Goal: Information Seeking & Learning: Learn about a topic

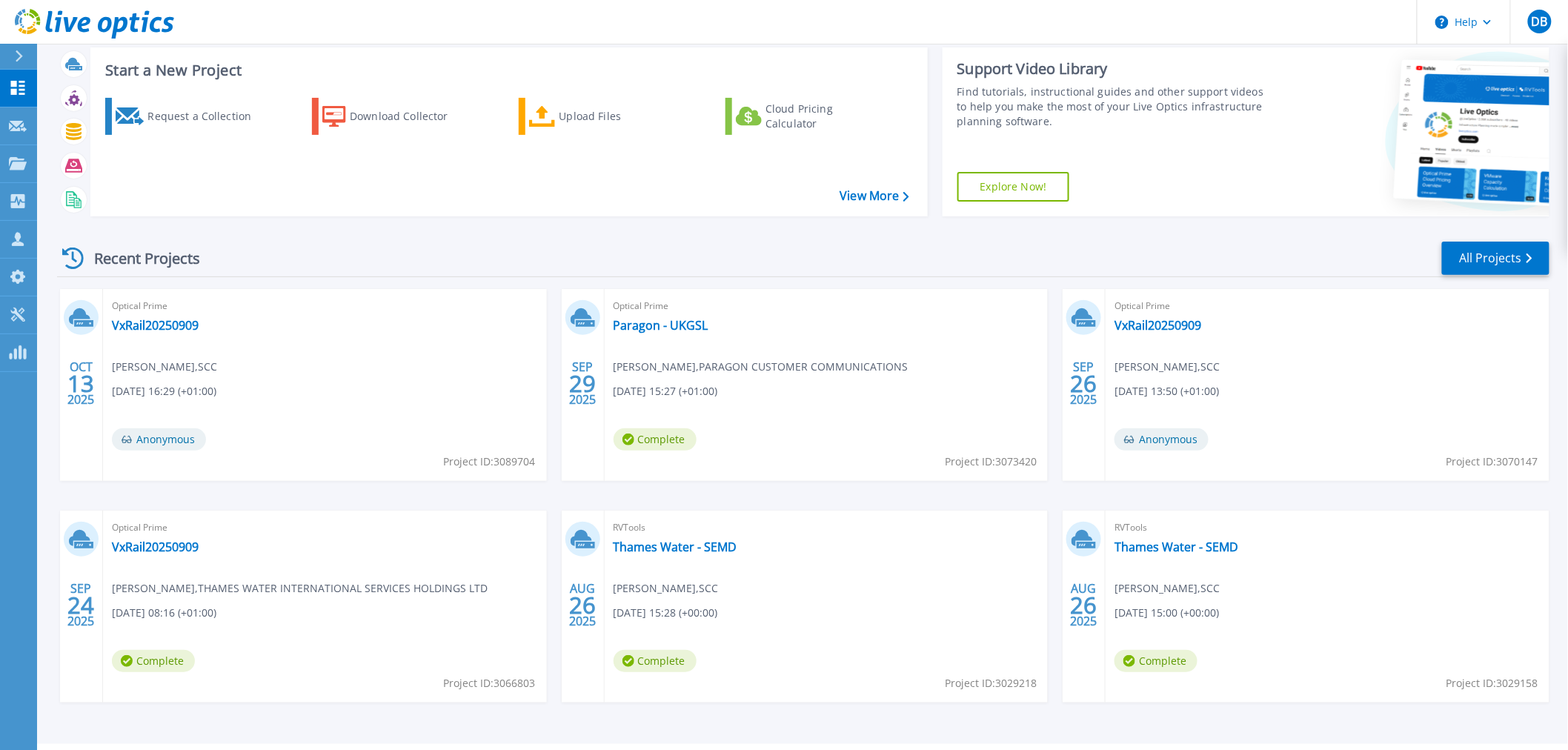
scroll to position [71, 0]
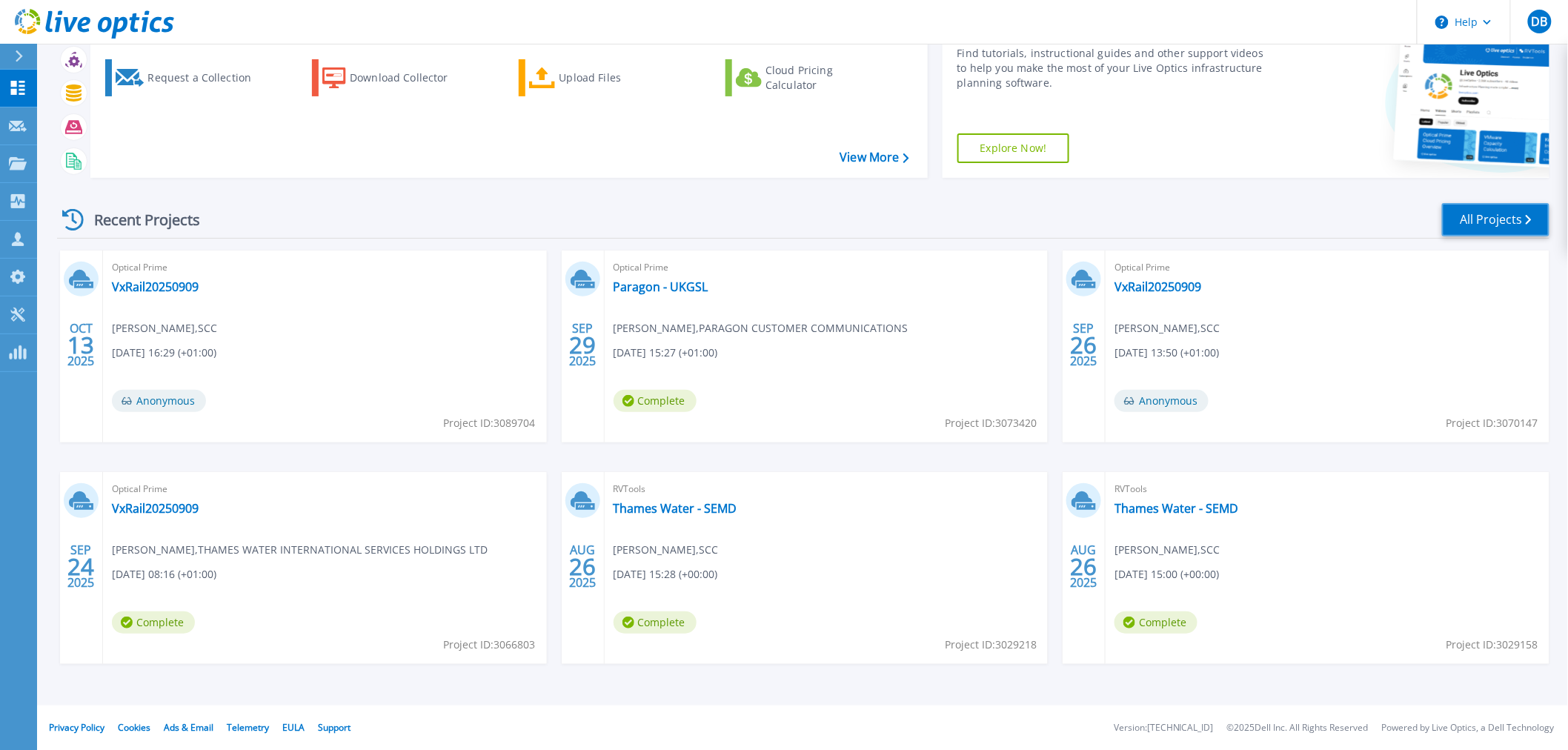
click at [1491, 212] on link "All Projects" at bounding box center [1496, 219] width 108 height 33
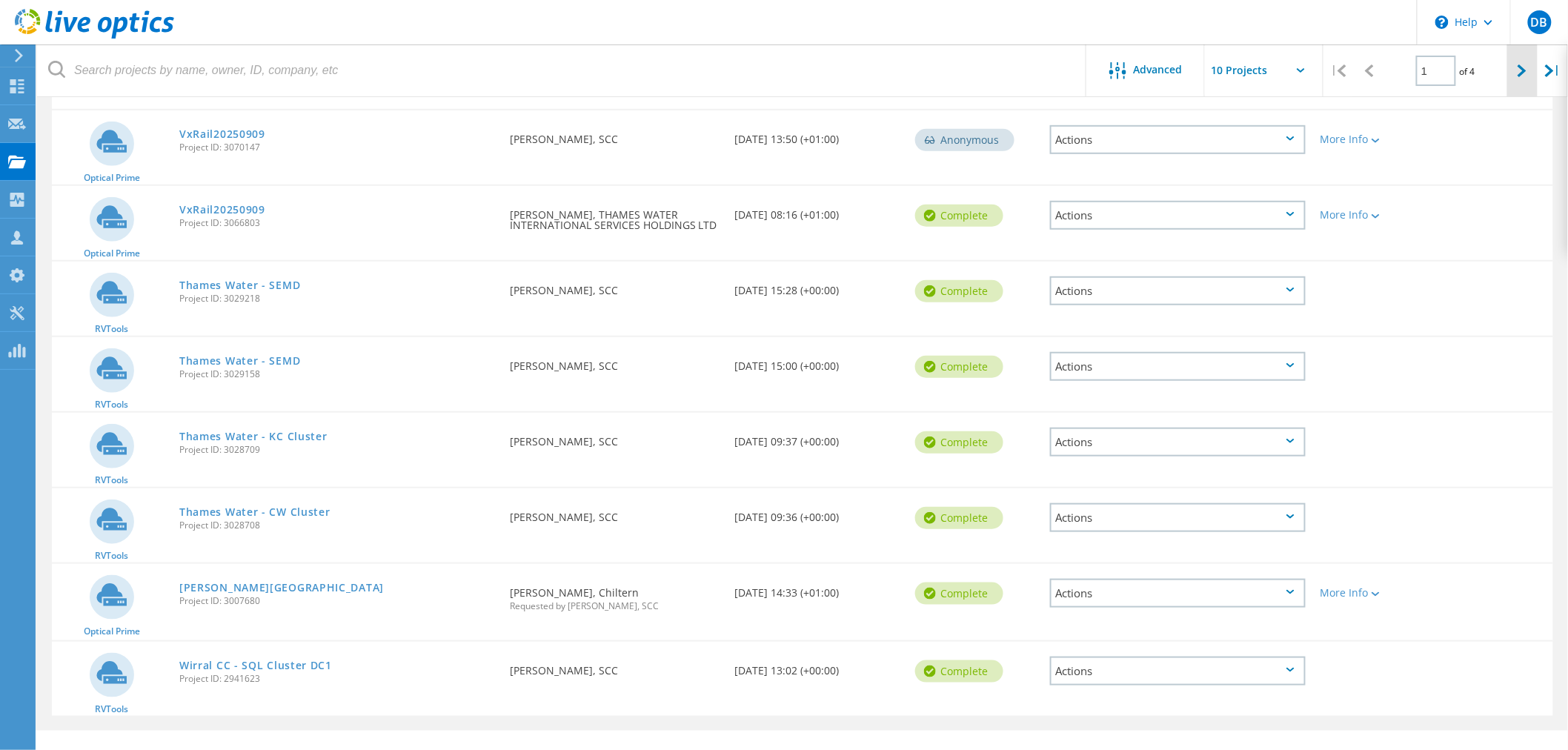
scroll to position [327, 0]
click at [1518, 75] on icon at bounding box center [1522, 70] width 8 height 12
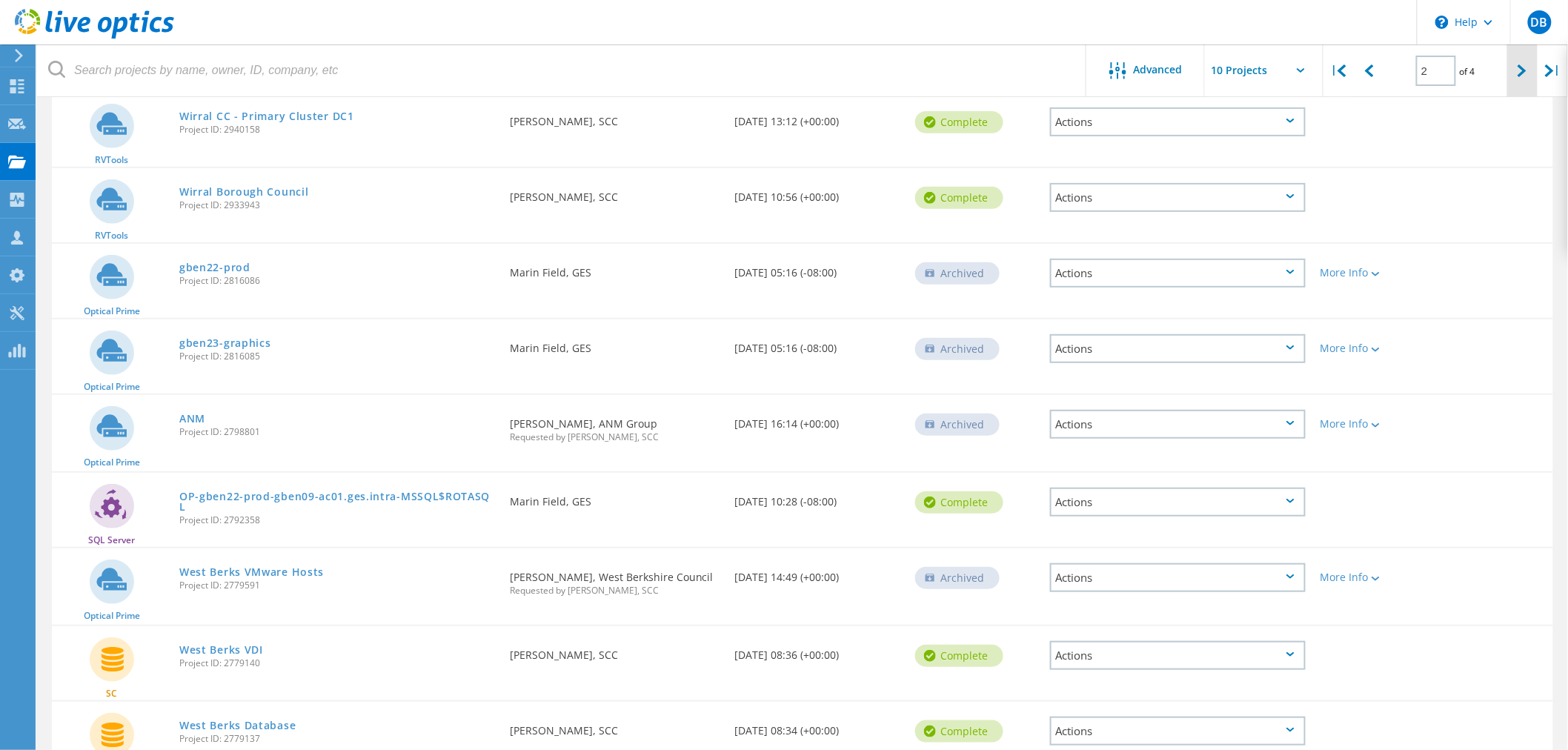
scroll to position [180, 0]
click at [1524, 75] on icon at bounding box center [1522, 70] width 8 height 12
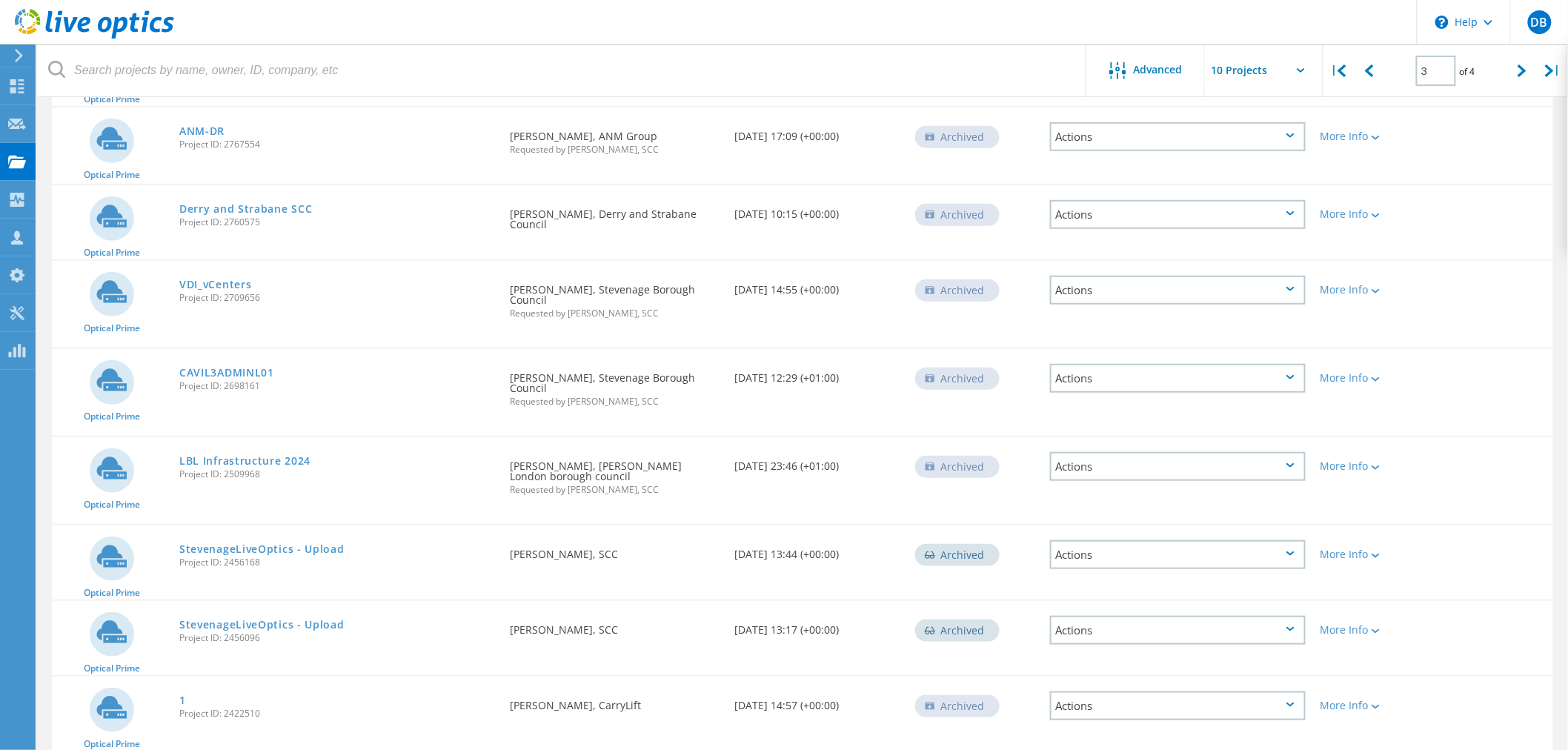
scroll to position [346, 0]
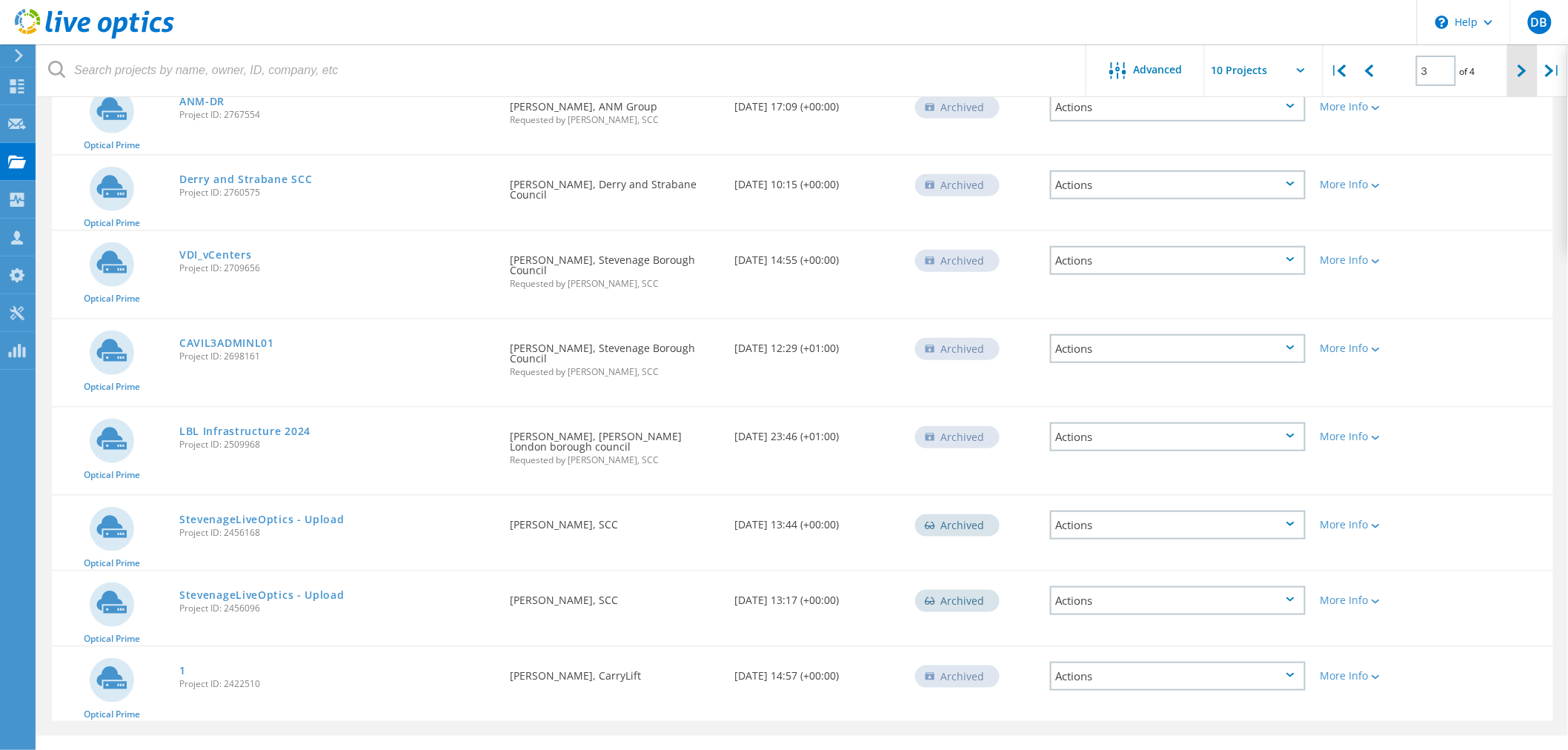
click at [1522, 78] on div at bounding box center [1523, 71] width 30 height 53
type input "4"
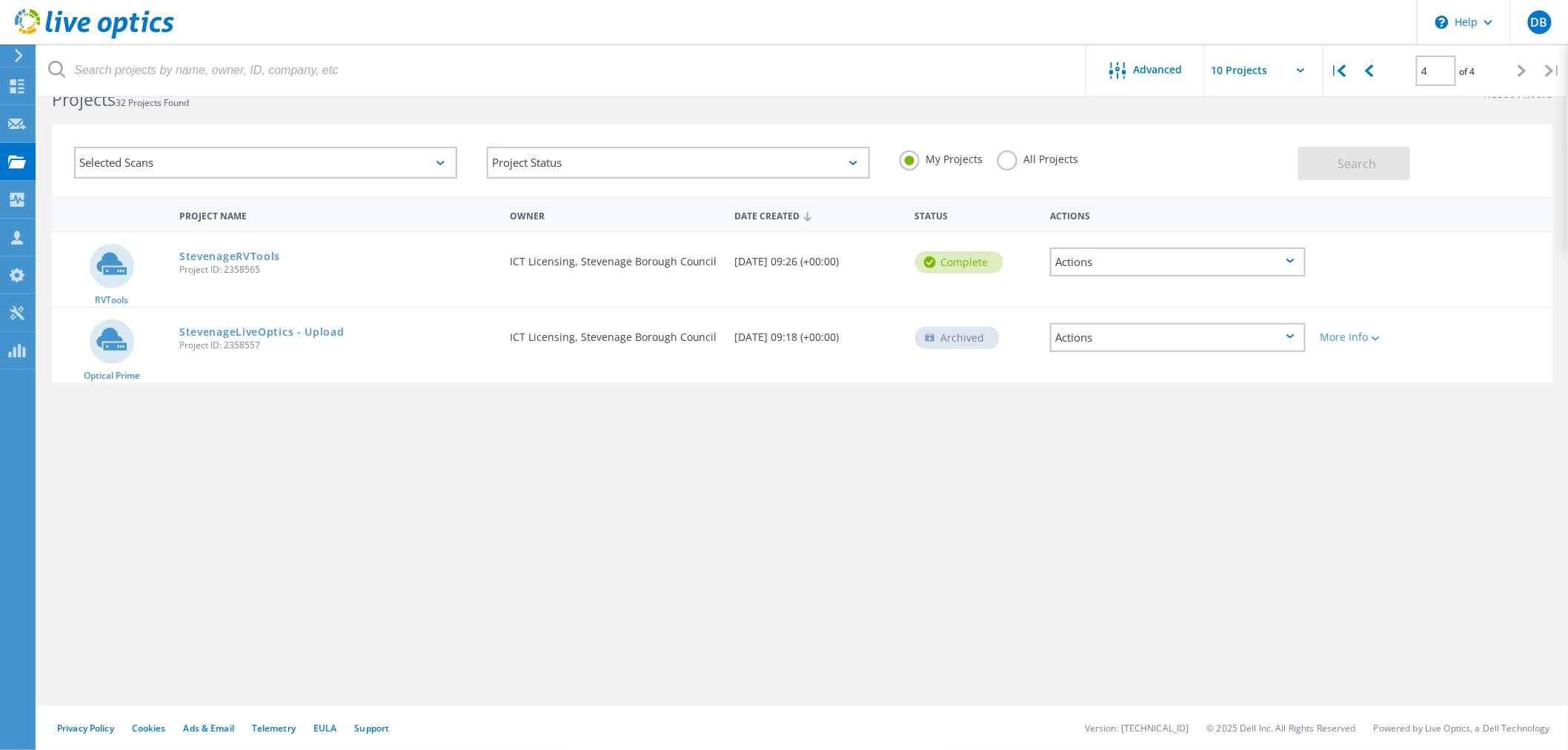
scroll to position [41, 0]
click at [13, 79] on use at bounding box center [17, 86] width 14 height 14
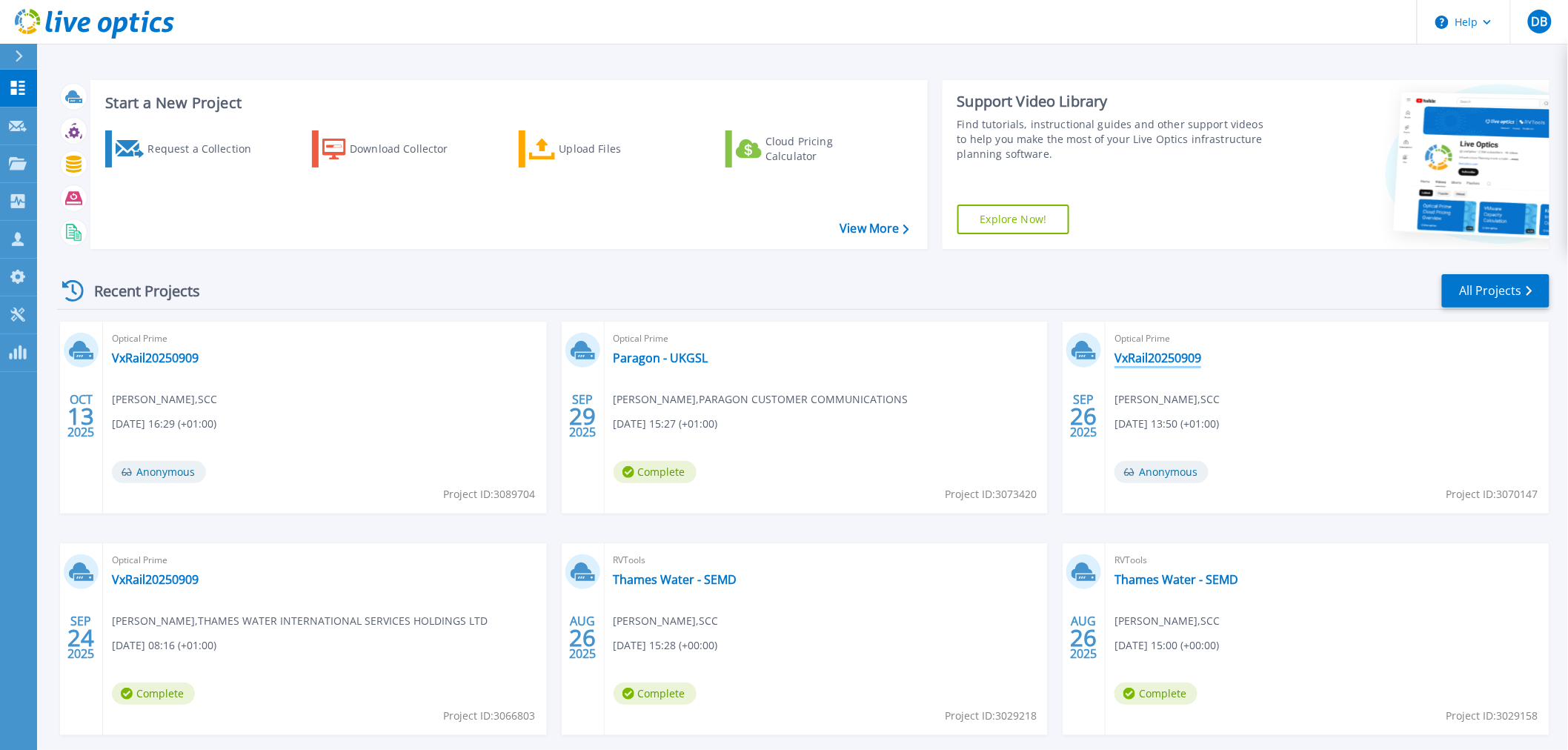
click at [1165, 352] on link "VxRail20250909" at bounding box center [1158, 358] width 87 height 15
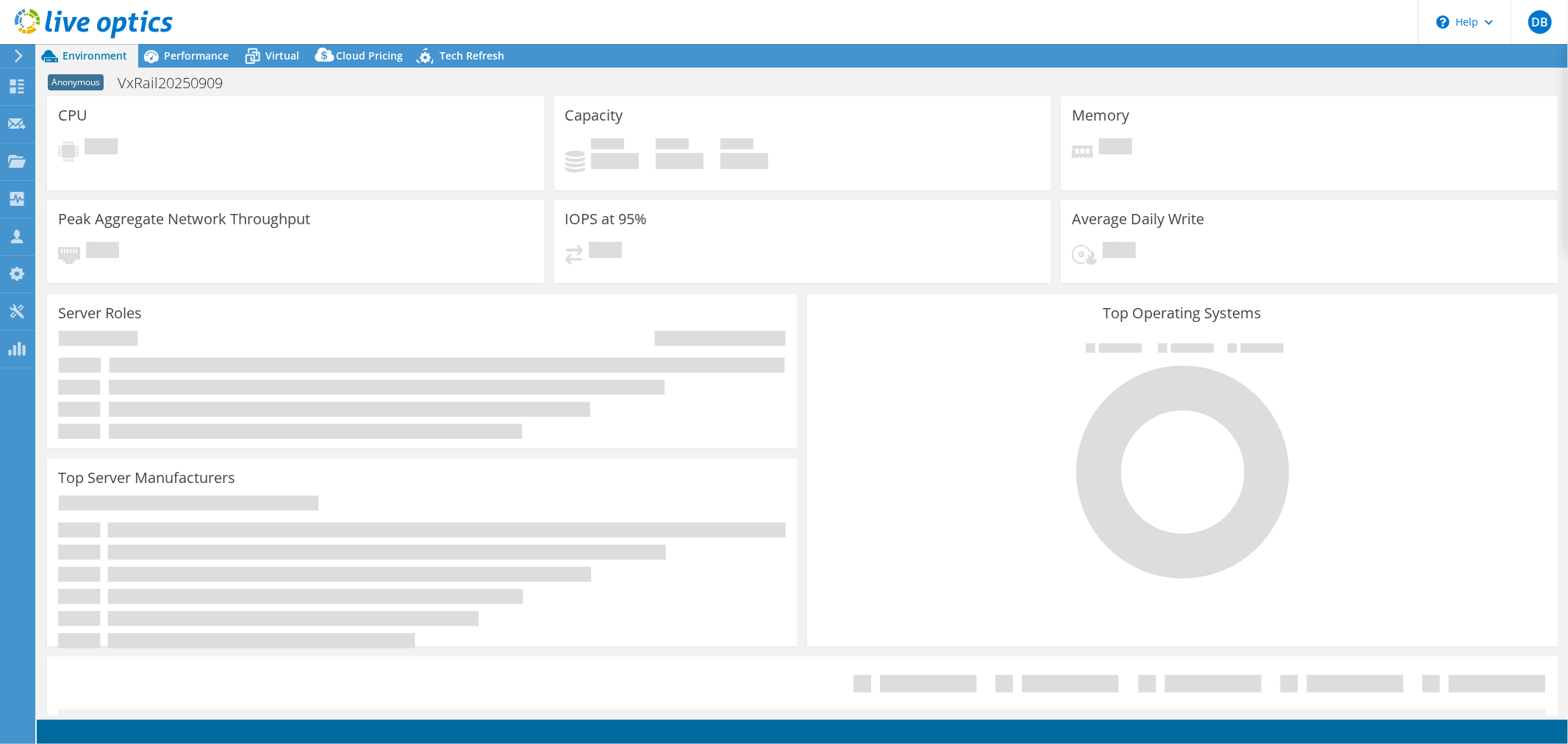
select select "USD"
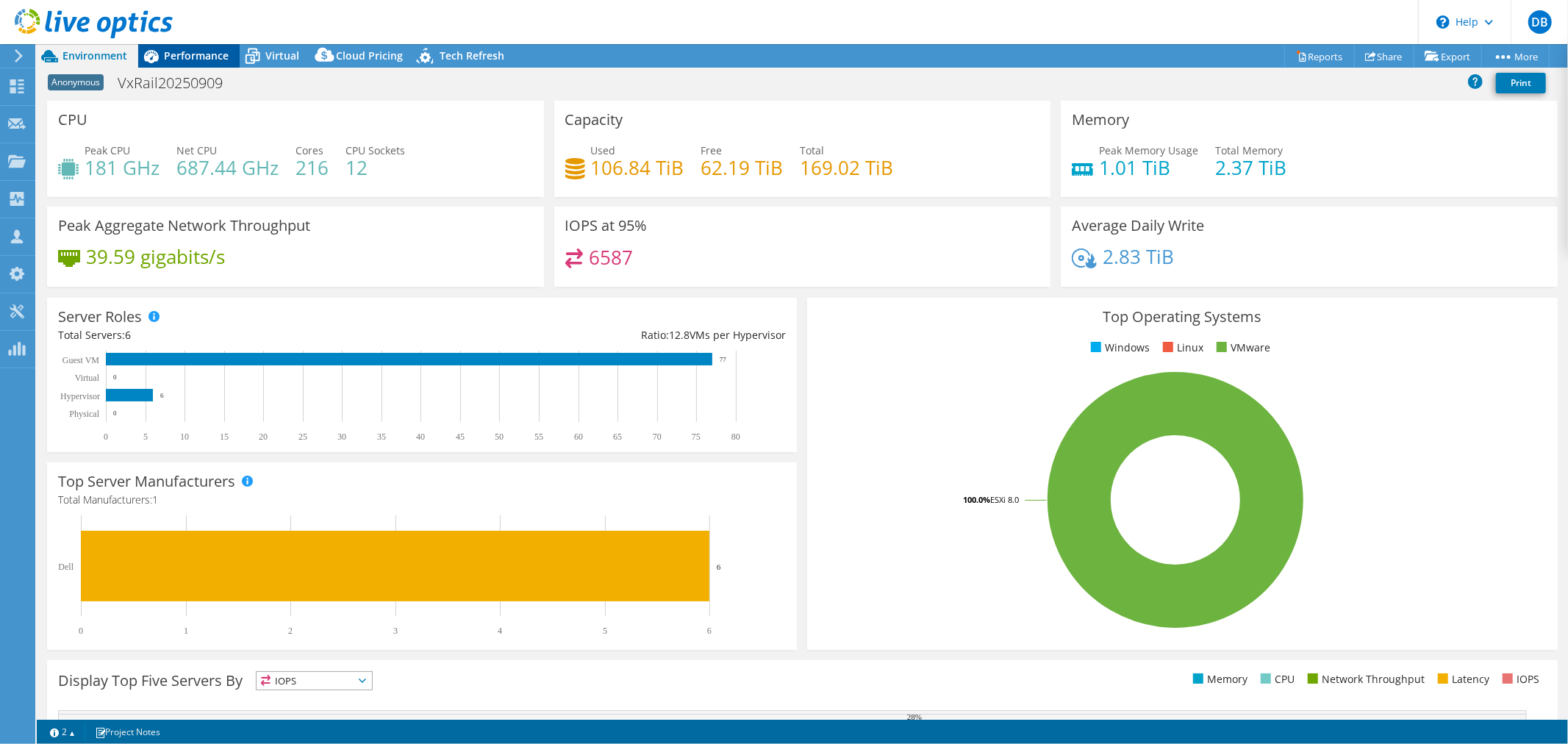
click at [167, 54] on span "Performance" at bounding box center [196, 55] width 65 height 14
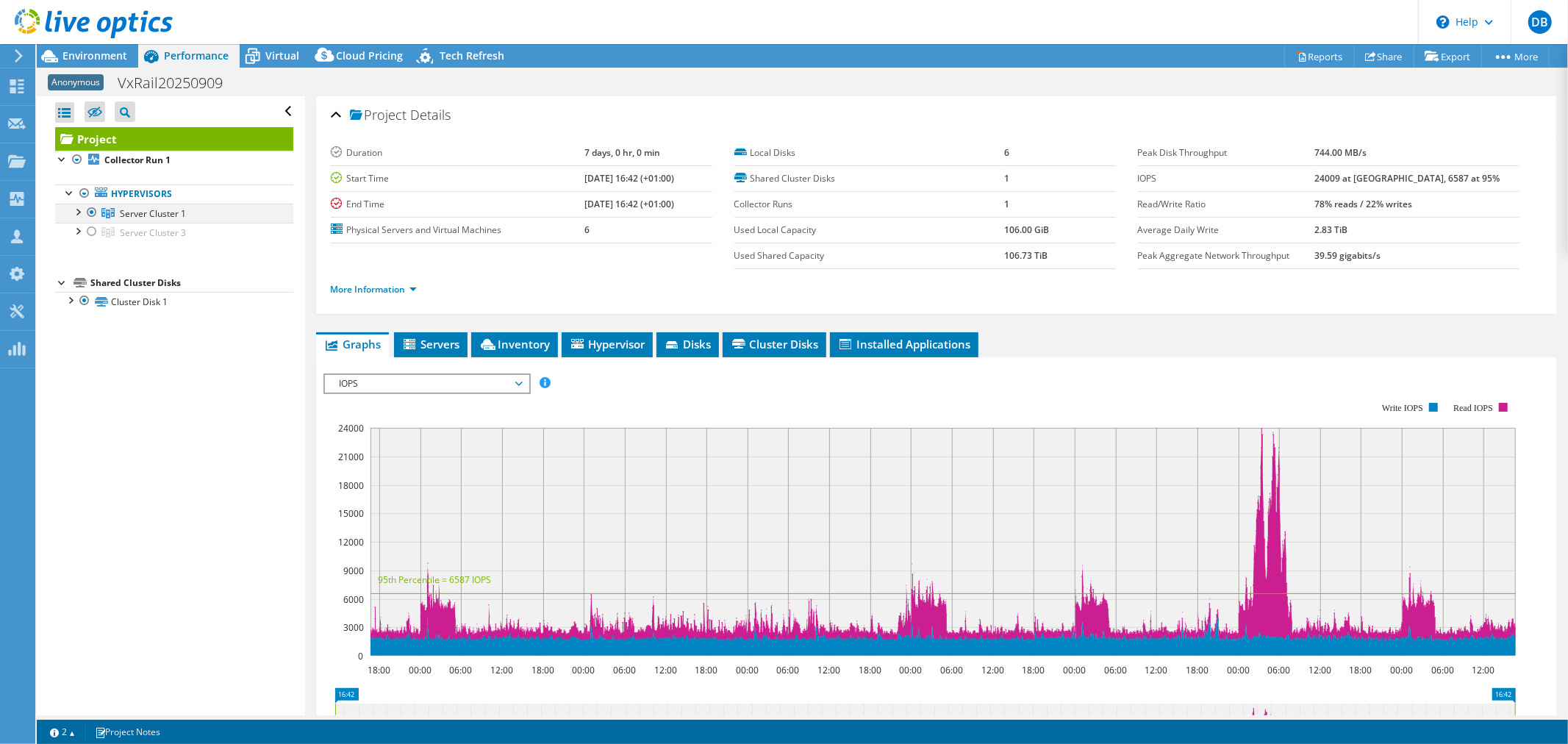
click at [75, 211] on div at bounding box center [78, 211] width 15 height 15
click at [85, 231] on div at bounding box center [84, 230] width 15 height 15
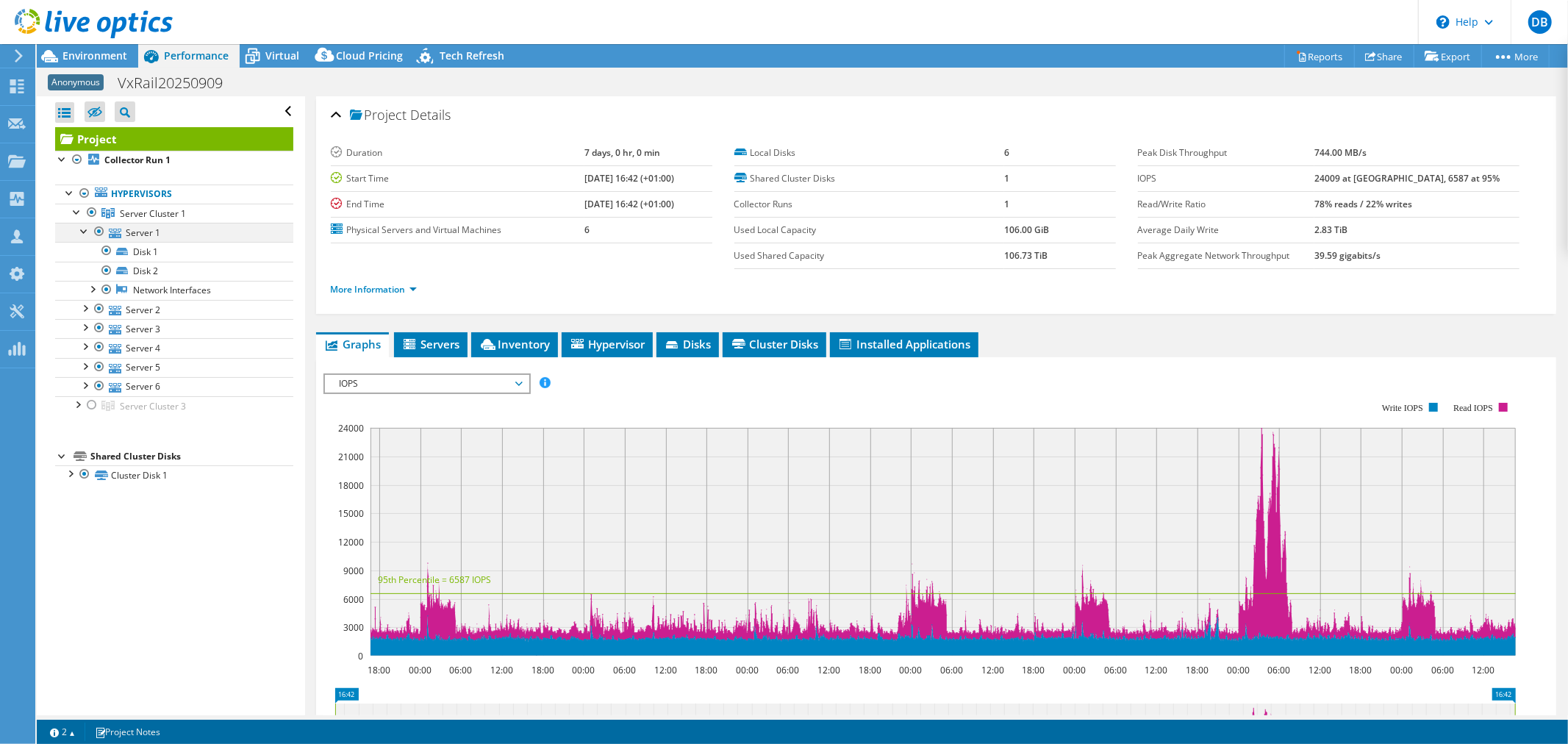
click at [85, 231] on div at bounding box center [84, 230] width 15 height 15
click at [24, 53] on icon at bounding box center [19, 56] width 11 height 13
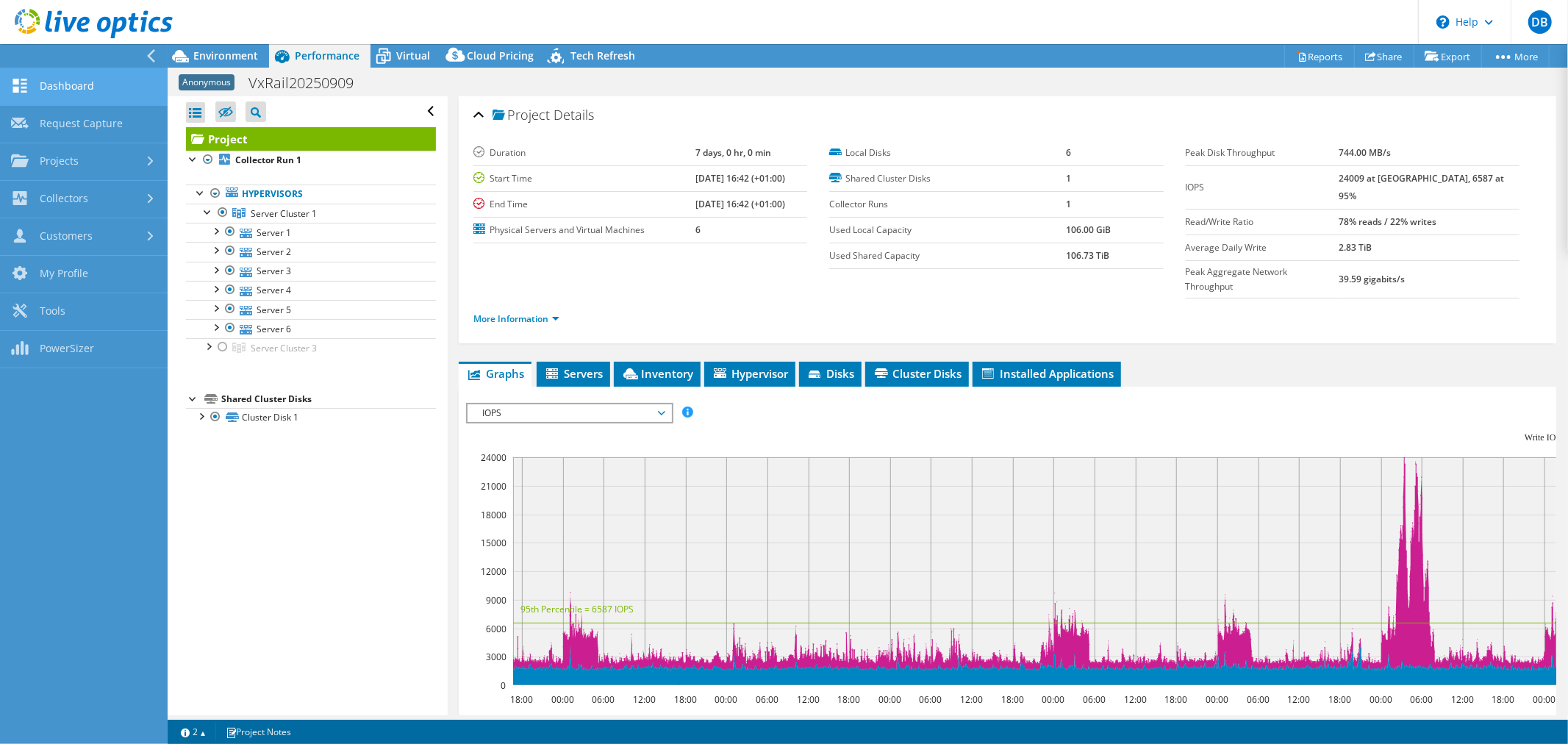
click at [45, 83] on link "Dashboard" at bounding box center [83, 87] width 168 height 37
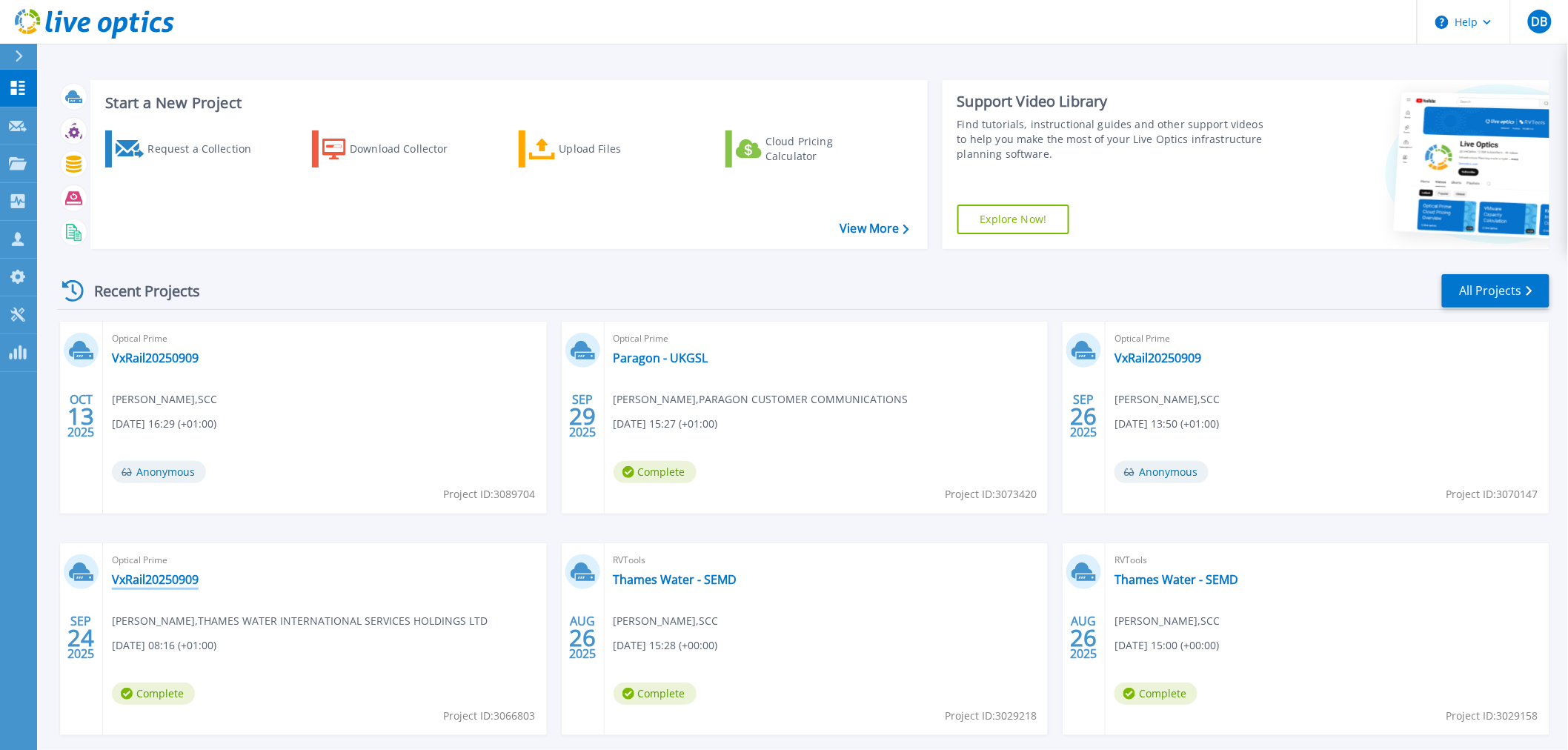
click at [167, 581] on link "VxRail20250909" at bounding box center [156, 579] width 87 height 15
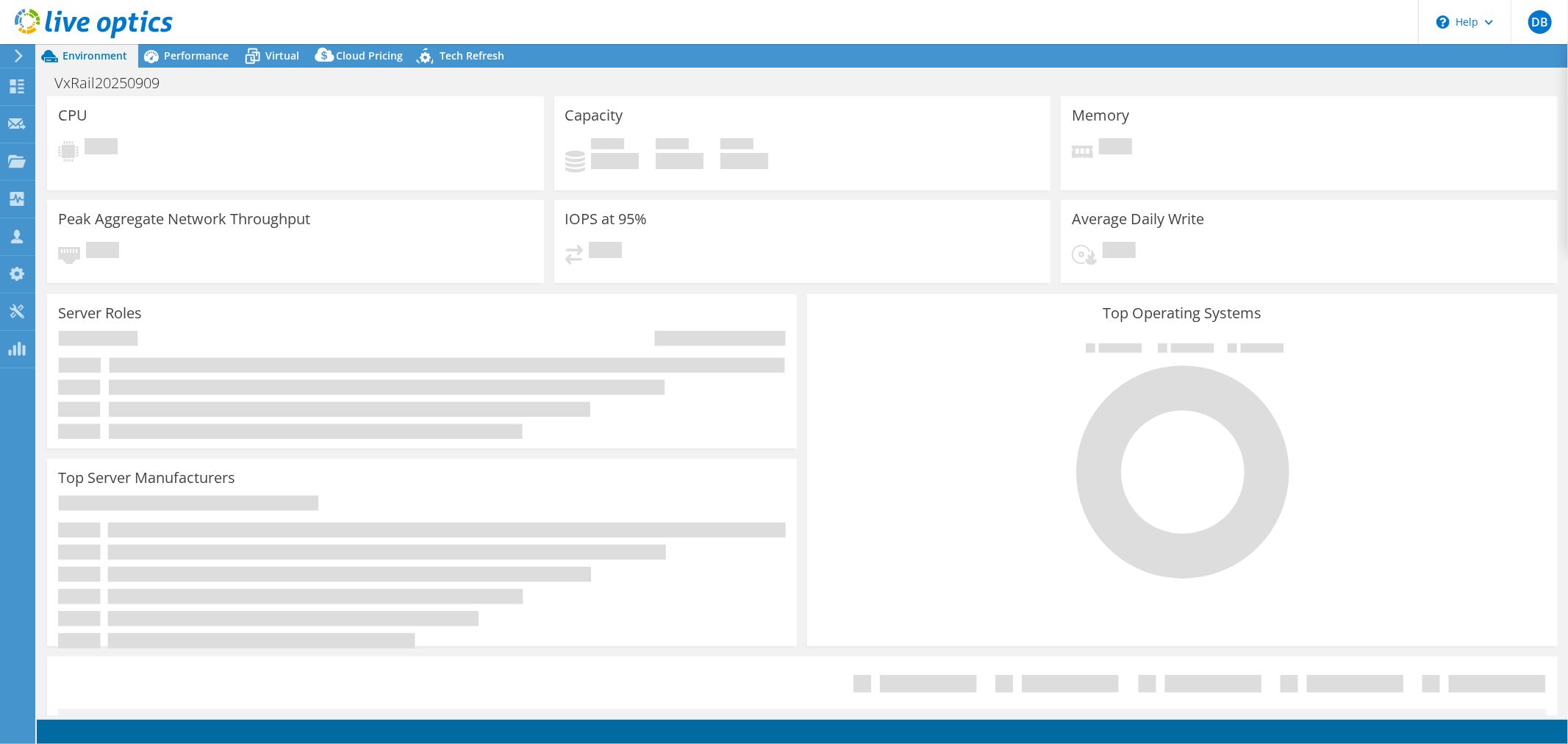
select select "EULondon"
select select "USD"
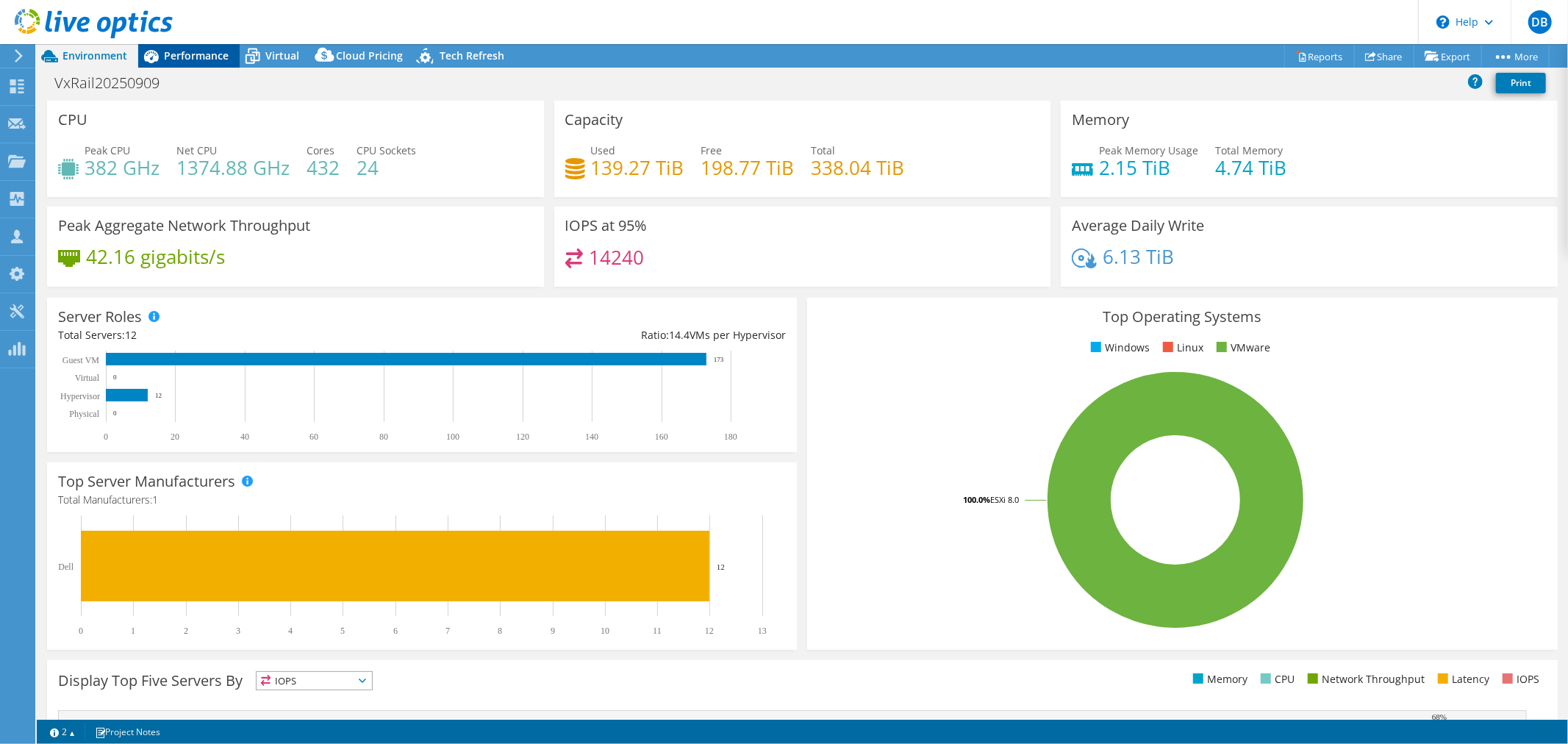
click at [201, 60] on span "Performance" at bounding box center [196, 55] width 65 height 14
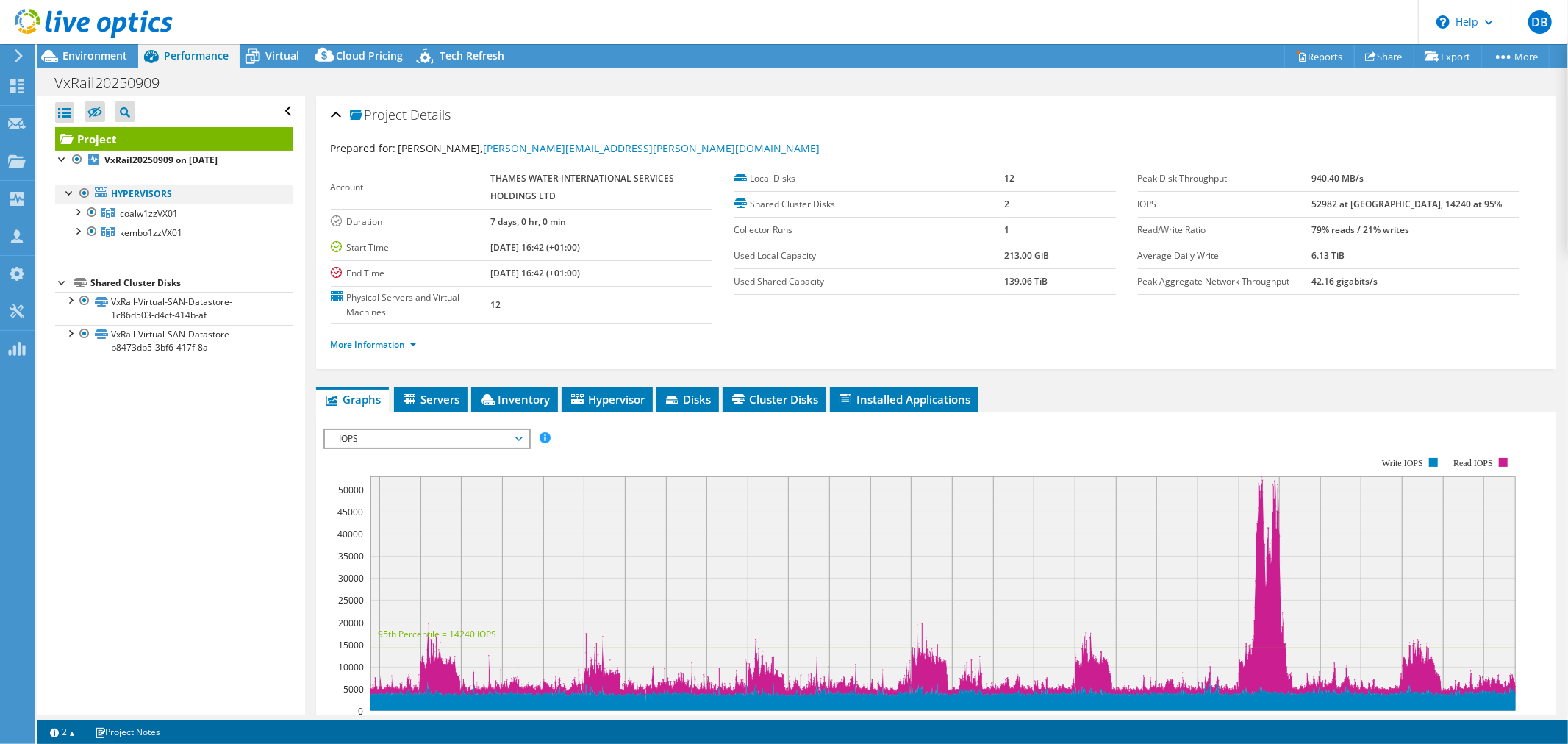
click at [84, 197] on div at bounding box center [84, 193] width 15 height 18
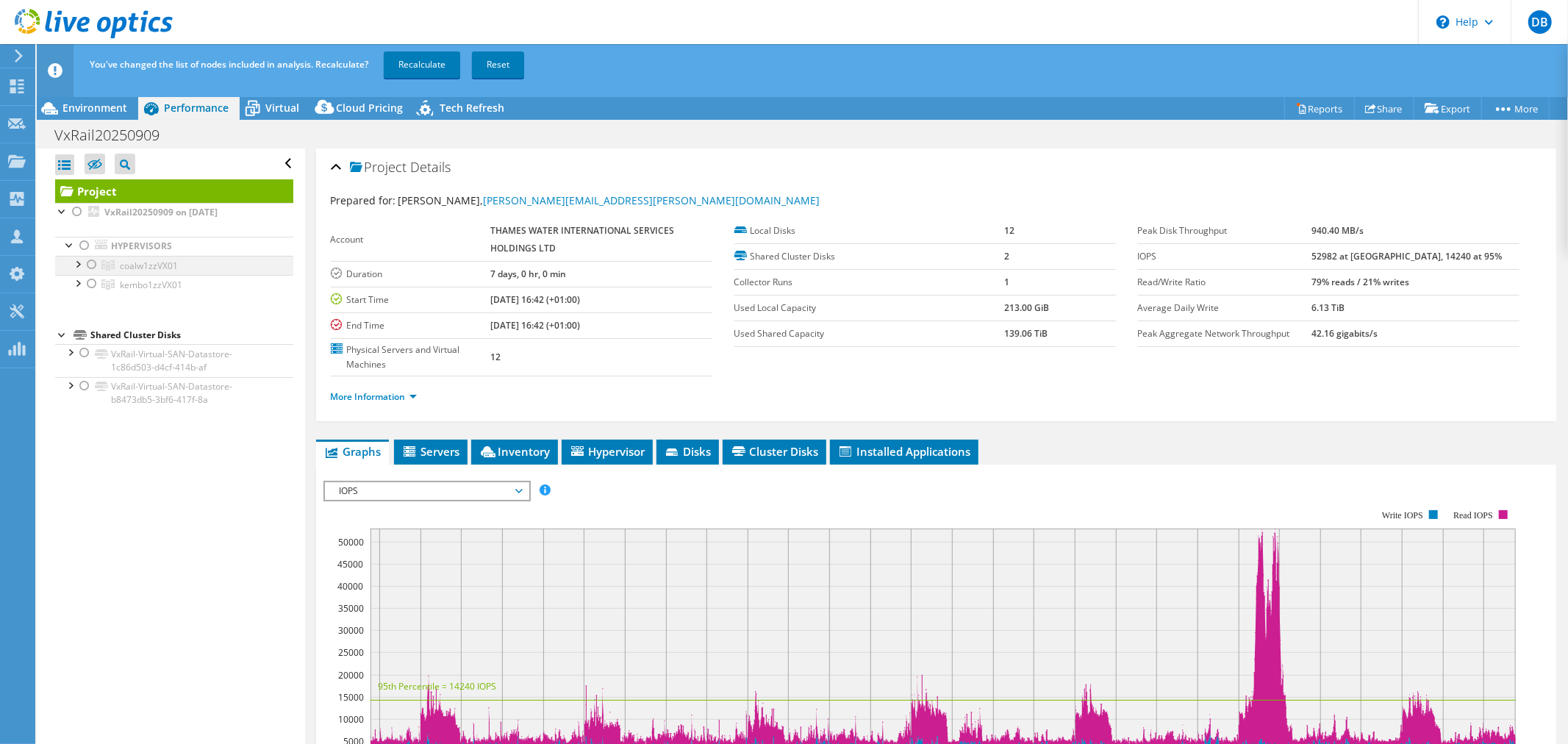
click at [89, 267] on div at bounding box center [92, 264] width 15 height 18
click at [409, 68] on link "Recalculate" at bounding box center [422, 65] width 77 height 26
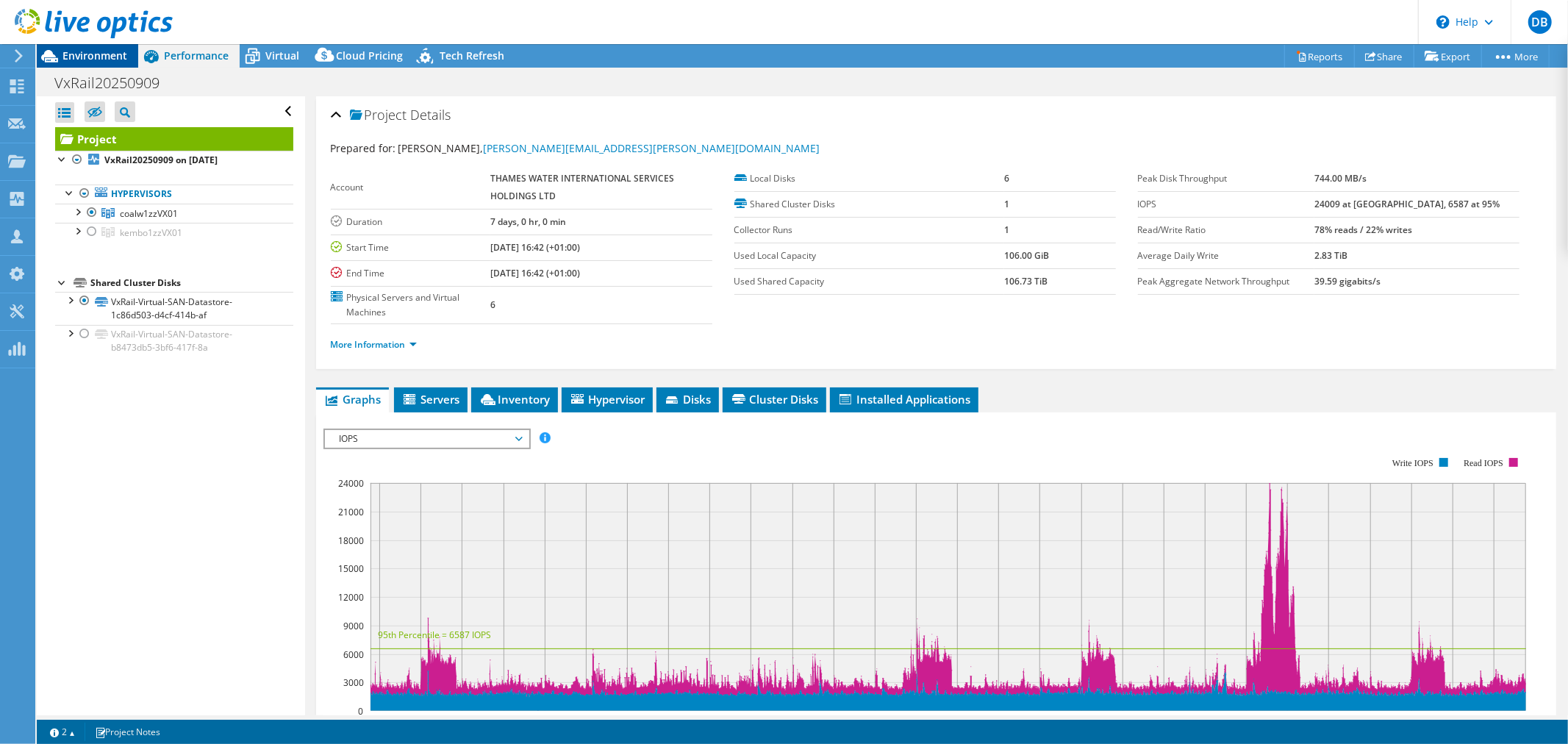
click at [100, 53] on span "Environment" at bounding box center [95, 55] width 65 height 14
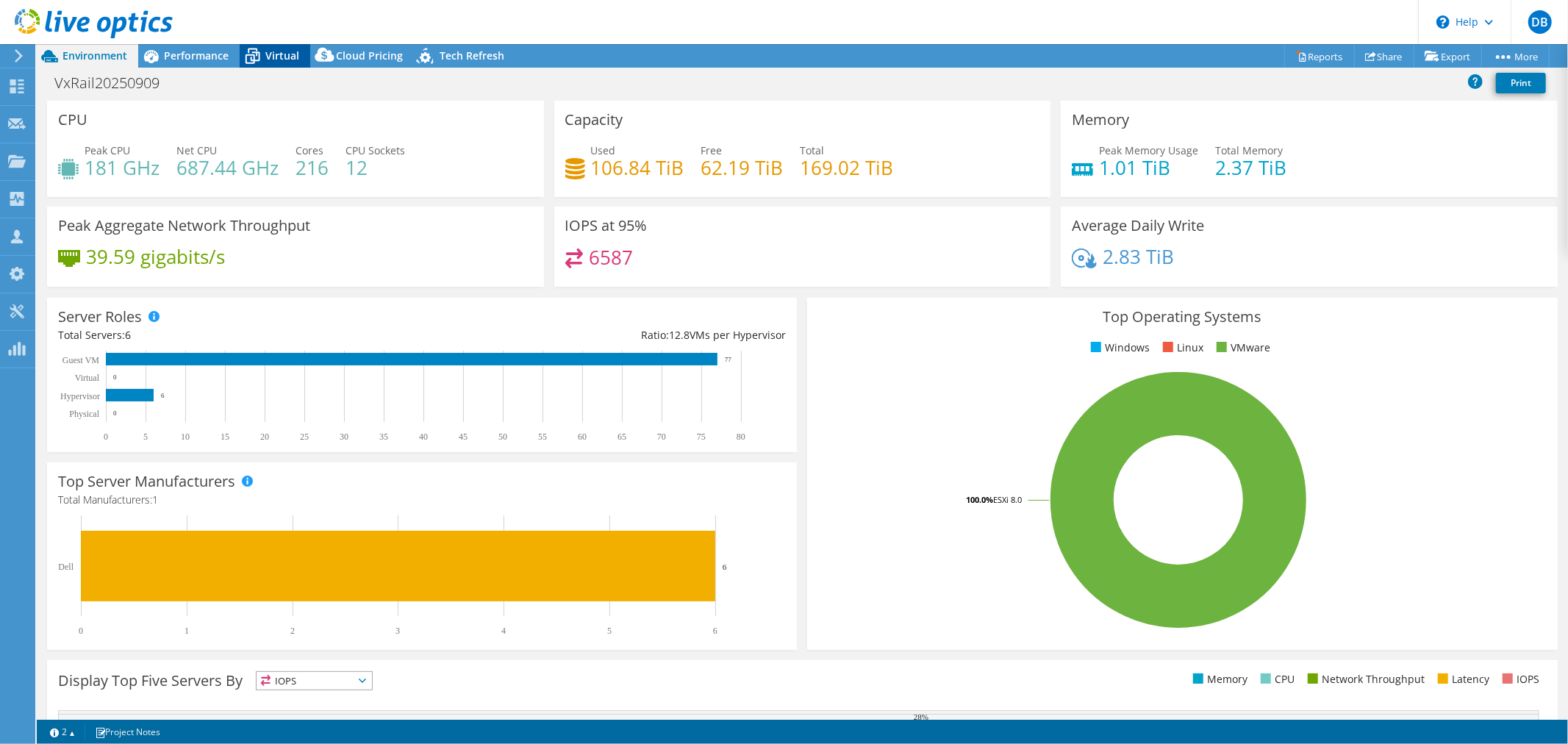
click at [262, 51] on icon at bounding box center [252, 55] width 25 height 25
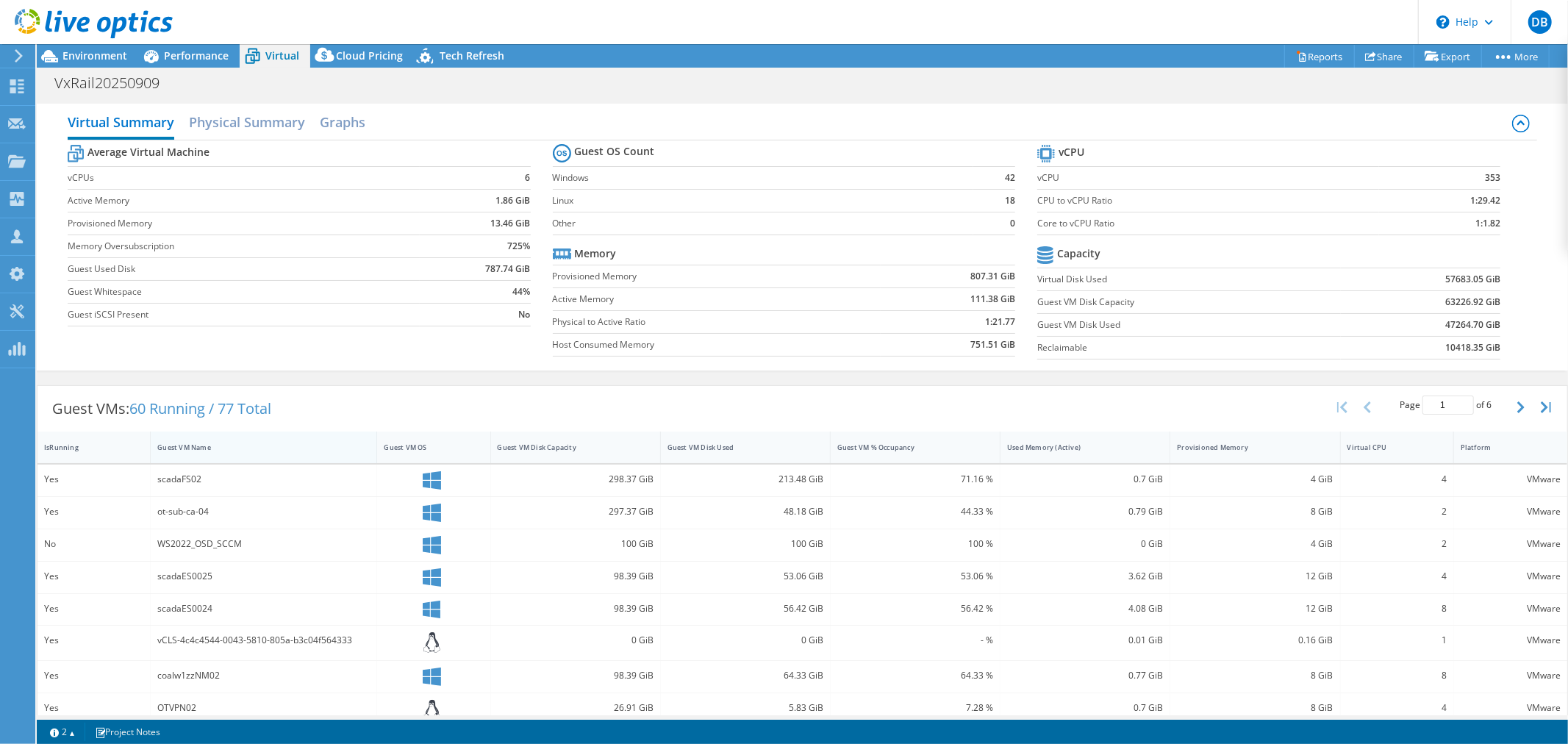
click at [215, 449] on div "Guest VM Name" at bounding box center [255, 447] width 195 height 9
click at [1517, 407] on icon "button" at bounding box center [1521, 407] width 7 height 12
click at [1364, 412] on icon "button" at bounding box center [1368, 407] width 7 height 12
type input "1"
click at [578, 453] on div "Guest VM Disk Capacity" at bounding box center [567, 447] width 152 height 22
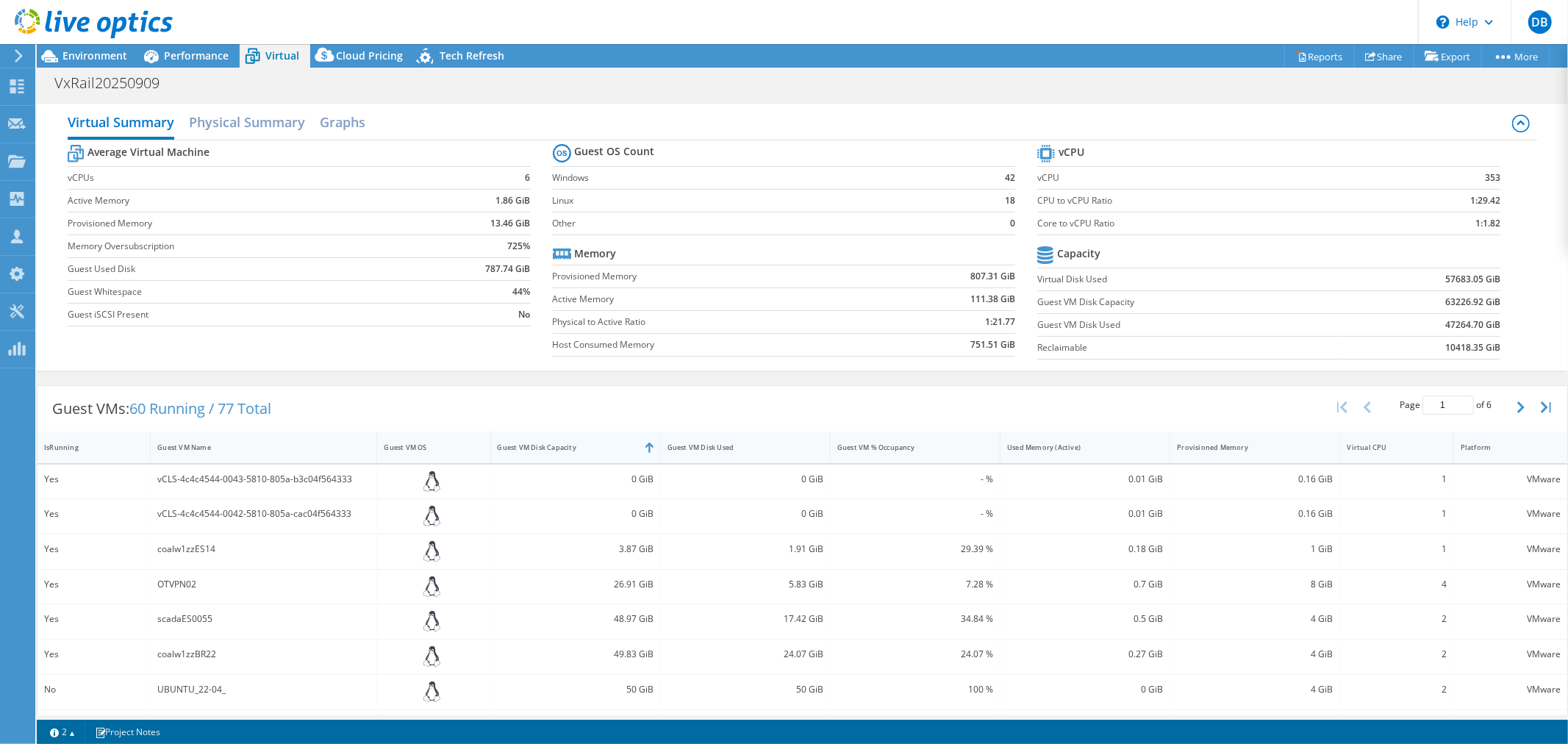
click at [578, 453] on div "Guest VM Disk Capacity" at bounding box center [567, 447] width 152 height 22
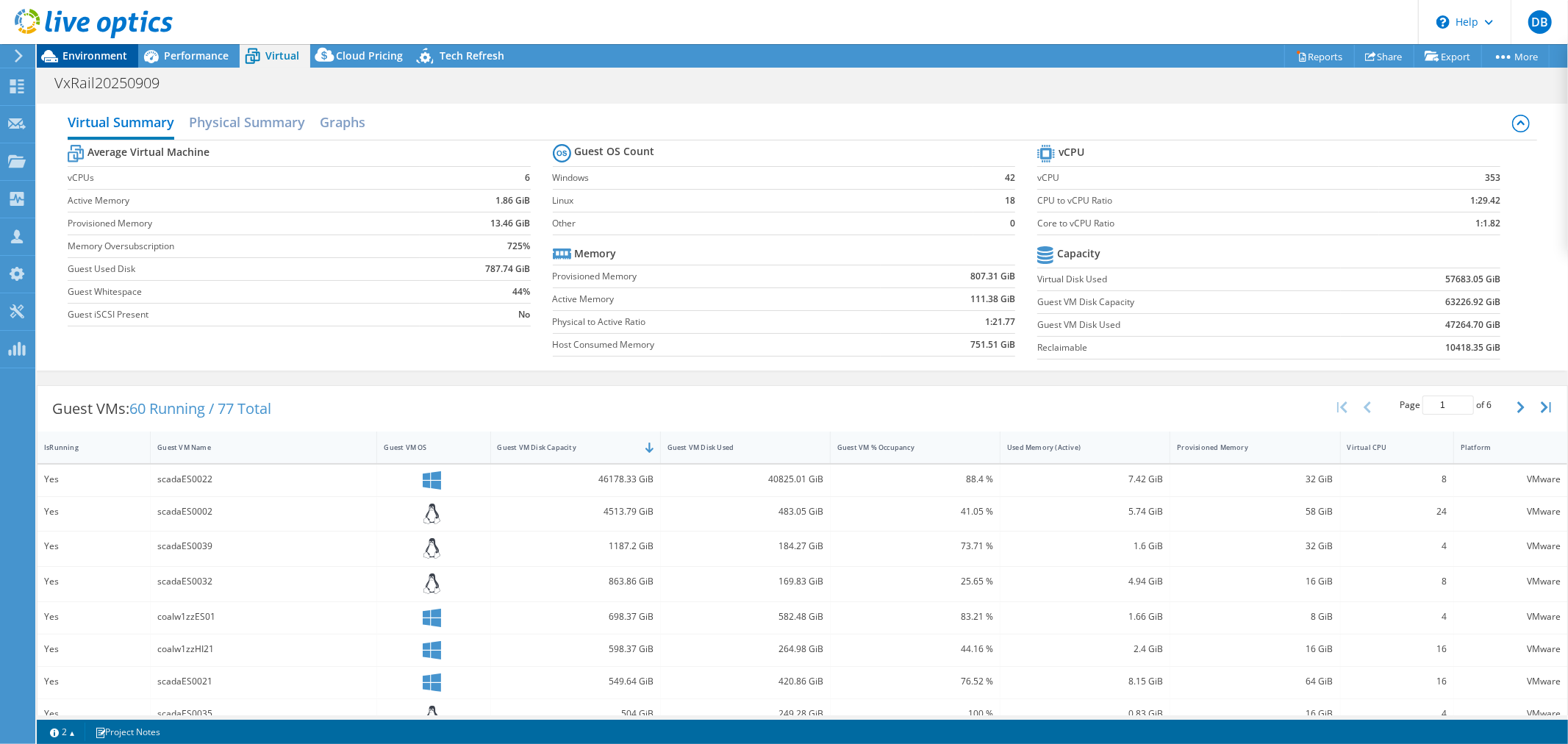
click at [110, 56] on span "Environment" at bounding box center [95, 55] width 65 height 14
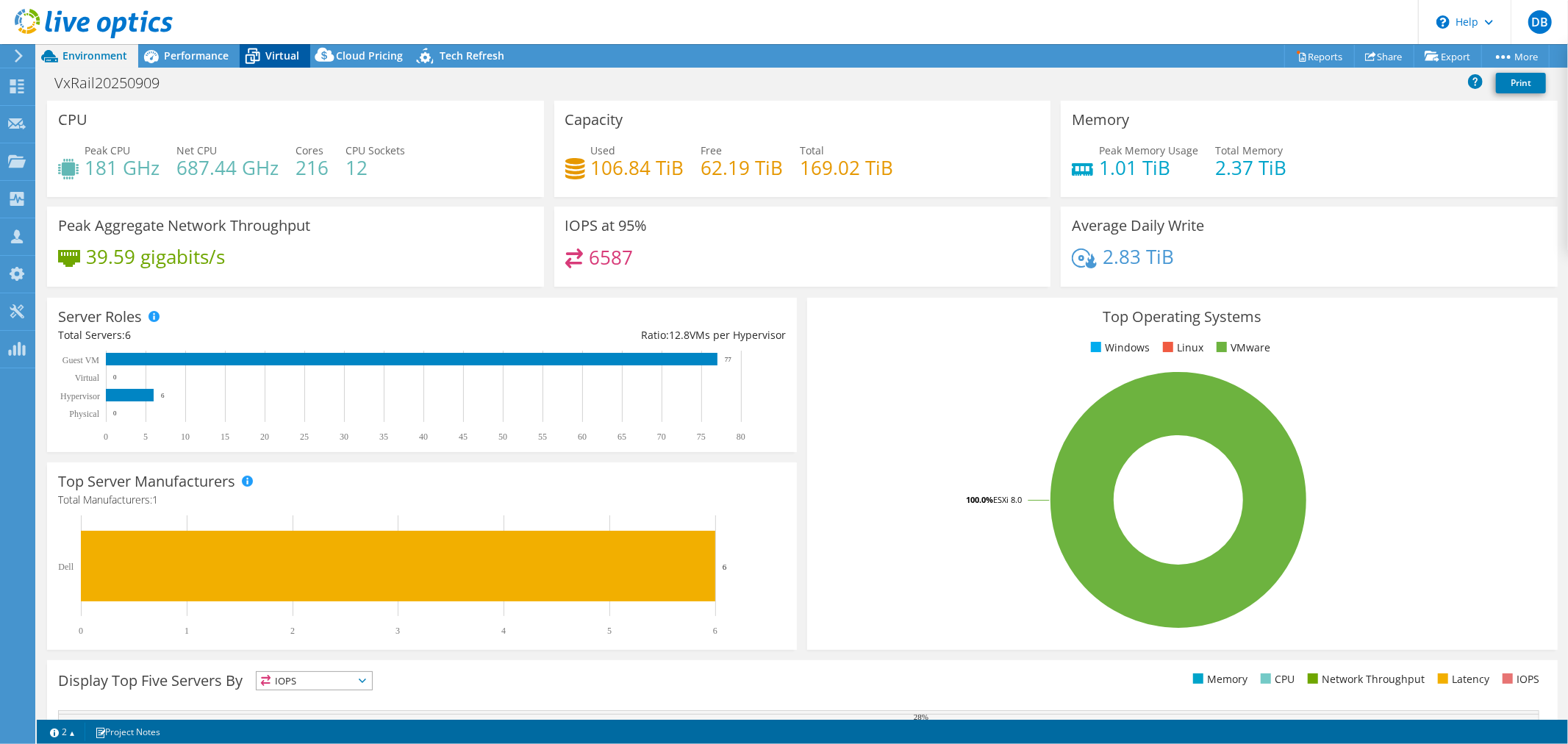
click at [283, 56] on span "Virtual" at bounding box center [282, 55] width 34 height 14
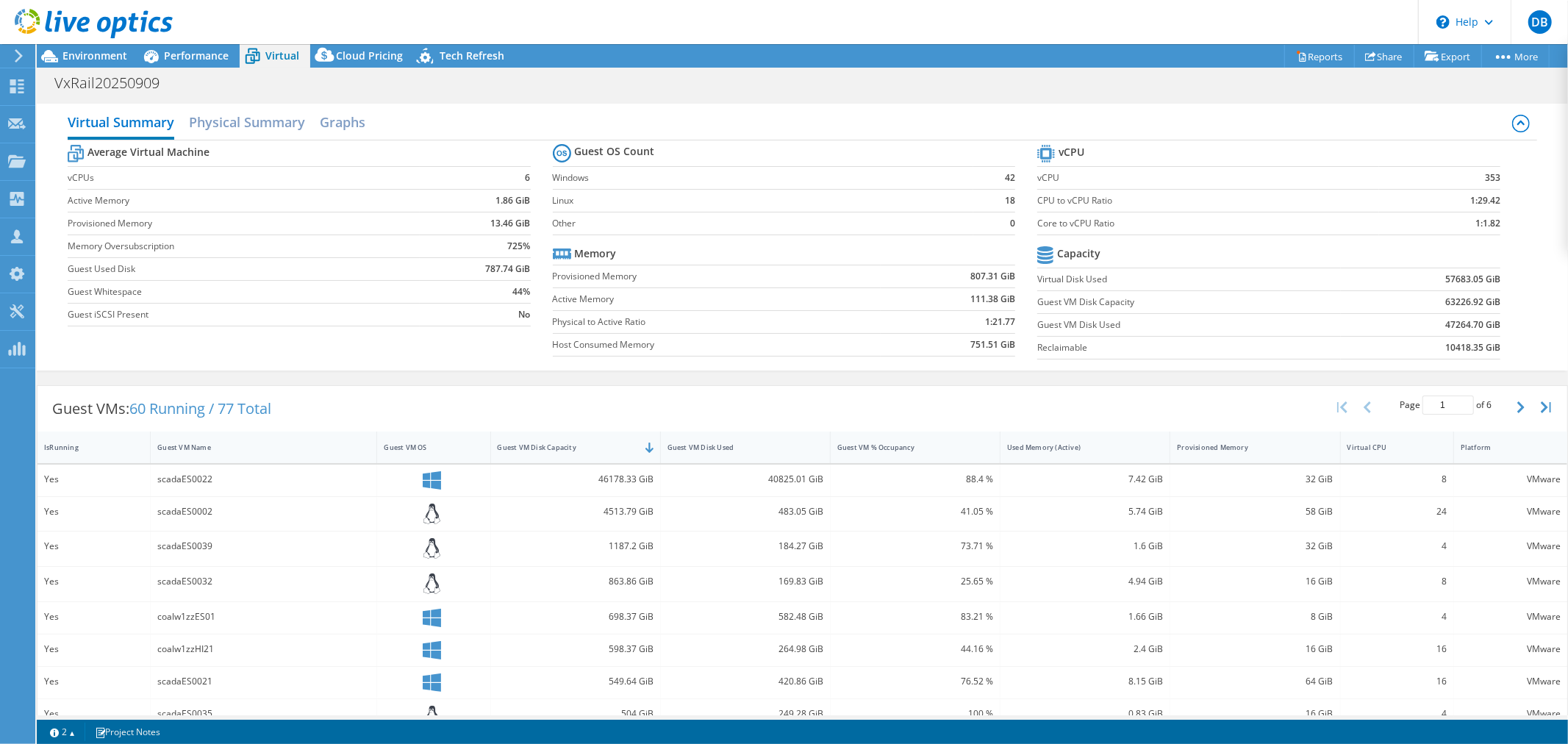
click at [269, 474] on div "scadaES0022" at bounding box center [263, 478] width 212 height 16
click at [49, 488] on div "Yes" at bounding box center [94, 480] width 113 height 32
click at [195, 478] on div "scadaES0022" at bounding box center [263, 478] width 212 height 16
click at [178, 60] on span "Performance" at bounding box center [196, 55] width 65 height 14
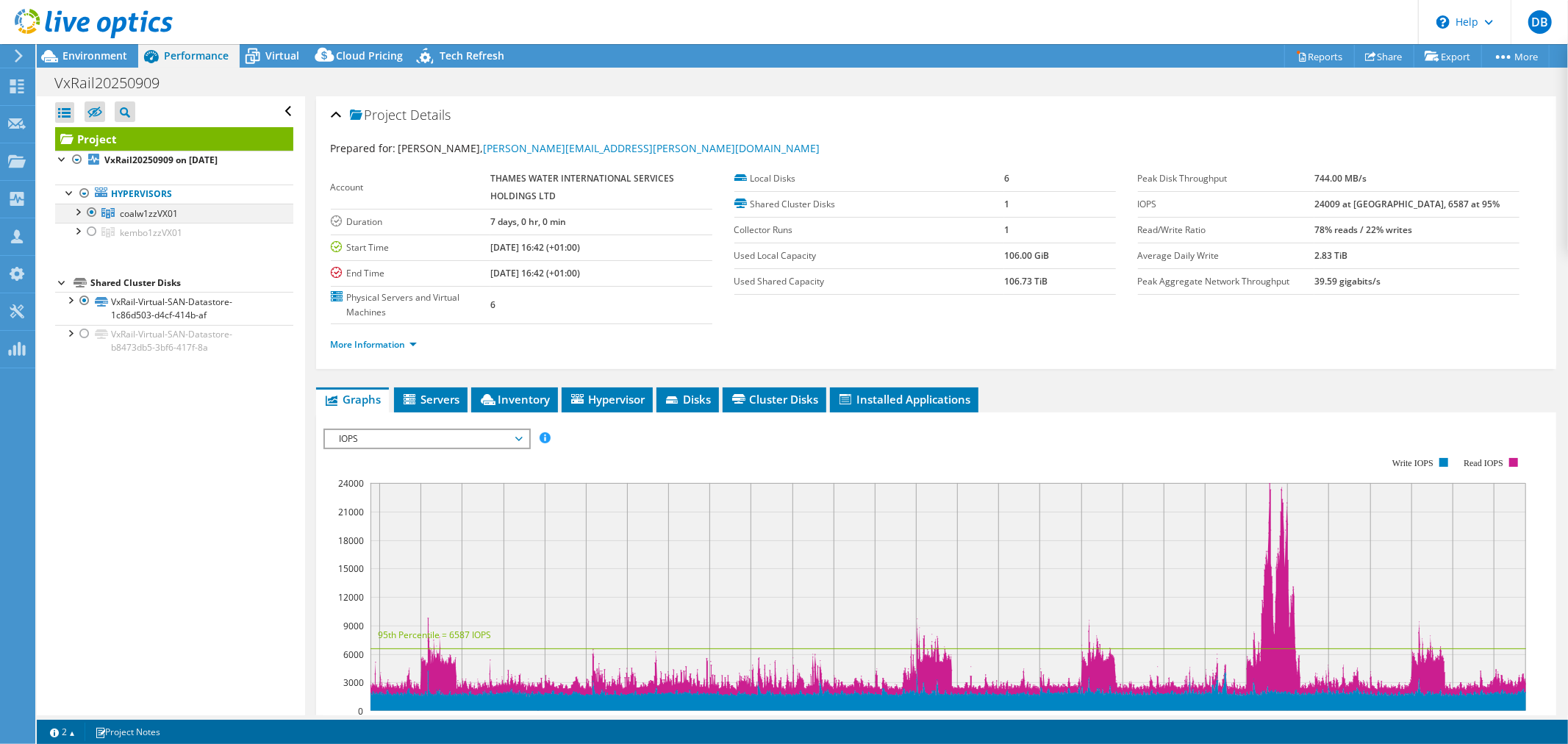
click at [76, 213] on div at bounding box center [78, 211] width 15 height 15
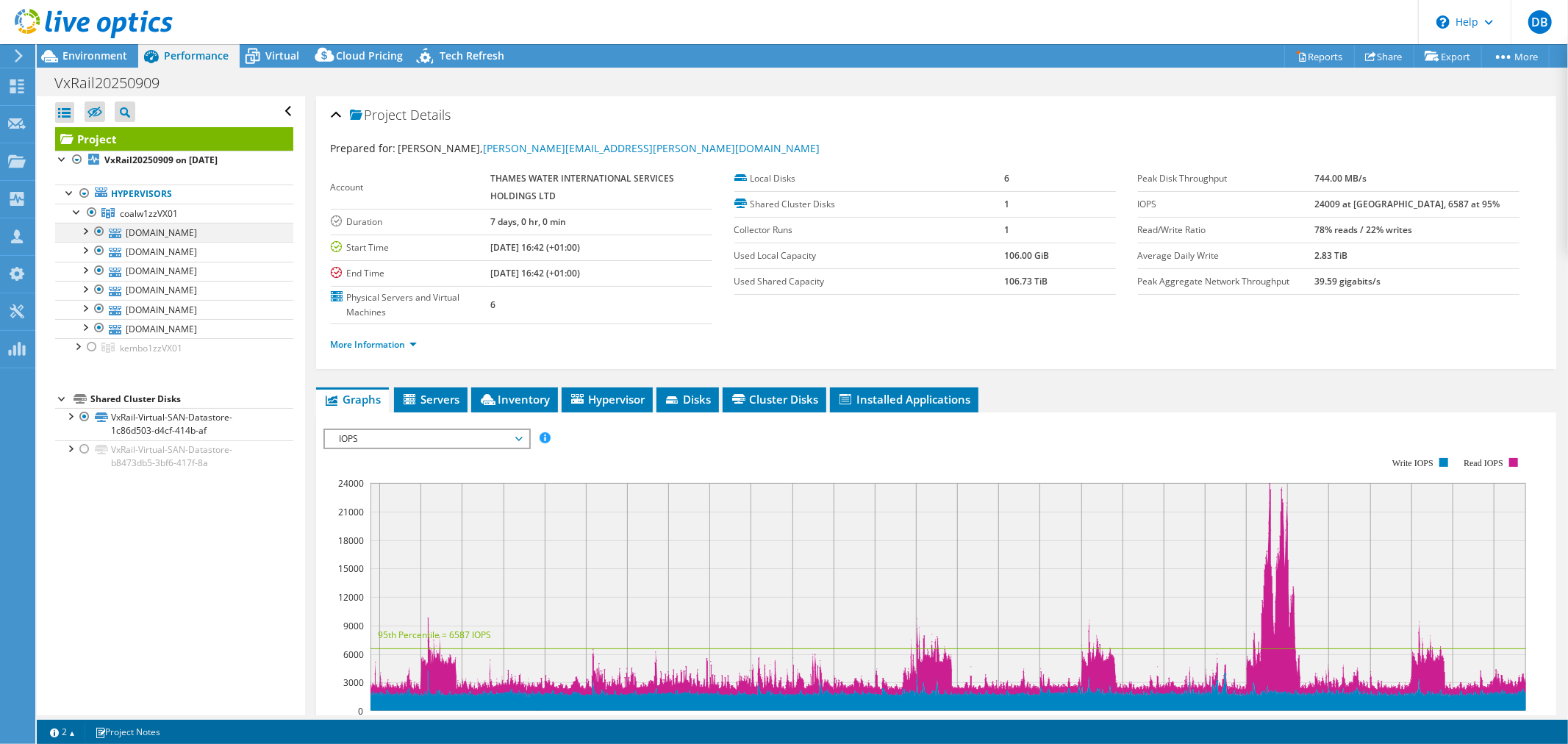
click at [87, 231] on div at bounding box center [84, 230] width 15 height 15
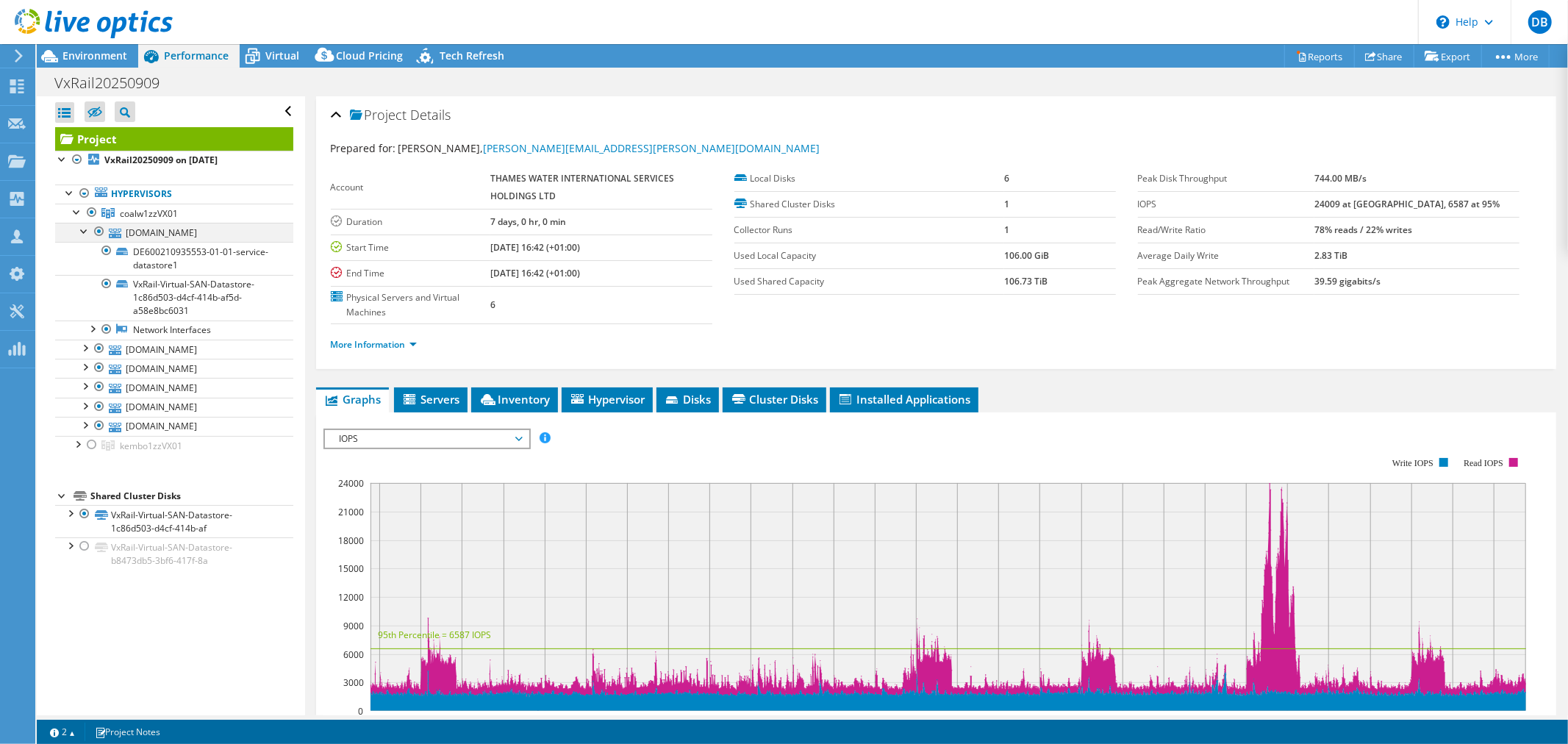
click at [87, 231] on div at bounding box center [84, 230] width 15 height 15
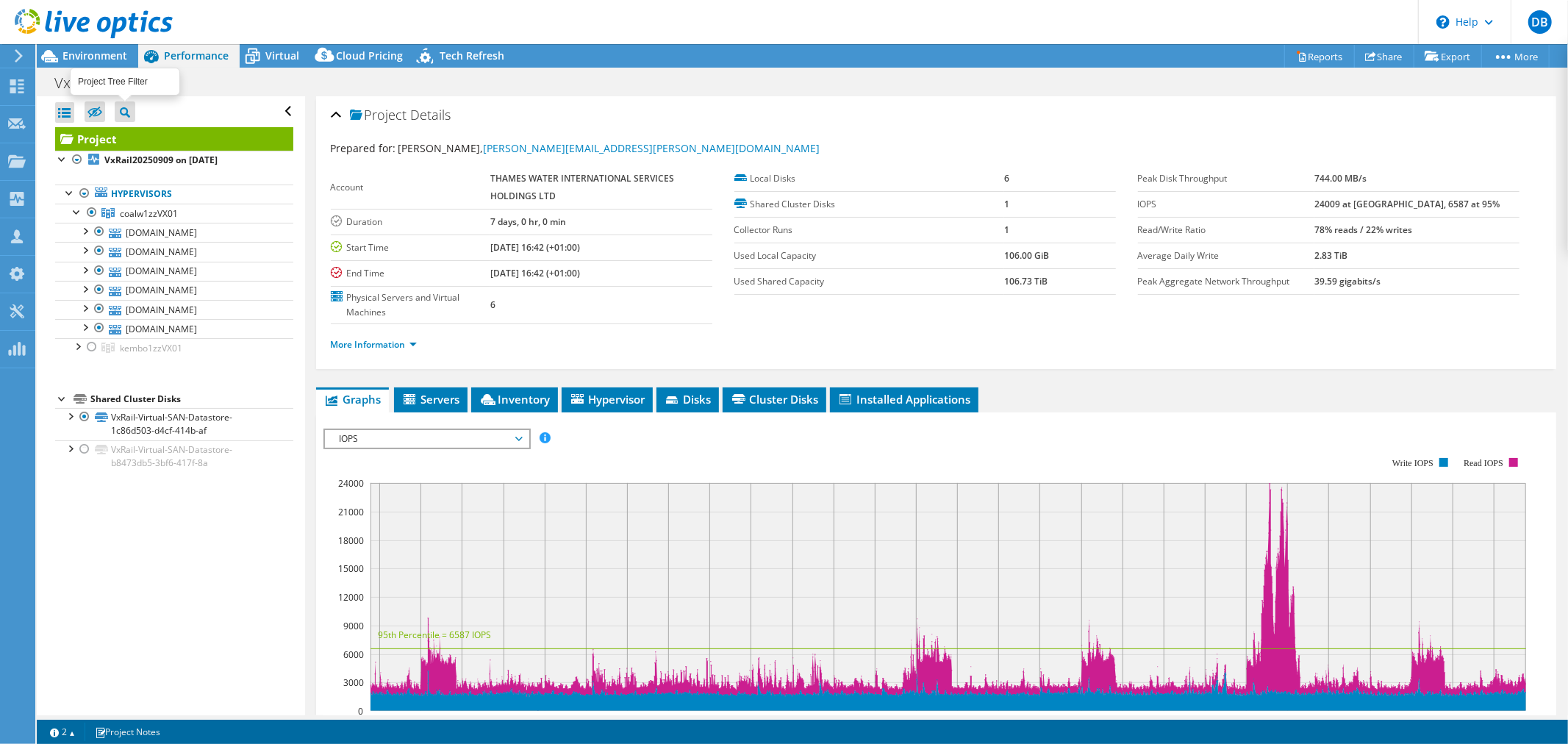
click at [125, 113] on icon at bounding box center [125, 112] width 10 height 10
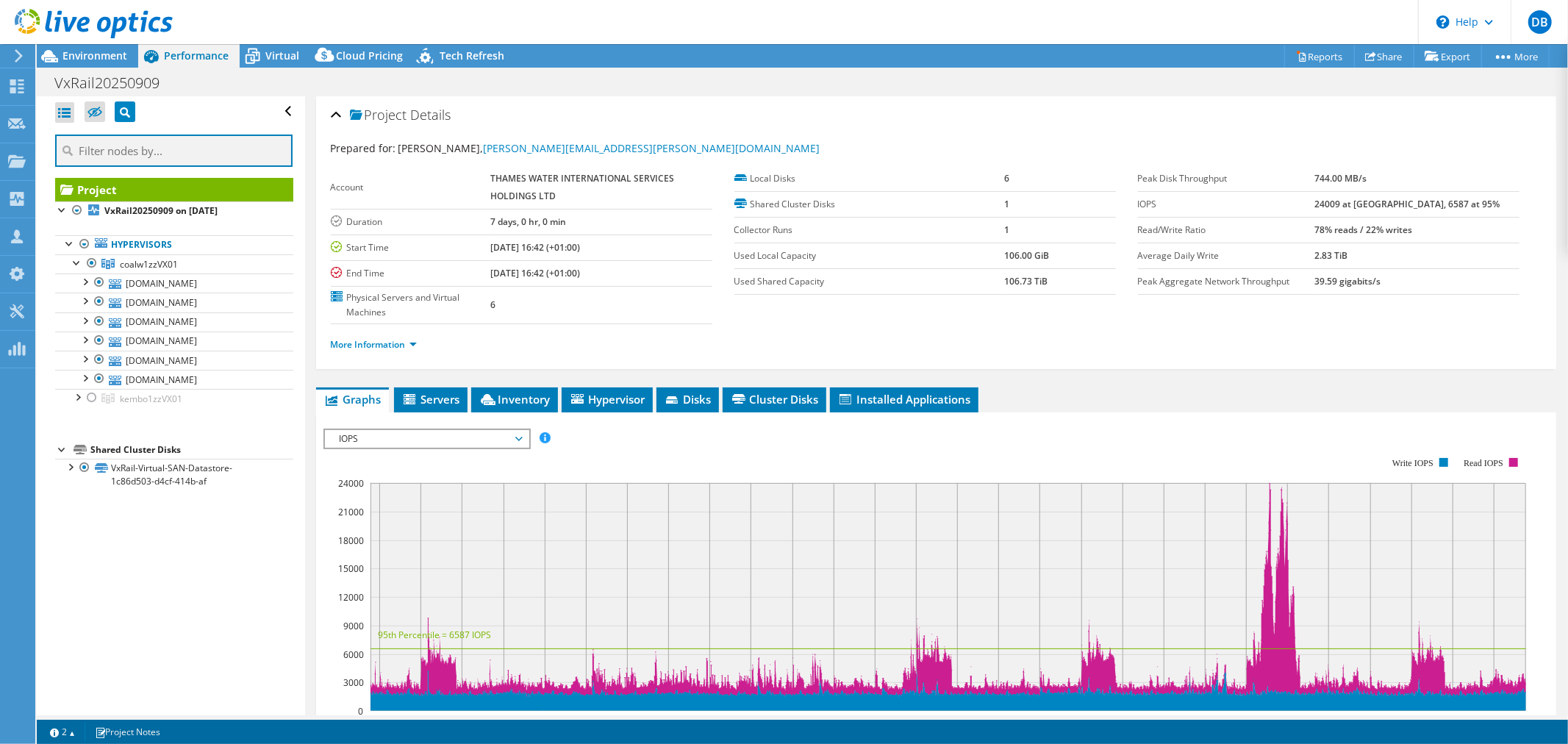
click at [135, 143] on input "text" at bounding box center [174, 151] width 238 height 33
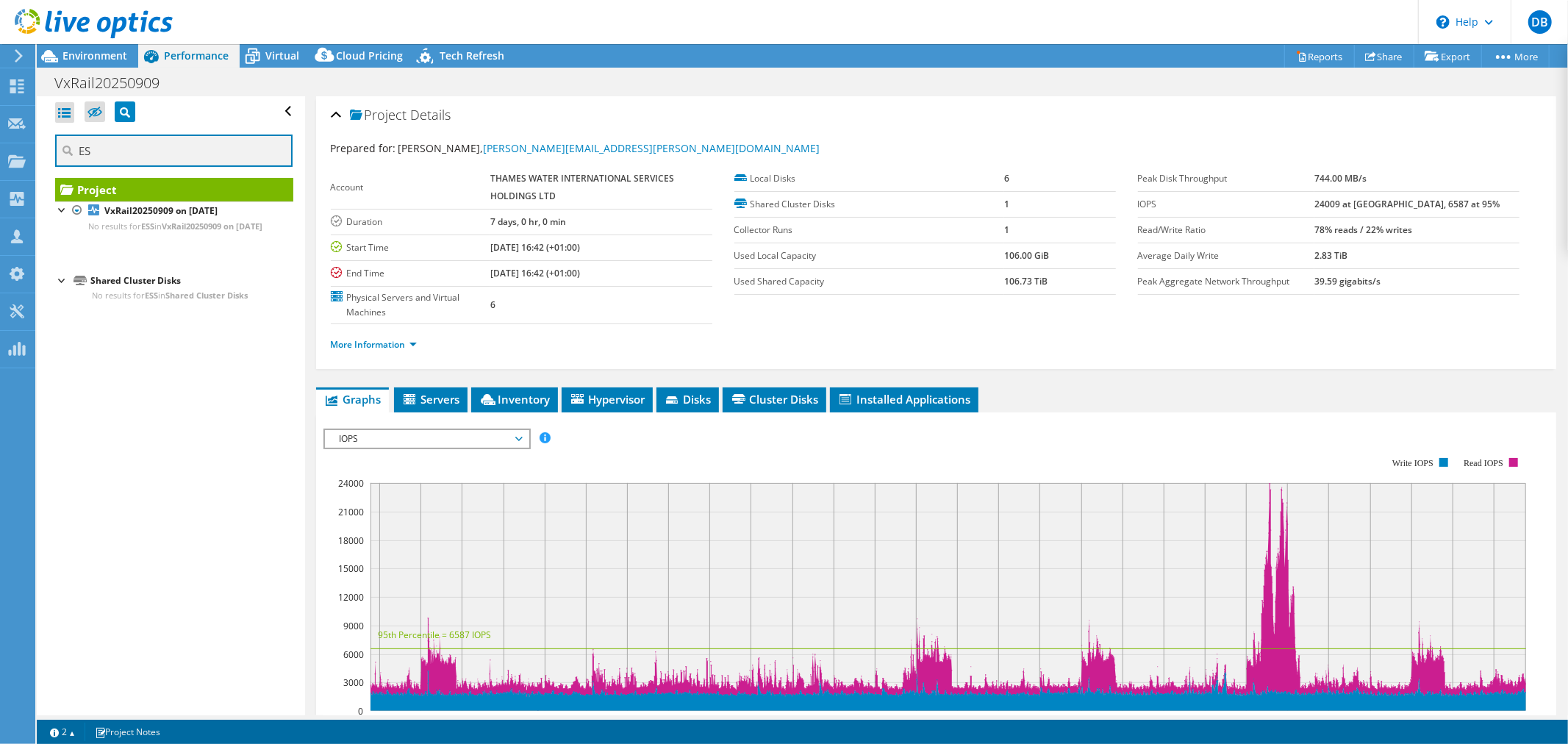
type input "E"
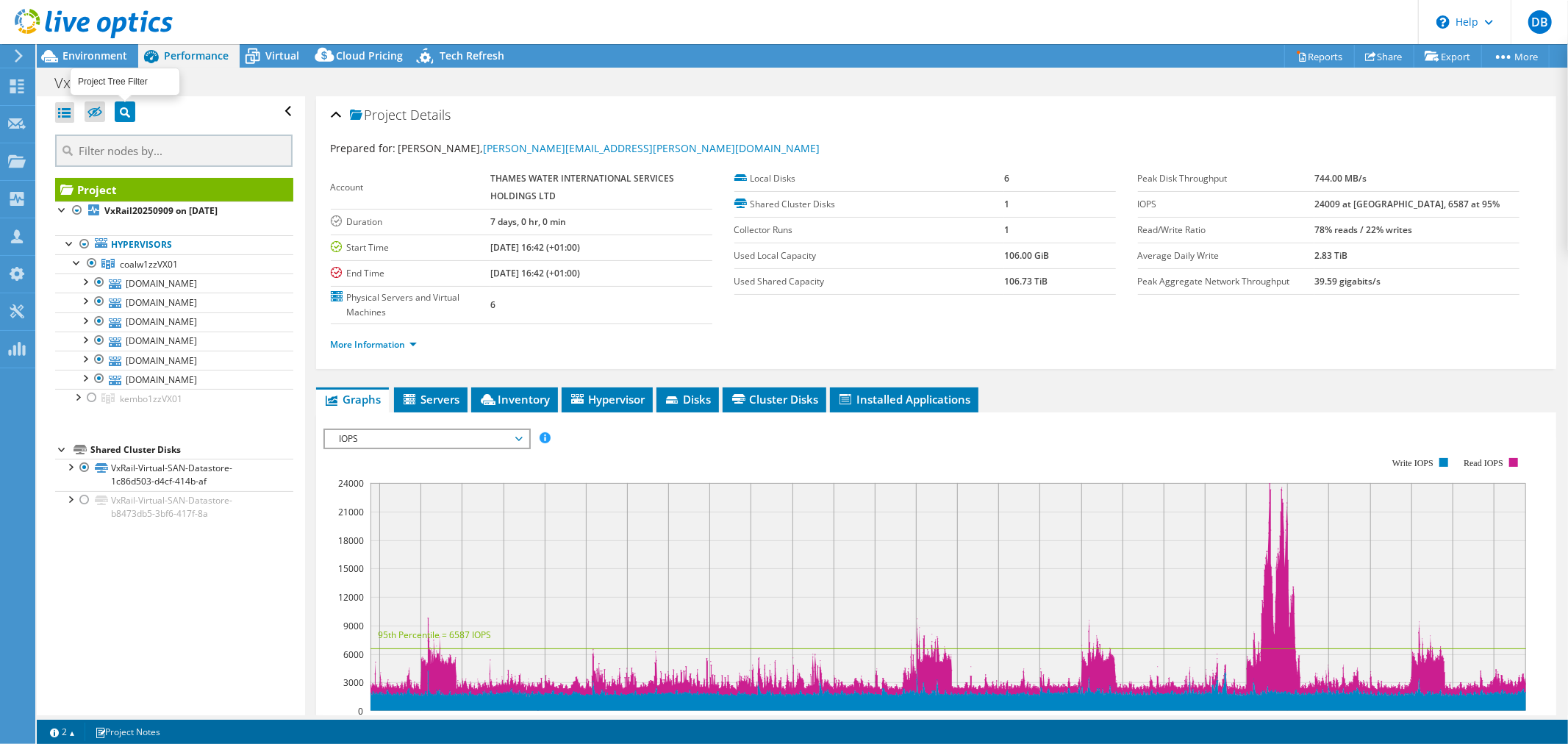
click at [122, 115] on icon at bounding box center [125, 112] width 10 height 10
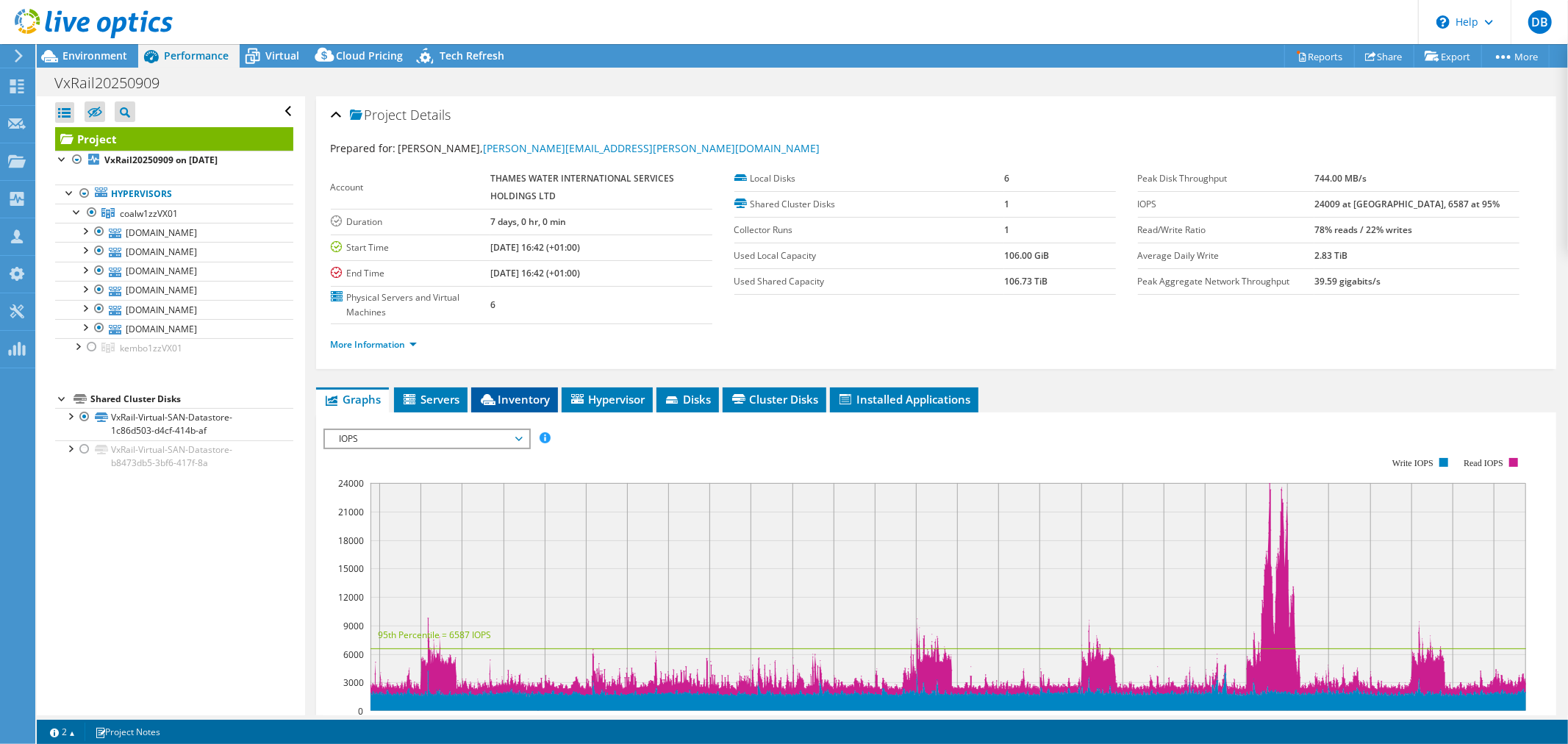
click at [509, 387] on li "Inventory" at bounding box center [514, 400] width 87 height 25
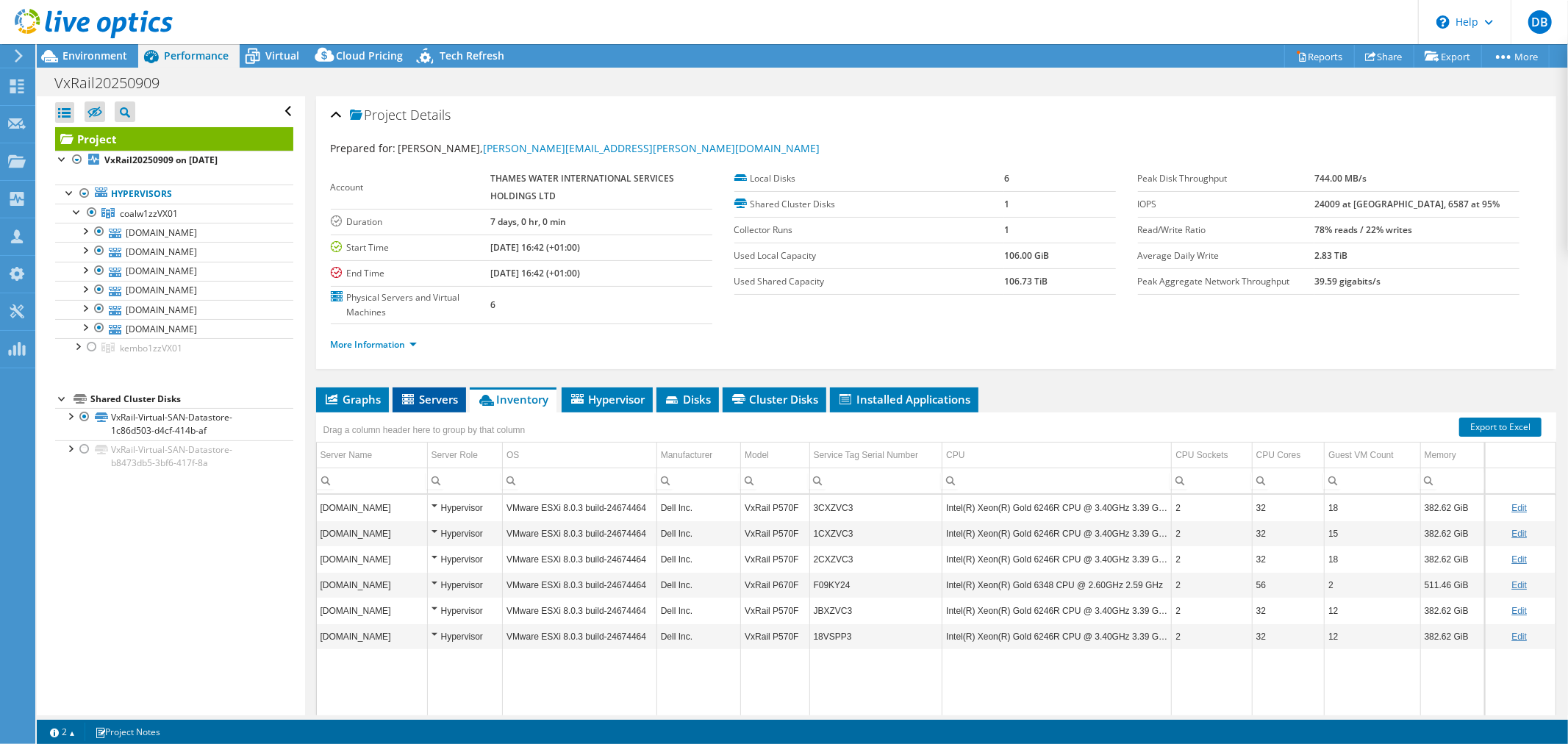
click at [439, 398] on span "Servers" at bounding box center [429, 400] width 59 height 15
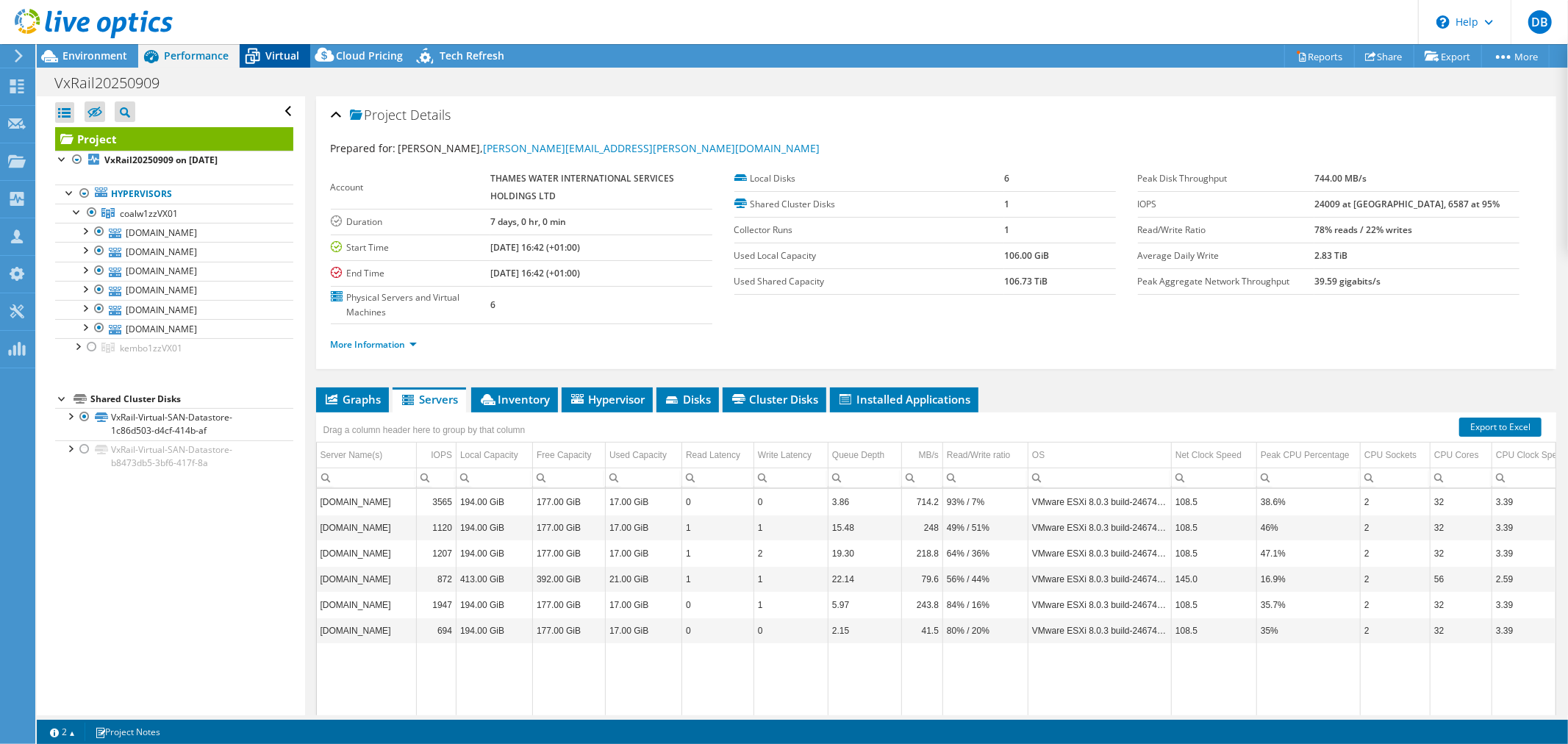
click at [271, 49] on span "Virtual" at bounding box center [282, 55] width 34 height 14
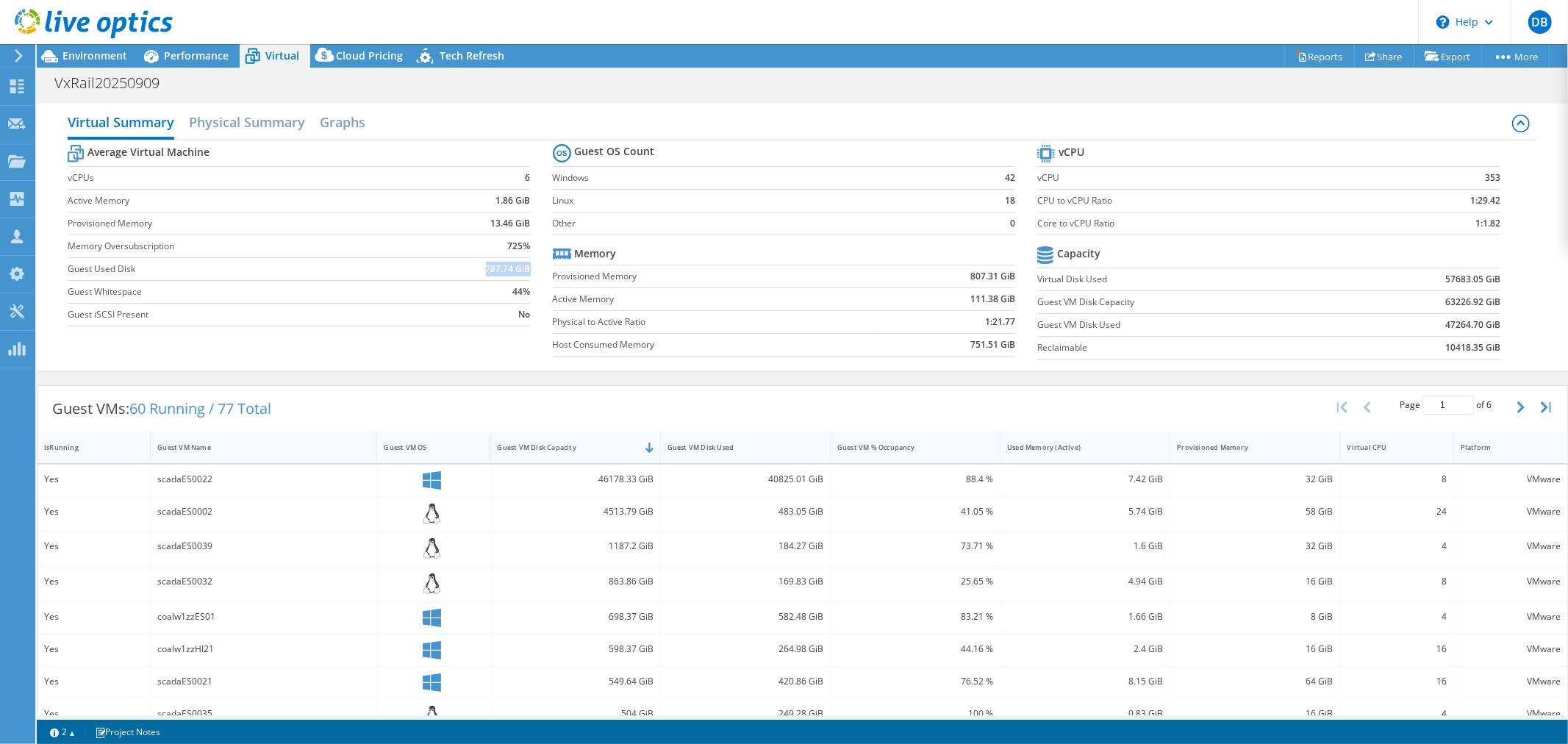
drag, startPoint x: 482, startPoint y: 272, endPoint x: 525, endPoint y: 266, distance: 43.4
click at [525, 266] on b "787.74 GiB" at bounding box center [508, 270] width 45 height 15
copy b "787.74 GiB"
click at [91, 54] on span "Environment" at bounding box center [95, 55] width 65 height 14
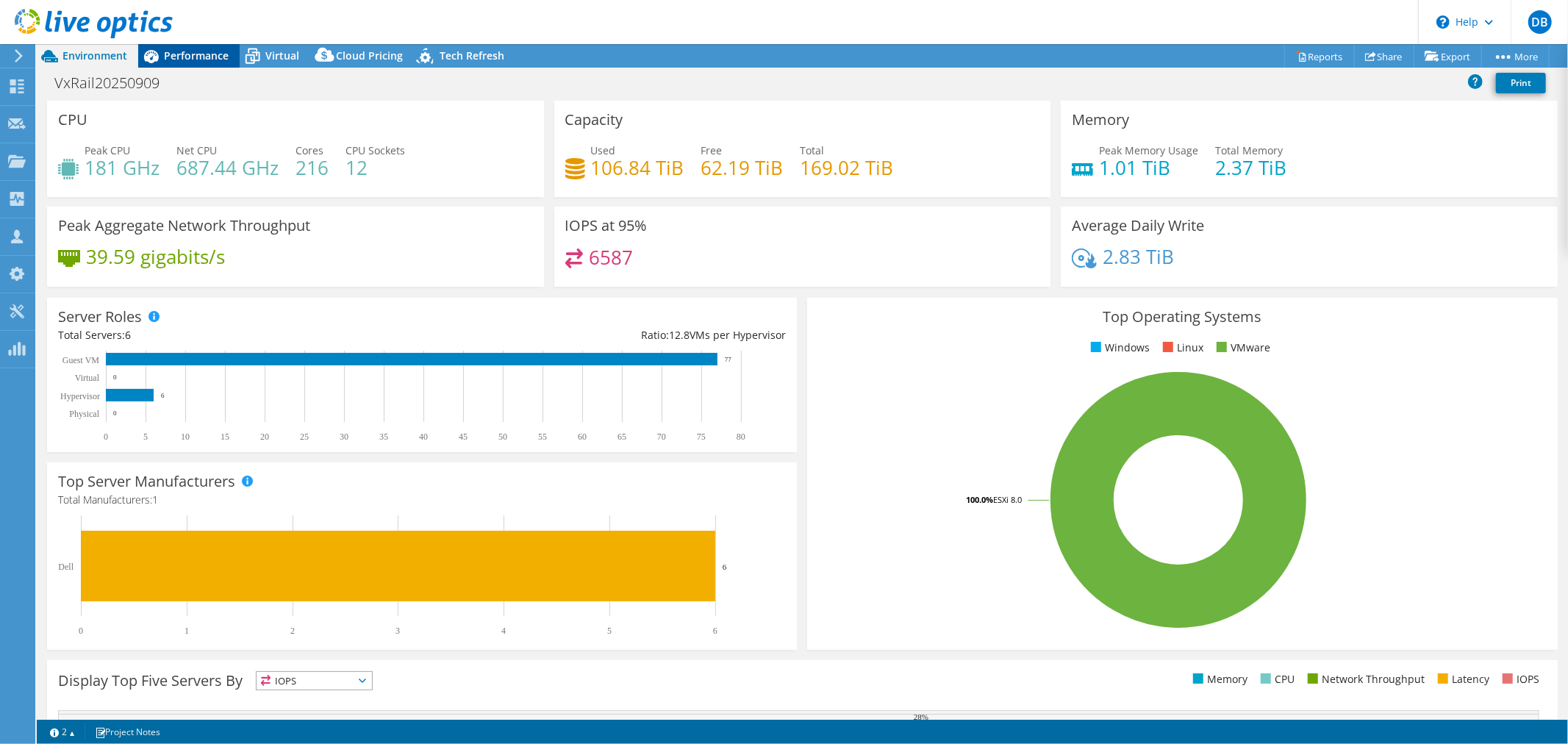
click at [185, 55] on span "Performance" at bounding box center [196, 55] width 65 height 14
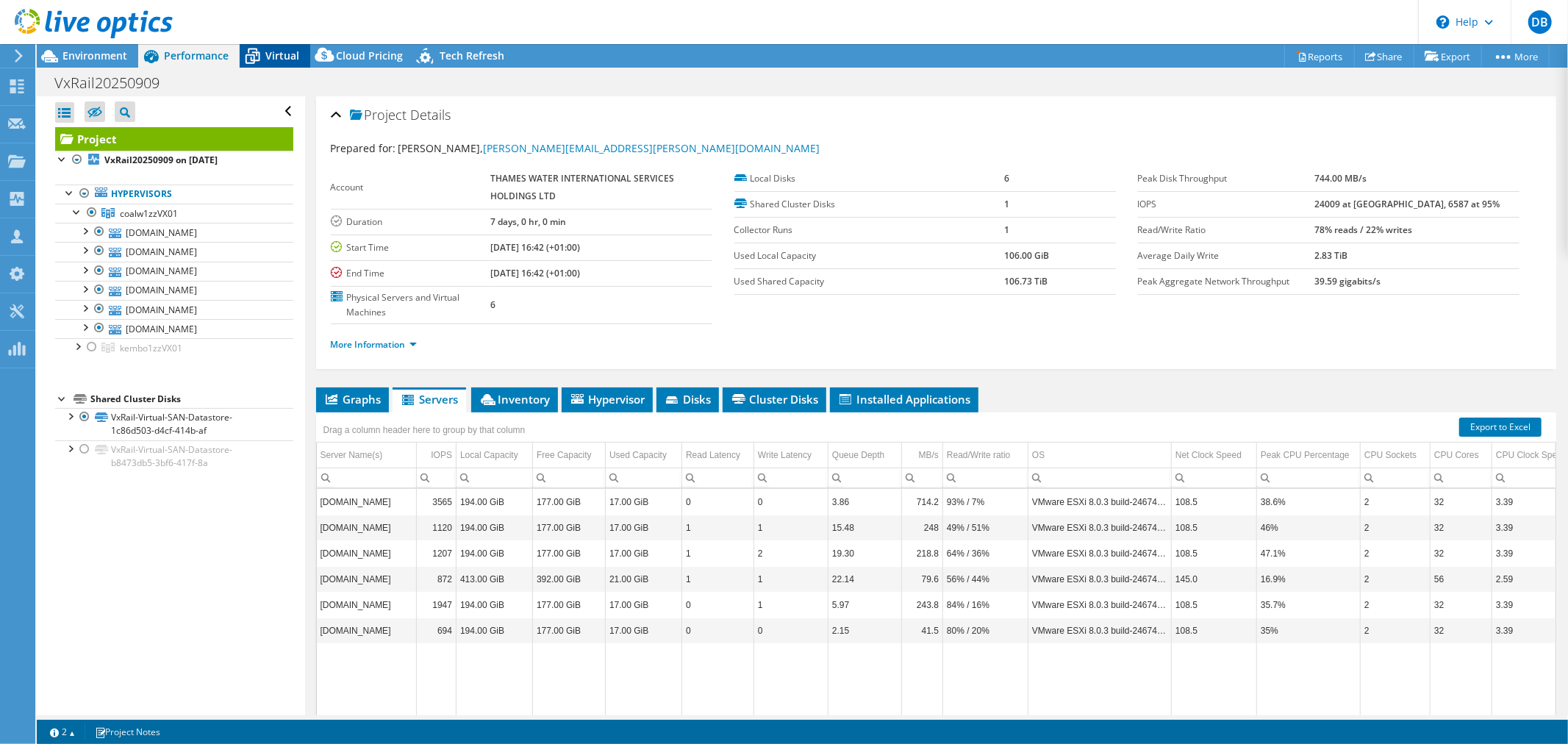
click at [276, 52] on span "Virtual" at bounding box center [282, 55] width 34 height 14
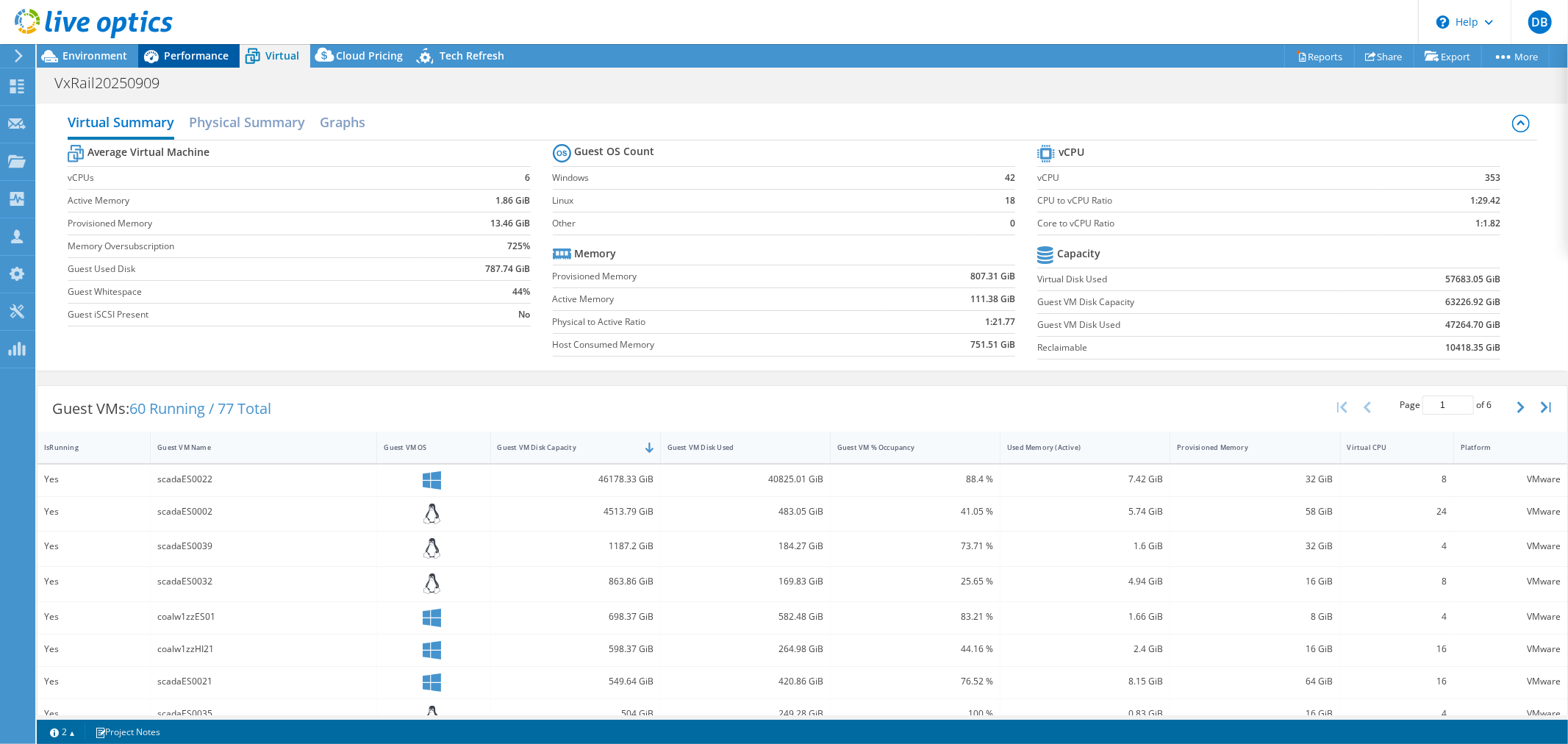
click at [204, 49] on span "Performance" at bounding box center [196, 55] width 65 height 14
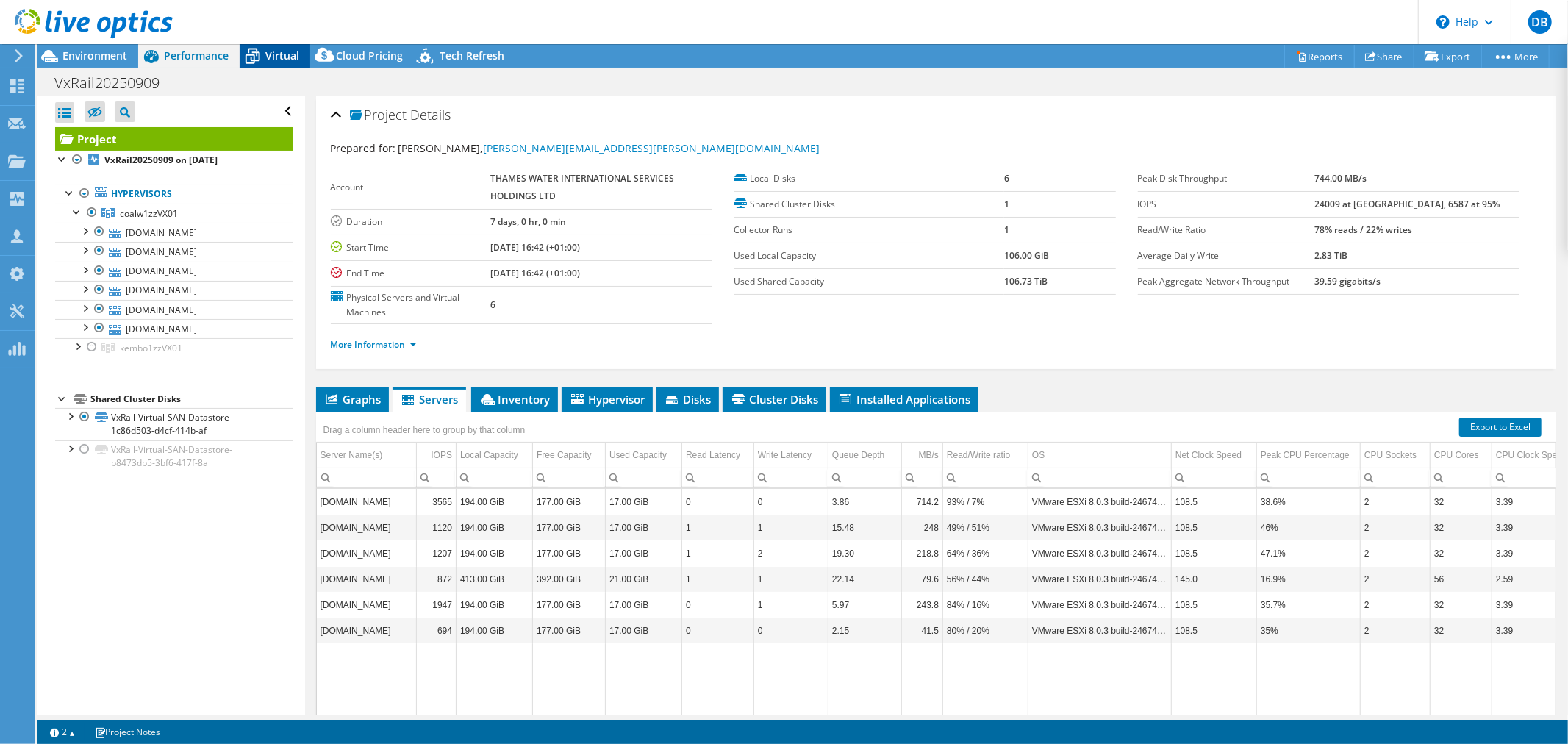
click at [279, 55] on span "Virtual" at bounding box center [282, 55] width 34 height 14
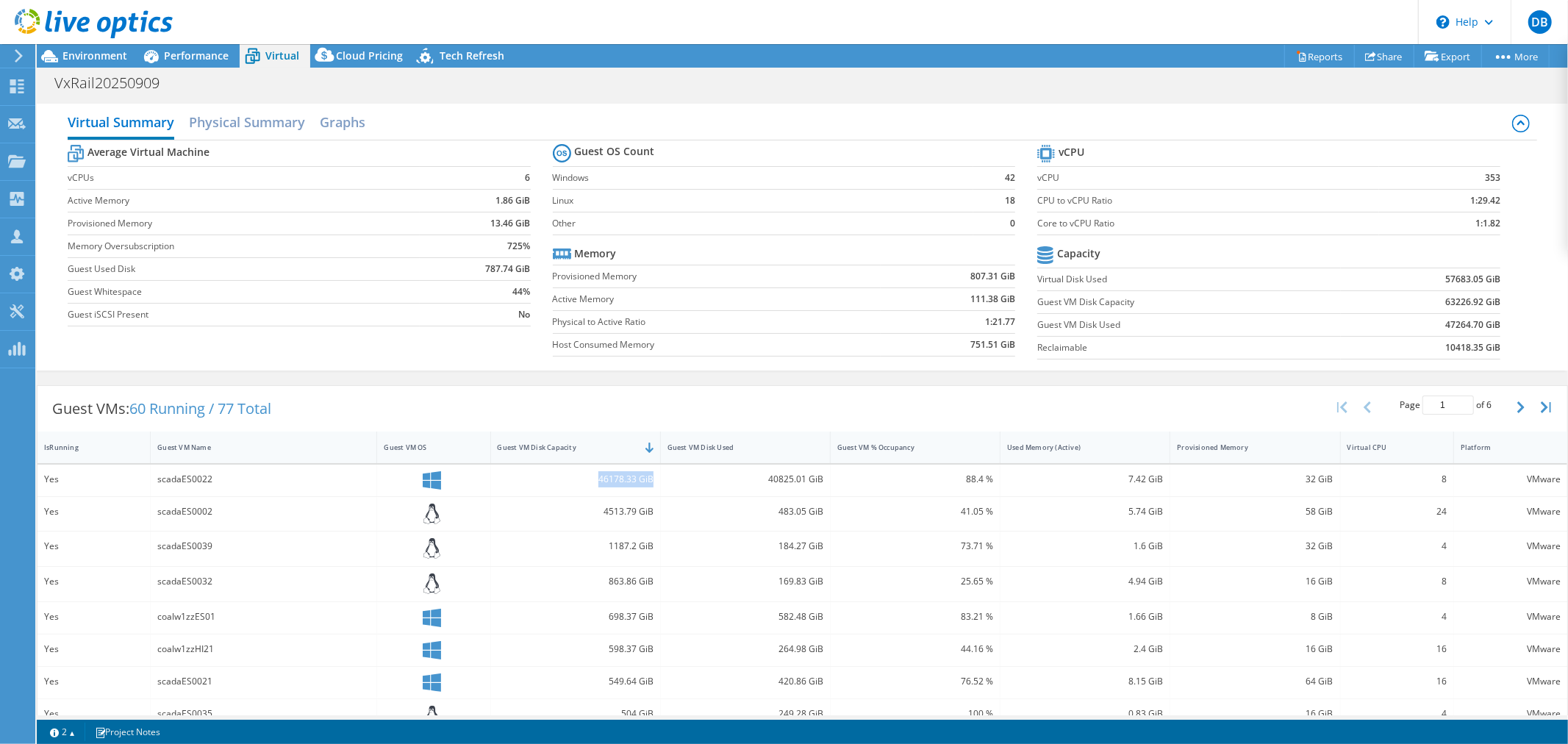
drag, startPoint x: 595, startPoint y: 476, endPoint x: 648, endPoint y: 478, distance: 53.0
click at [648, 478] on div "46178.33 GiB" at bounding box center [576, 478] width 155 height 16
click at [597, 477] on div "46178.33 GiB" at bounding box center [576, 478] width 155 height 16
drag, startPoint x: 593, startPoint y: 477, endPoint x: 649, endPoint y: 484, distance: 56.4
click at [649, 484] on div "46178.33 GiB" at bounding box center [576, 480] width 169 height 32
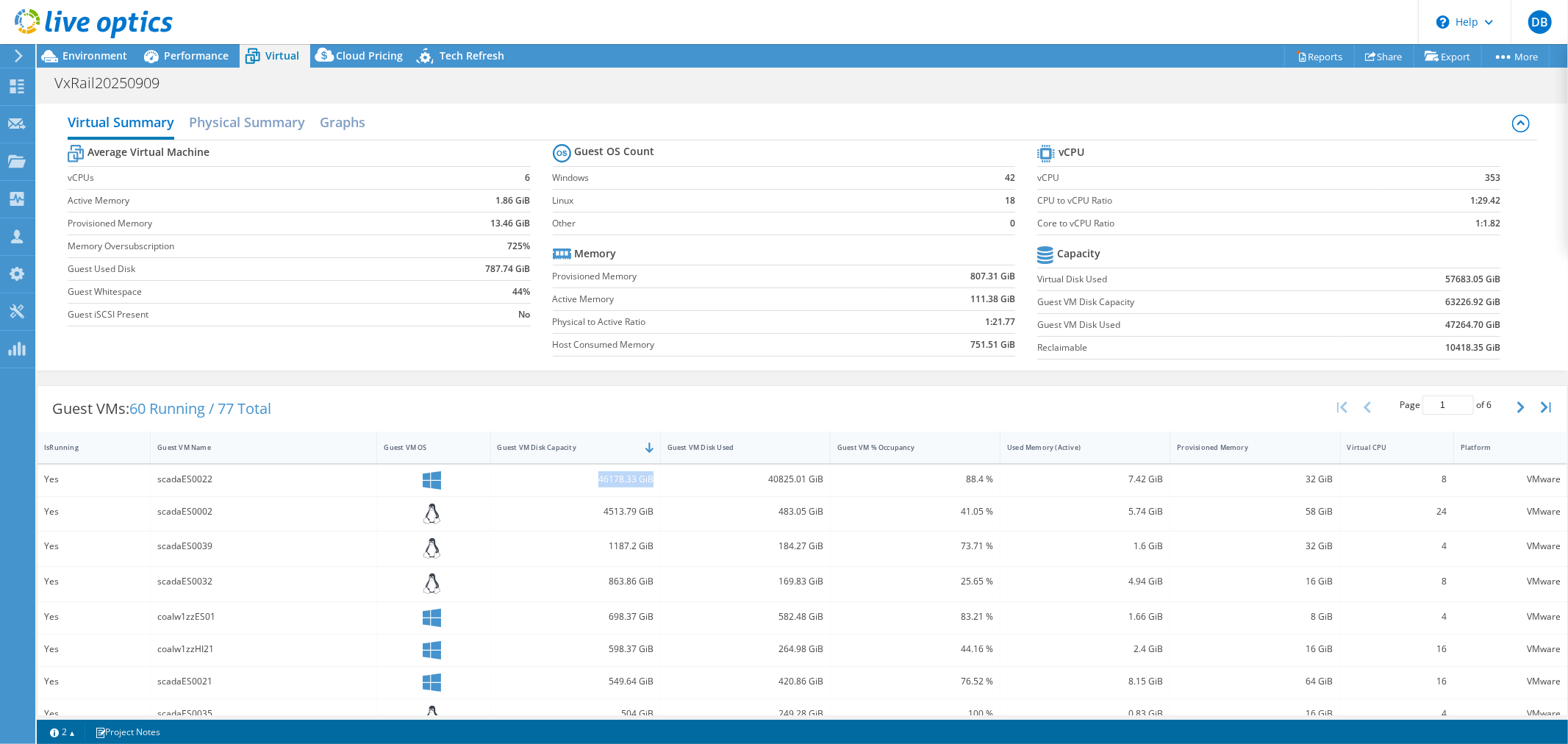
copy div "46178.33 GiB"
click at [74, 52] on span "Environment" at bounding box center [95, 55] width 65 height 14
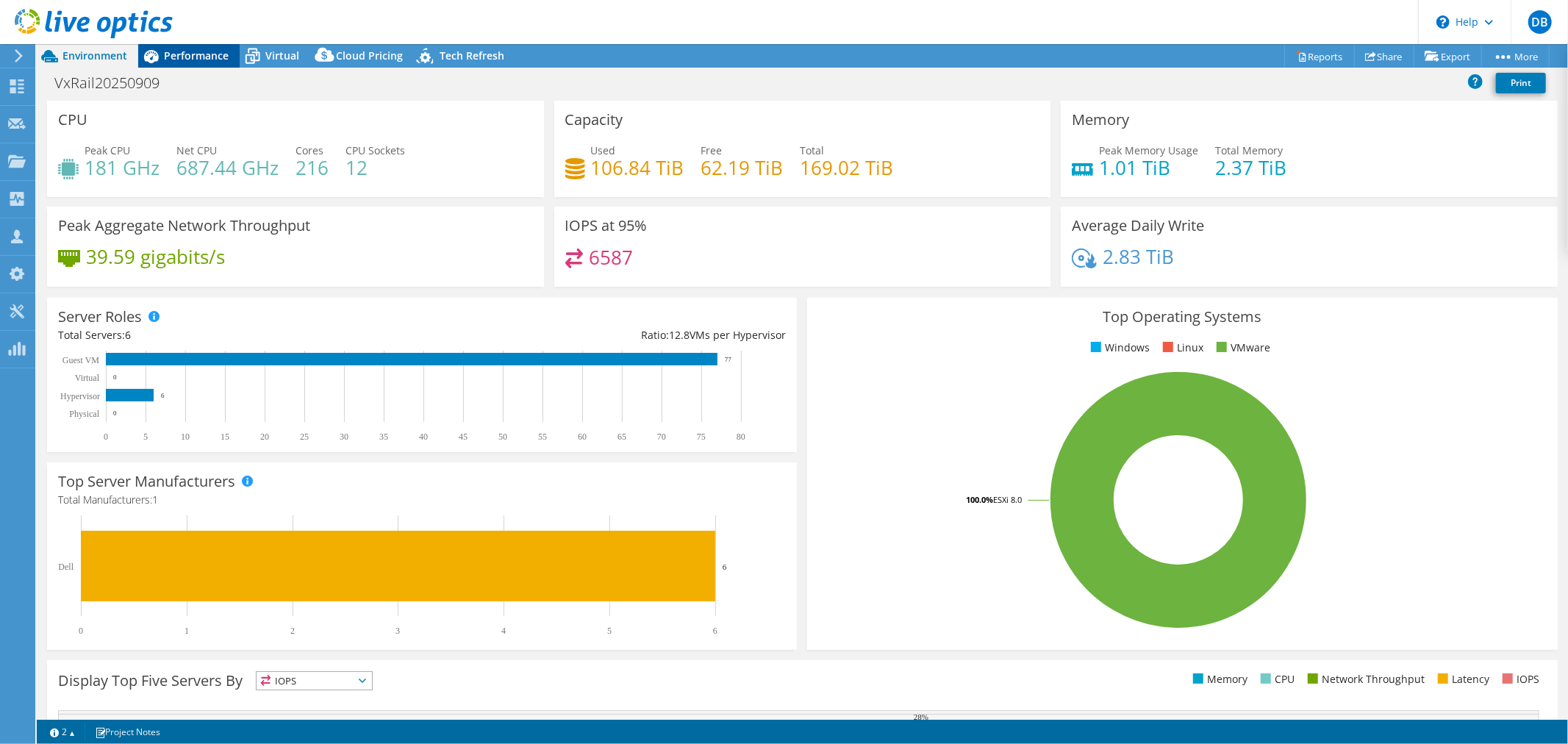
click at [178, 53] on span "Performance" at bounding box center [196, 55] width 65 height 14
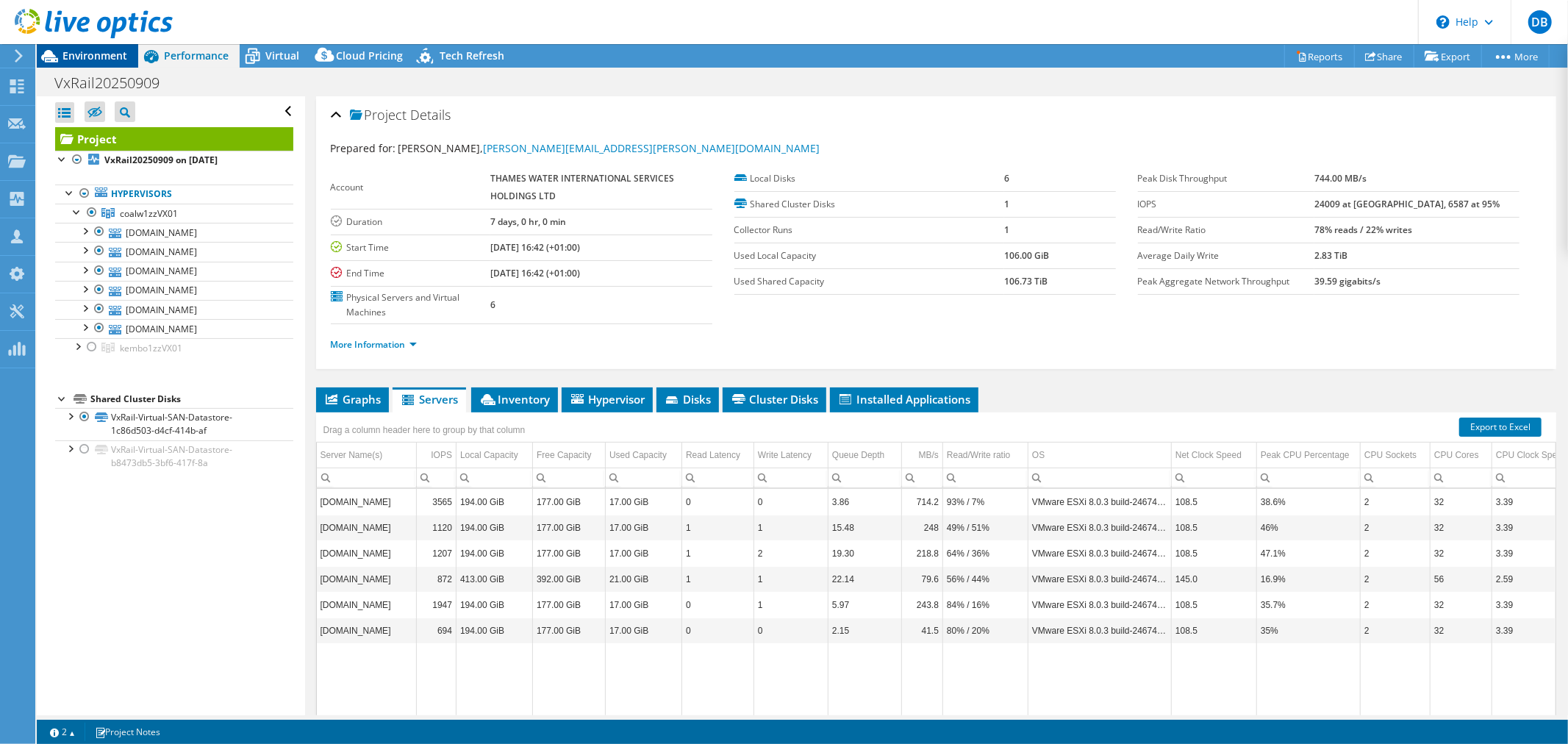
click at [95, 60] on span "Environment" at bounding box center [95, 55] width 65 height 14
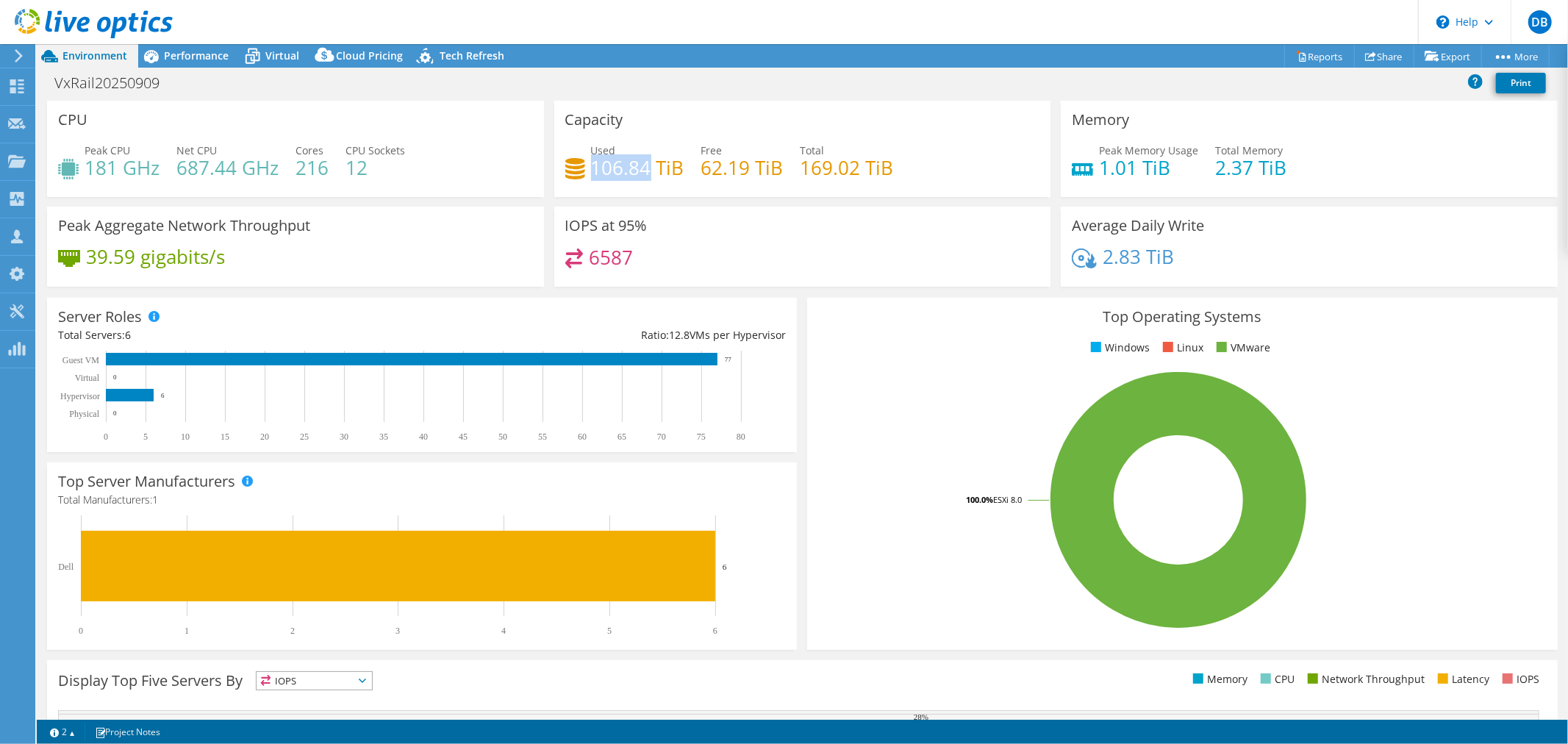
drag, startPoint x: 648, startPoint y: 169, endPoint x: 590, endPoint y: 169, distance: 58.0
click at [591, 169] on h4 "106.84 TiB" at bounding box center [637, 167] width 94 height 16
copy h4 "106.84"
click at [189, 52] on span "Performance" at bounding box center [196, 55] width 65 height 14
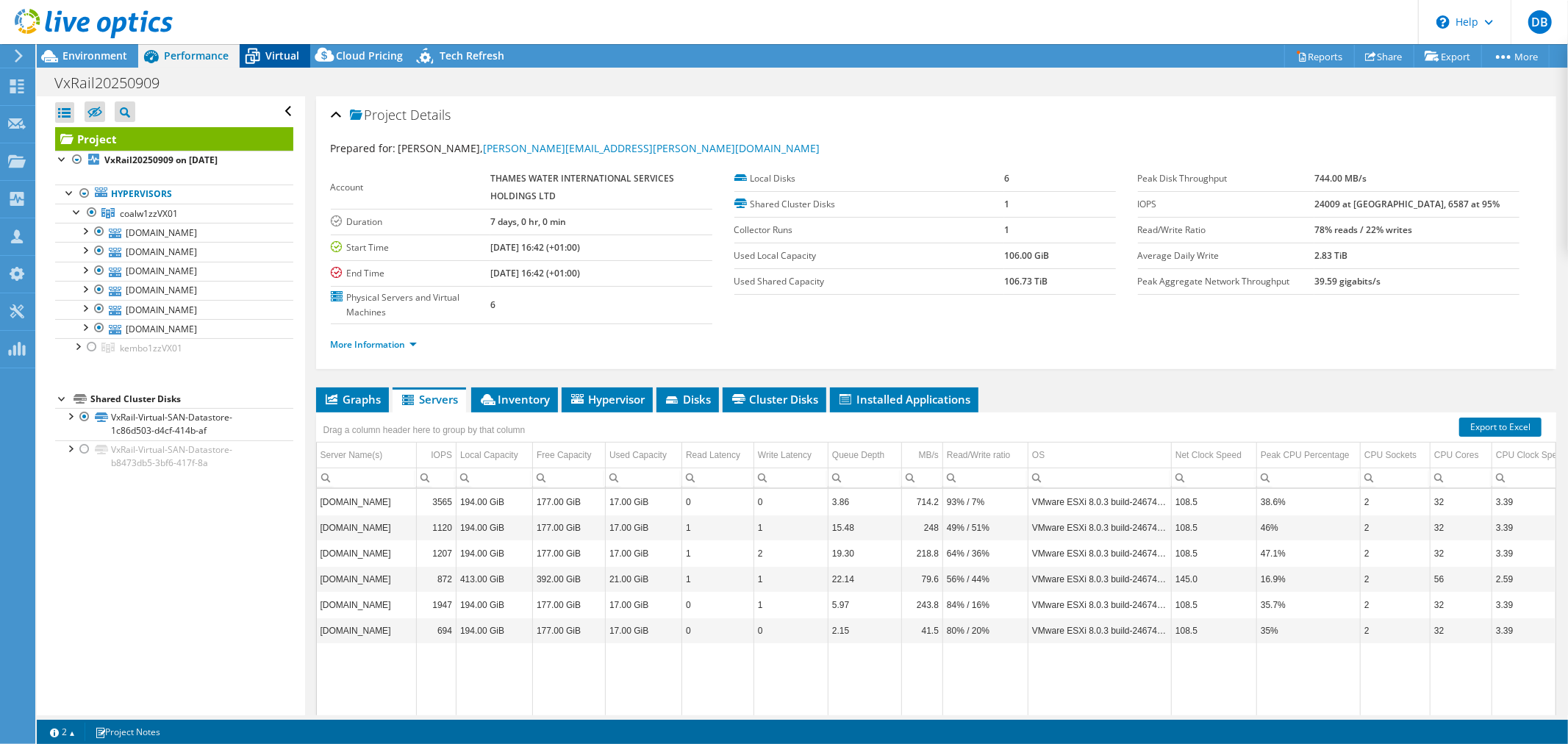
click at [276, 54] on span "Virtual" at bounding box center [282, 55] width 34 height 14
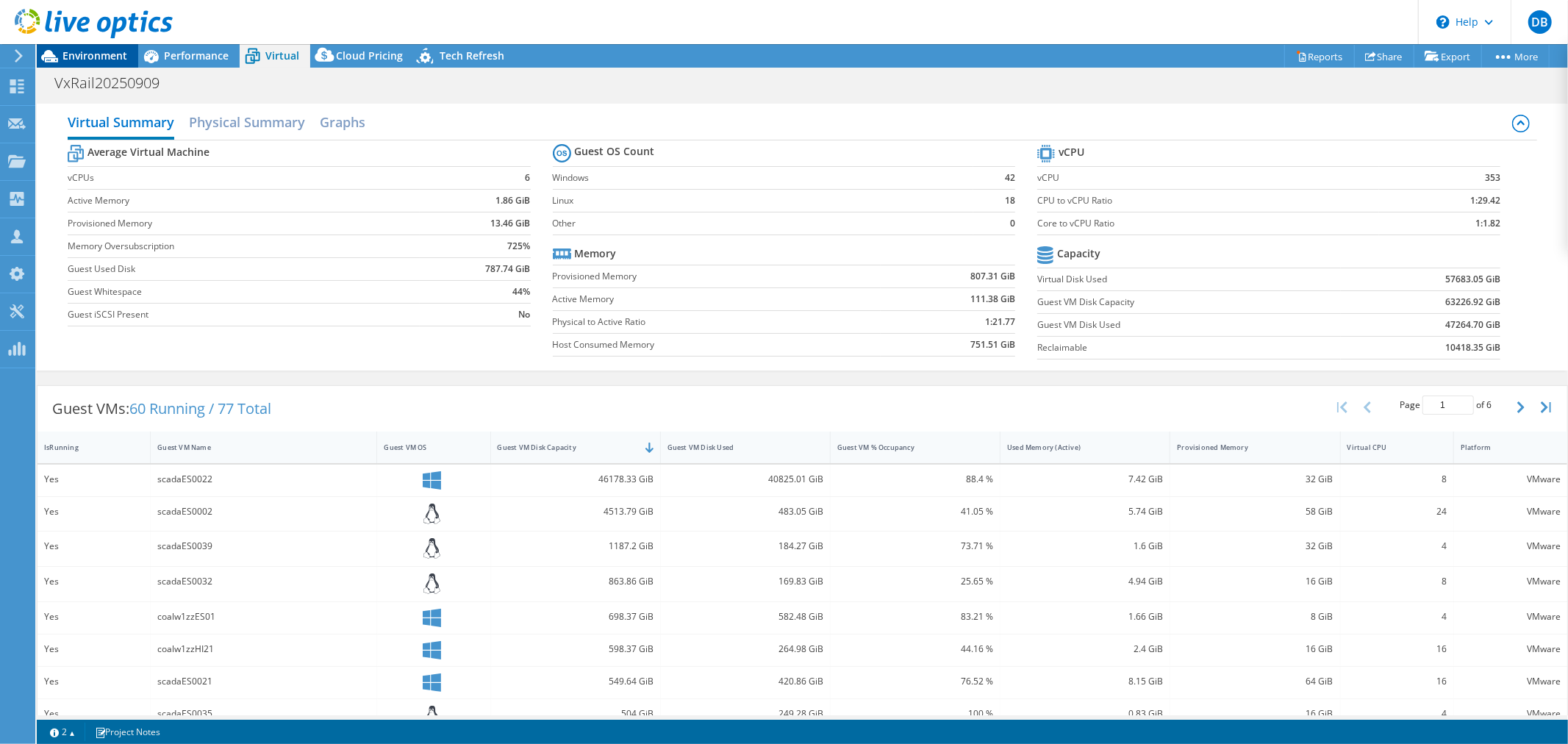
click at [96, 57] on span "Environment" at bounding box center [95, 55] width 65 height 14
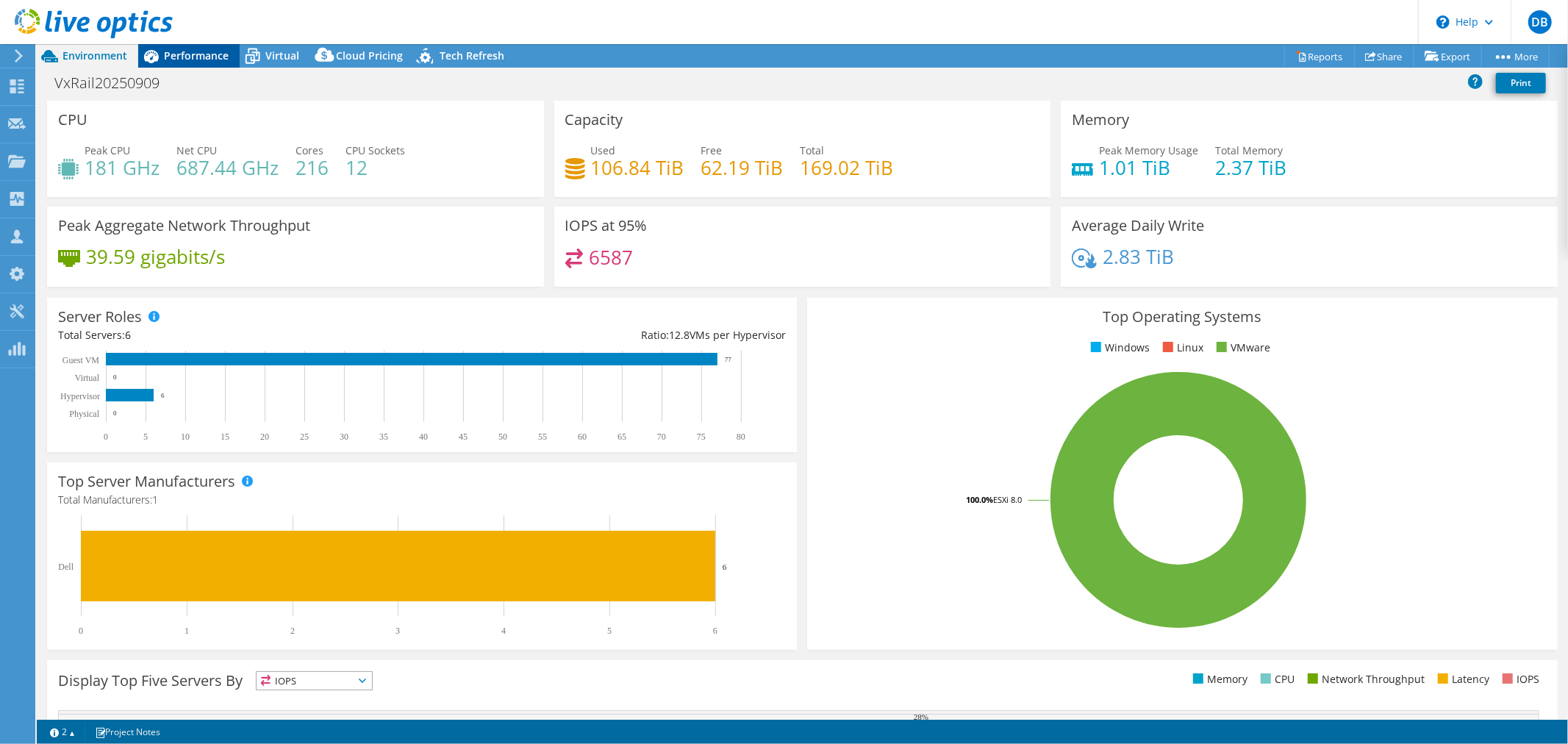
click at [184, 57] on span "Performance" at bounding box center [196, 55] width 65 height 14
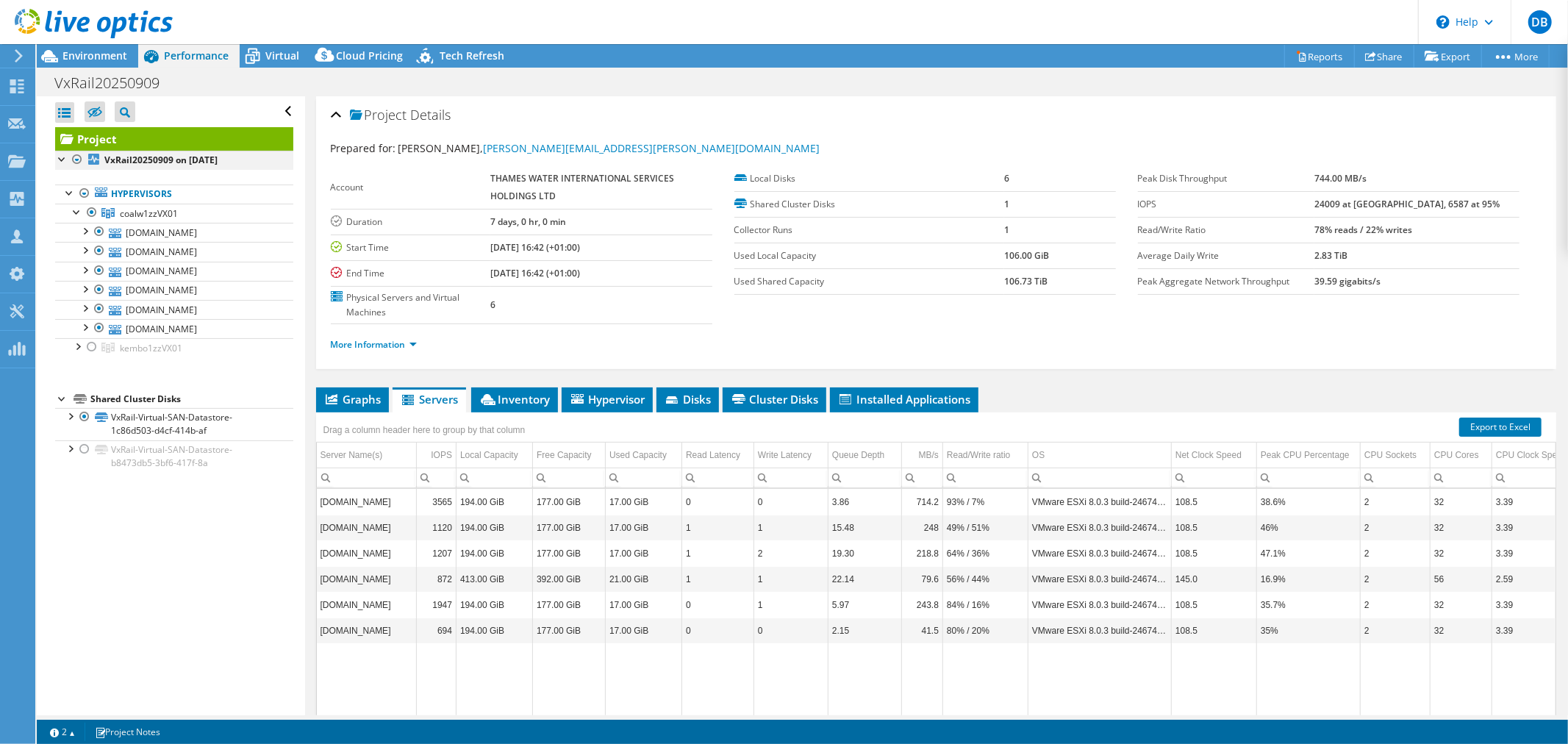
click at [76, 159] on div at bounding box center [78, 159] width 15 height 18
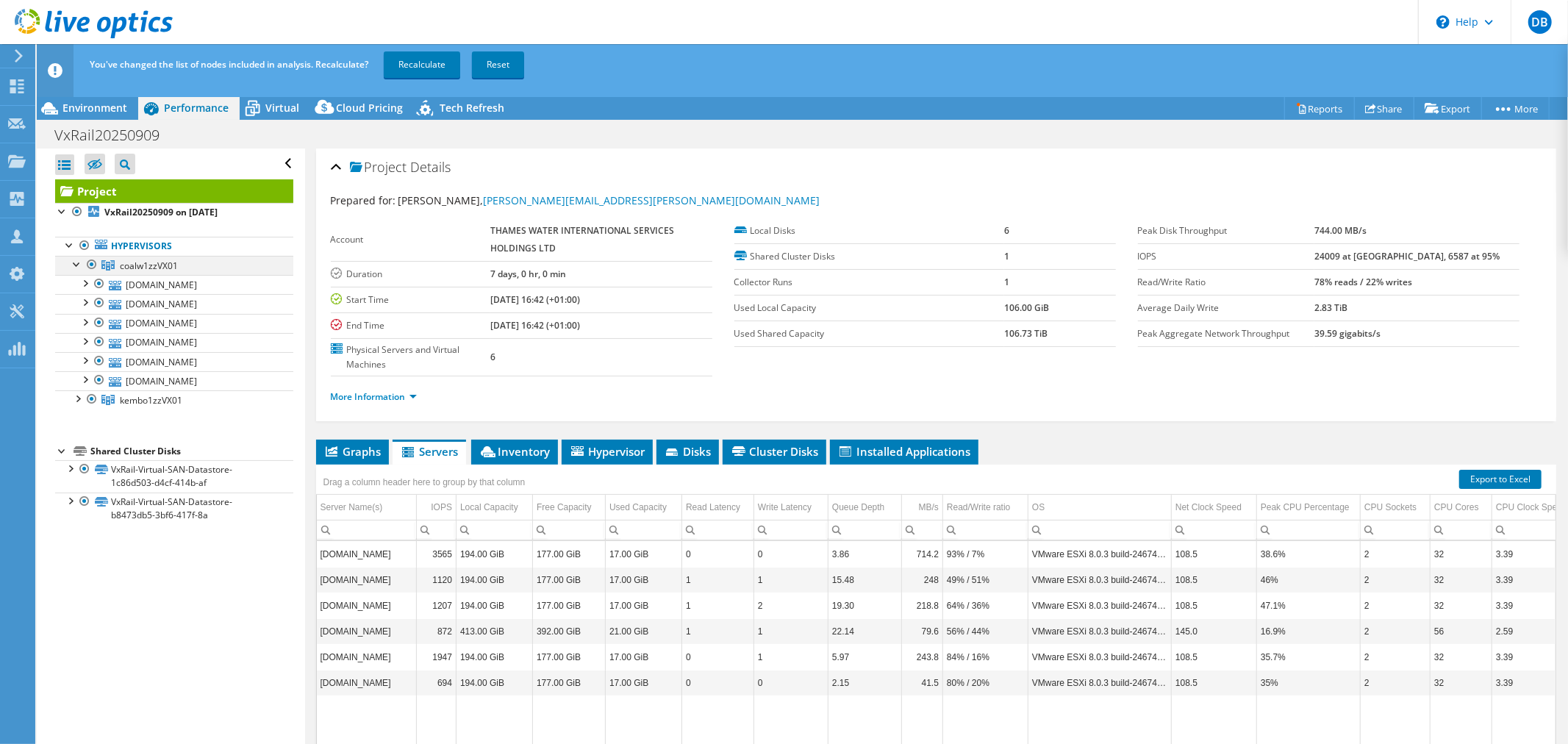
click at [92, 265] on div at bounding box center [92, 264] width 15 height 18
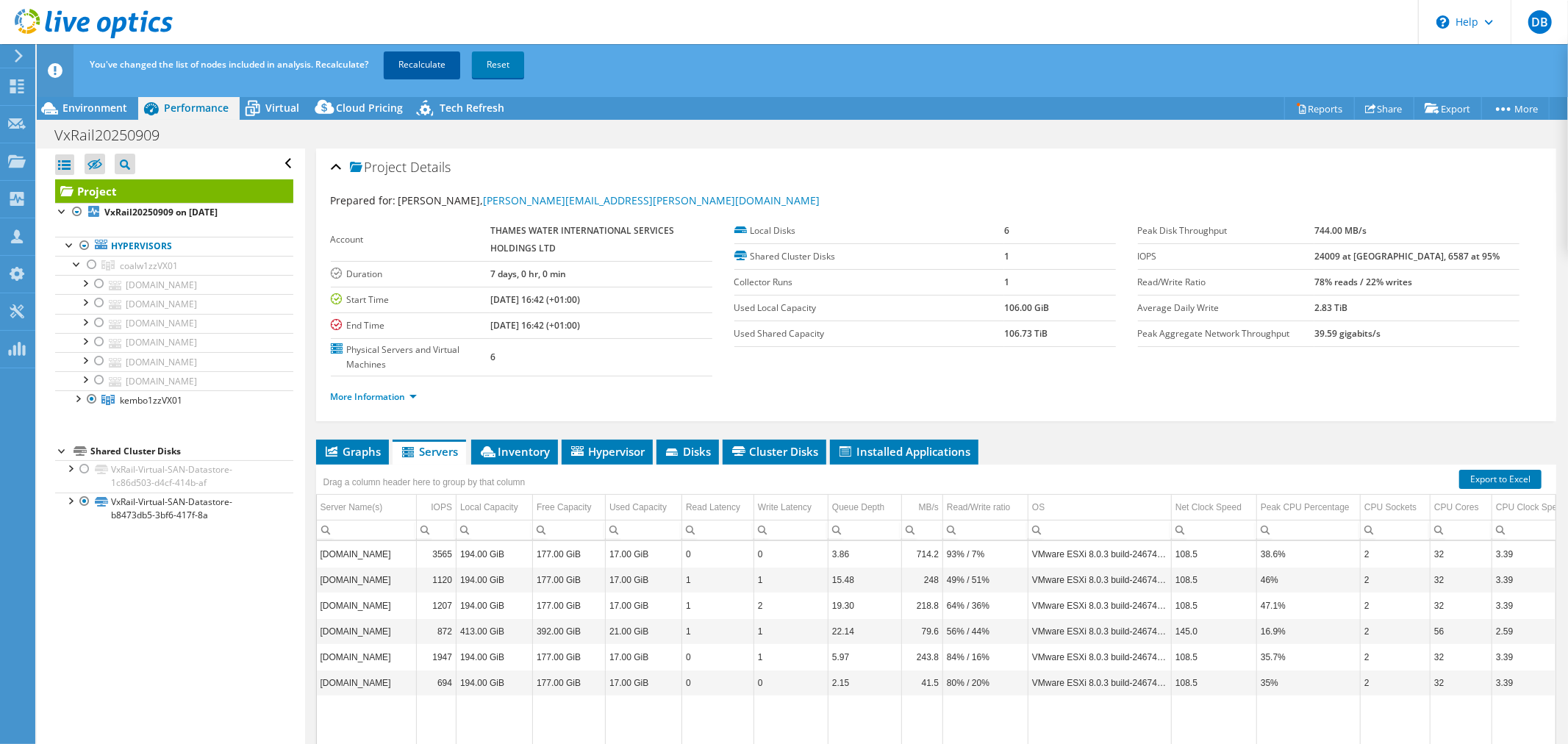
click at [409, 66] on link "Recalculate" at bounding box center [422, 65] width 77 height 26
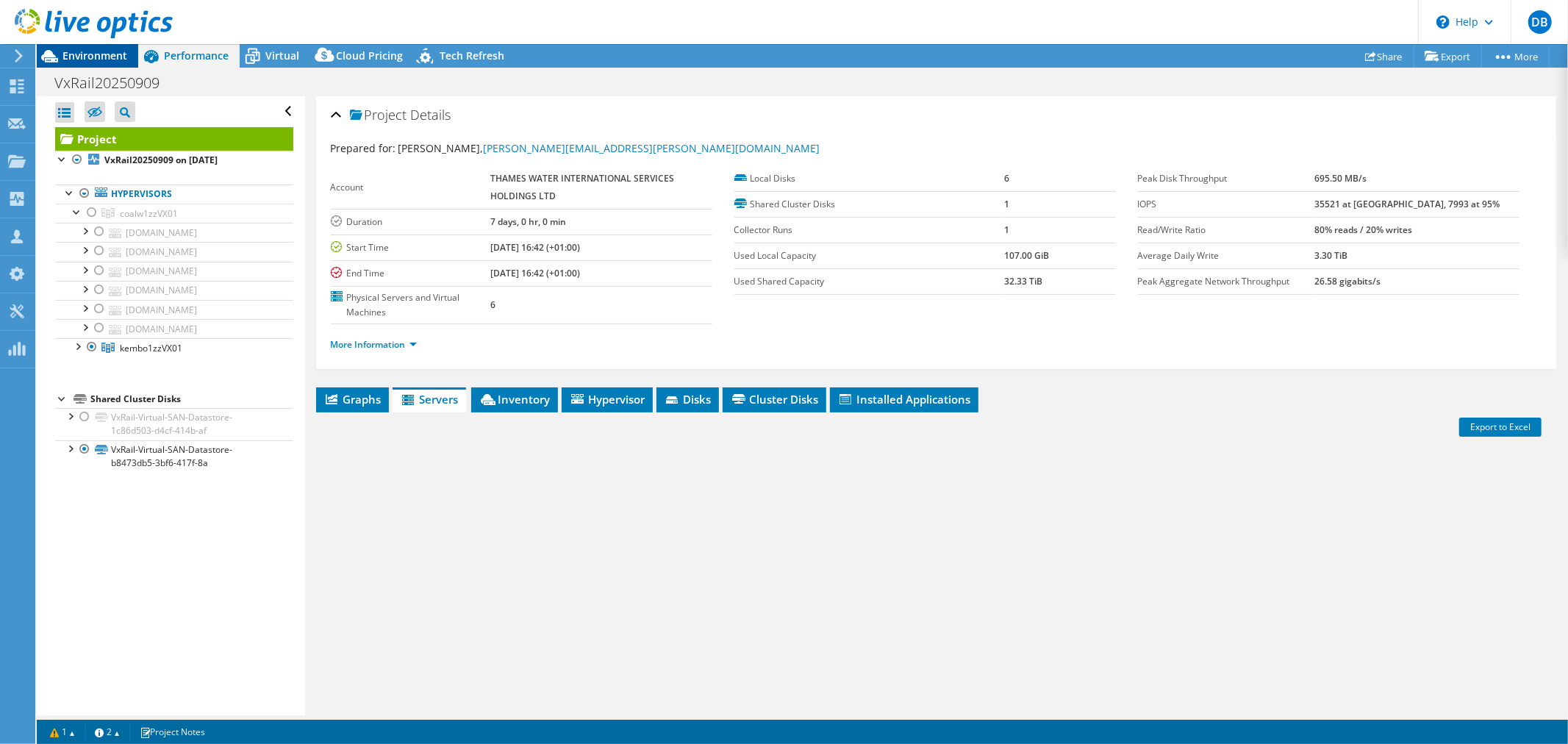
click at [82, 51] on span "Environment" at bounding box center [95, 55] width 65 height 14
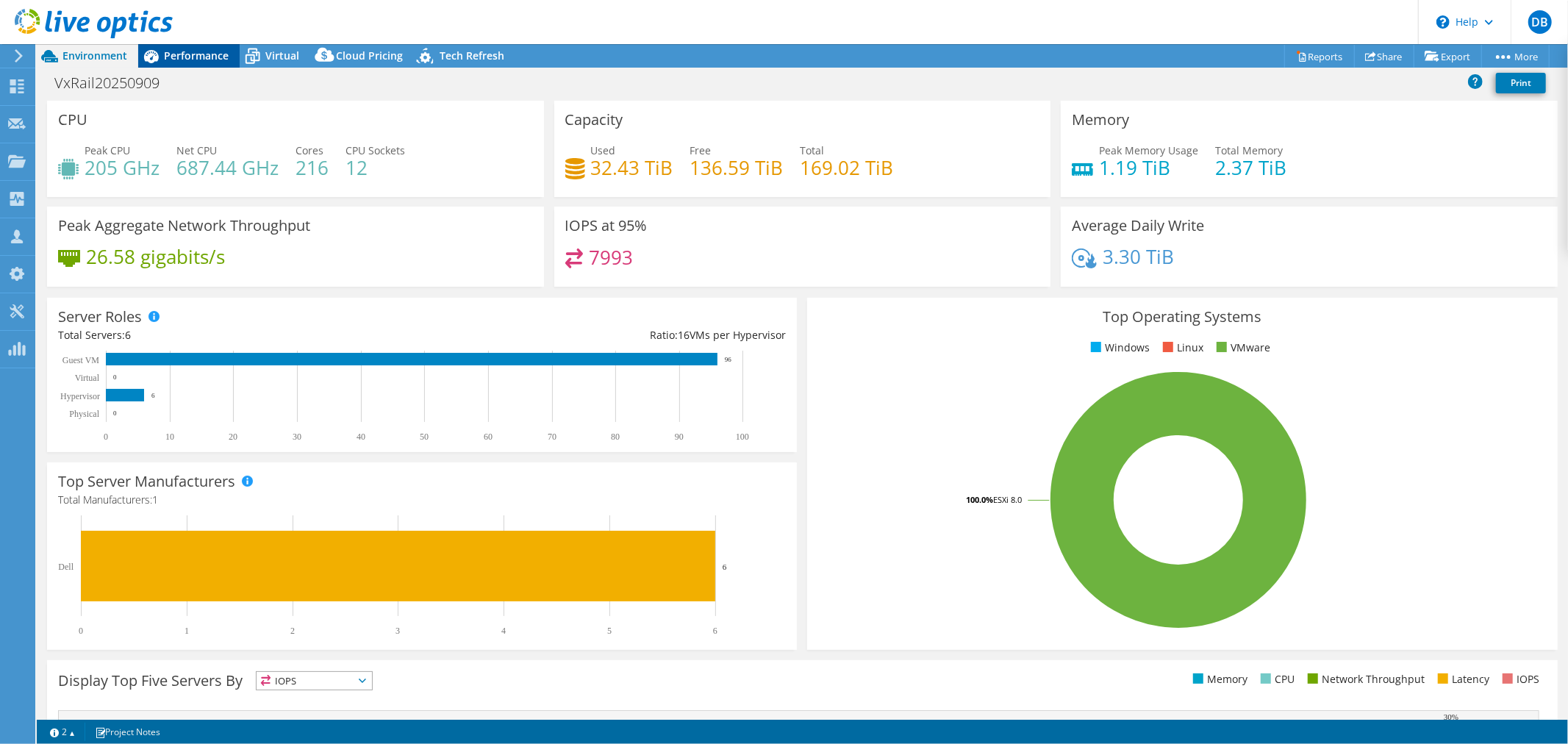
click at [197, 54] on span "Performance" at bounding box center [196, 55] width 65 height 14
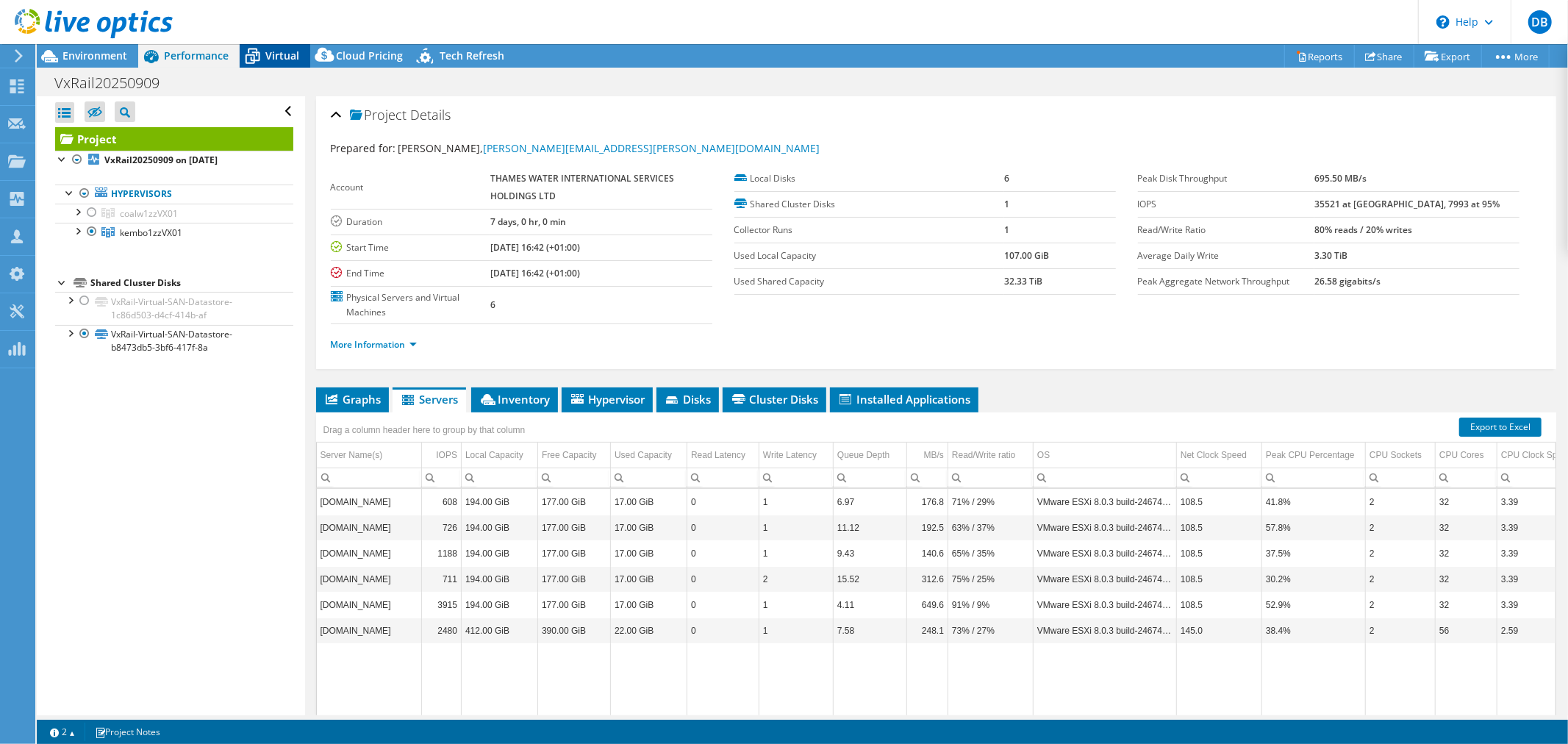
click at [296, 56] on span "Virtual" at bounding box center [282, 55] width 34 height 14
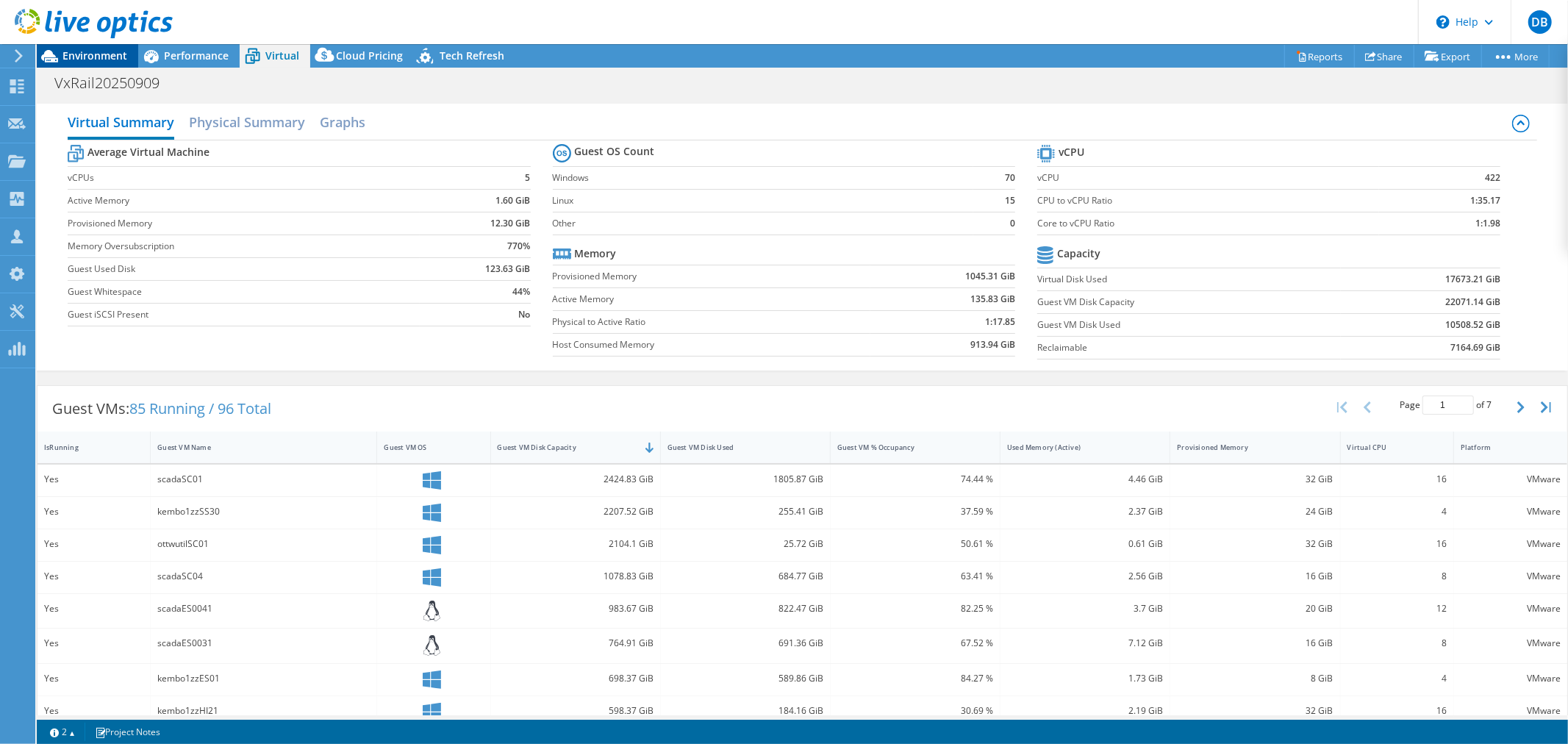
click at [95, 53] on span "Environment" at bounding box center [95, 55] width 65 height 14
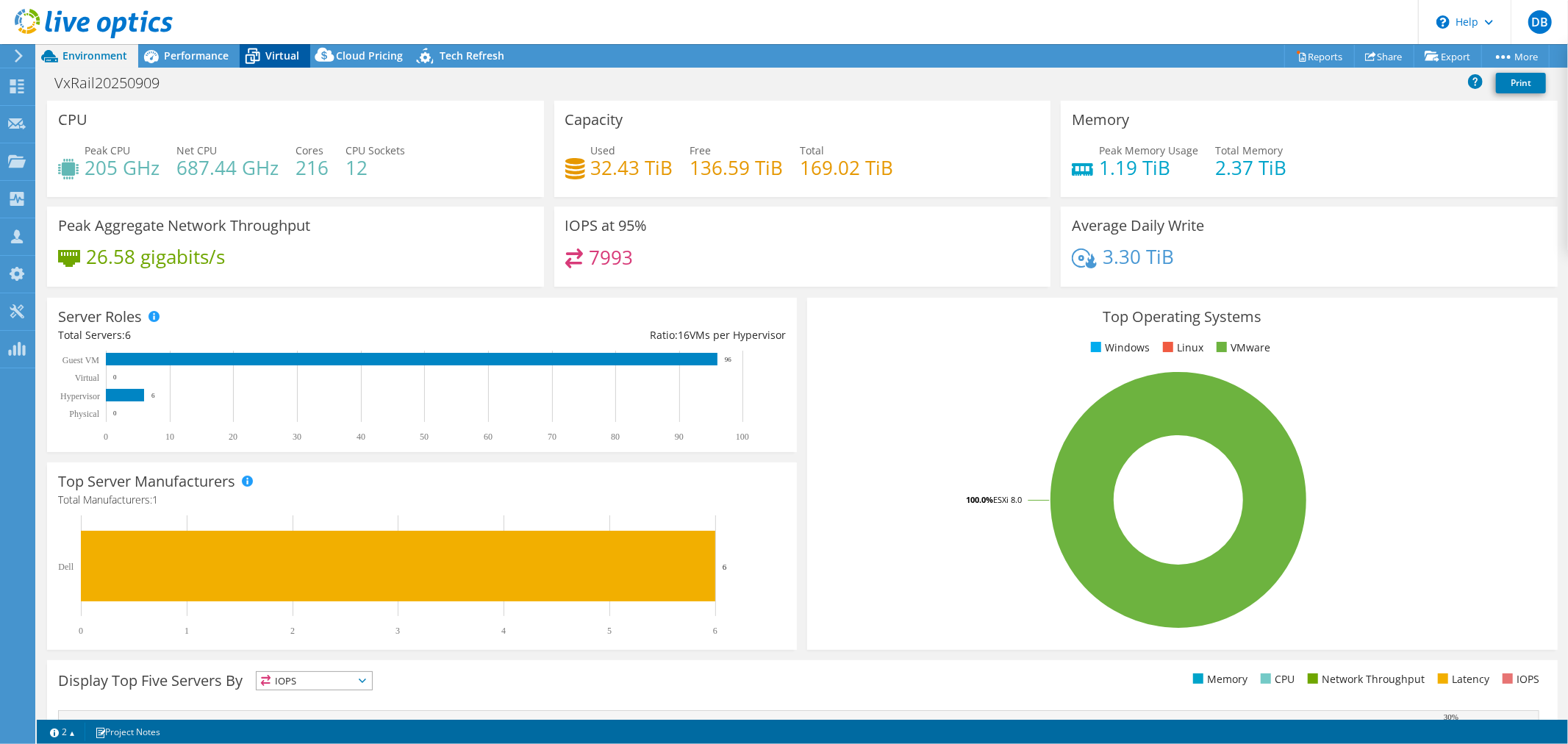
click at [258, 54] on icon at bounding box center [253, 57] width 15 height 12
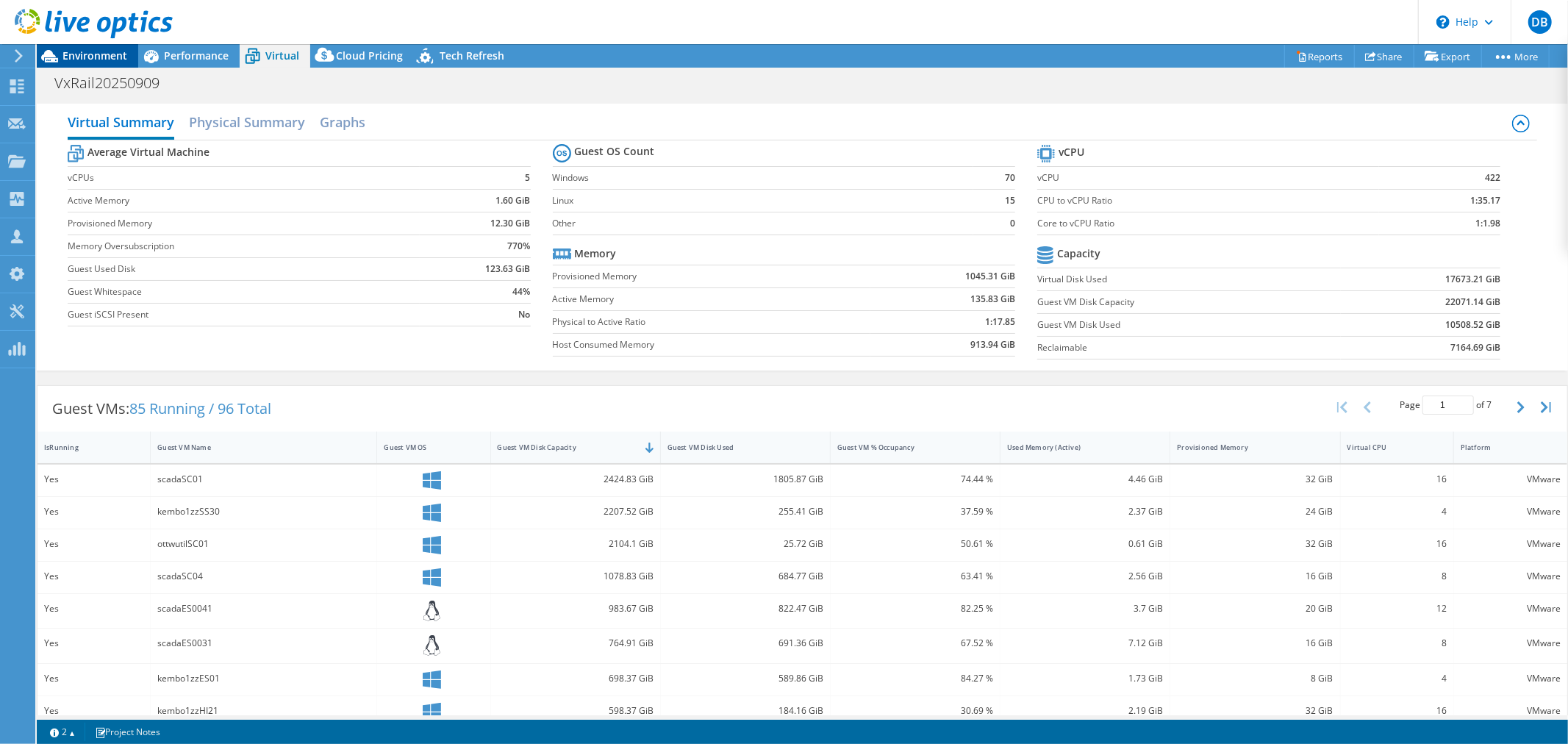
click at [93, 56] on span "Environment" at bounding box center [95, 55] width 65 height 14
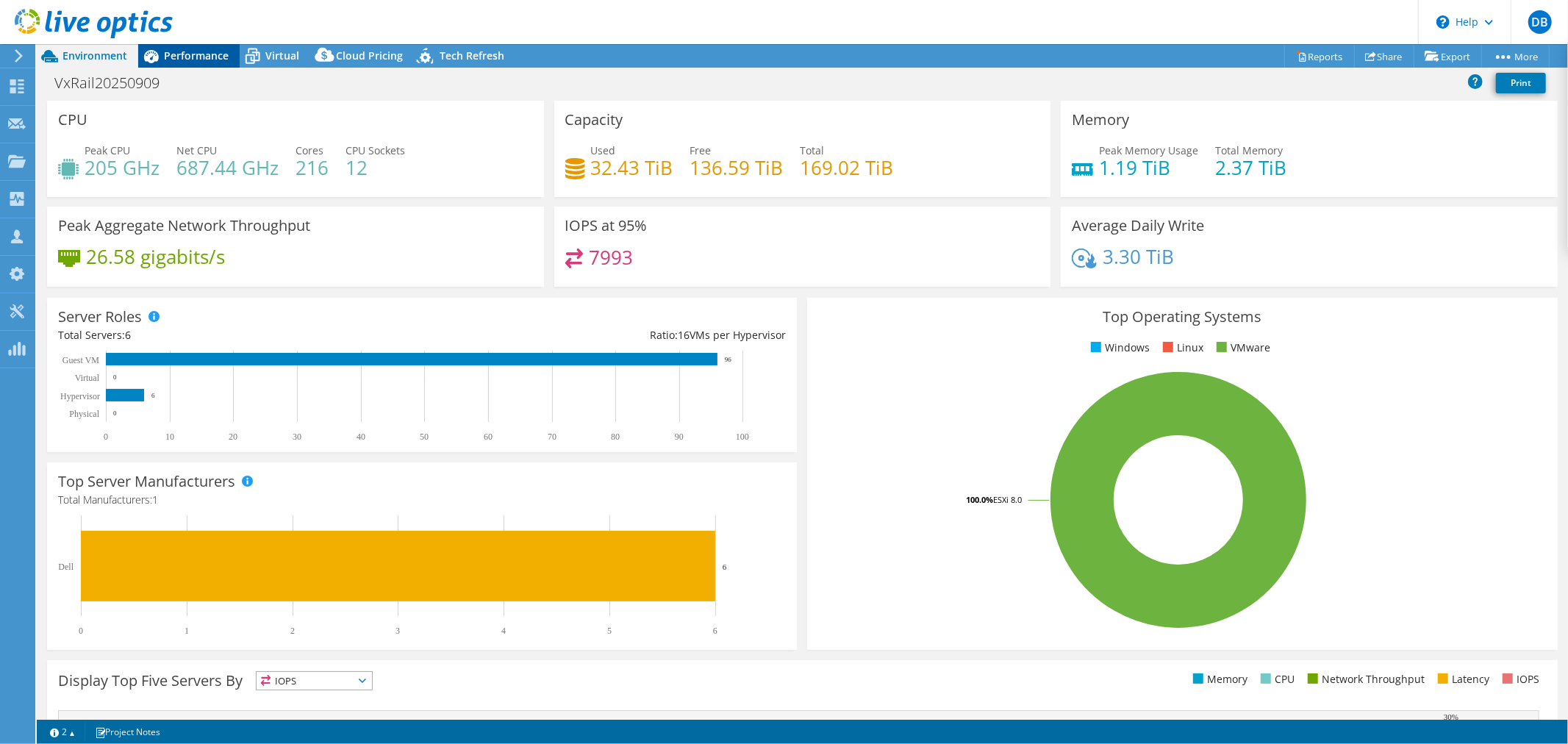
click at [192, 49] on span "Performance" at bounding box center [196, 55] width 65 height 14
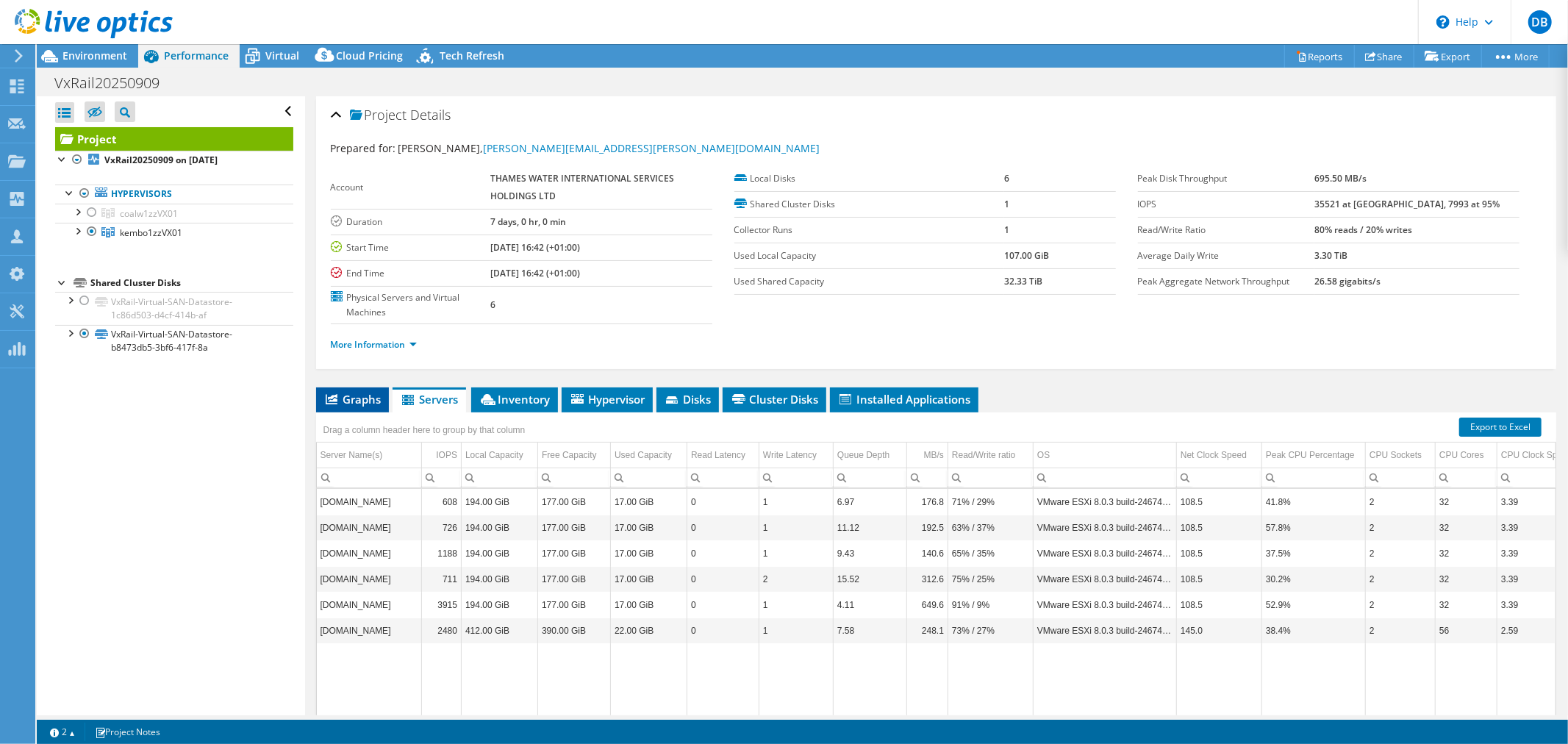
click at [345, 395] on span "Graphs" at bounding box center [352, 400] width 58 height 15
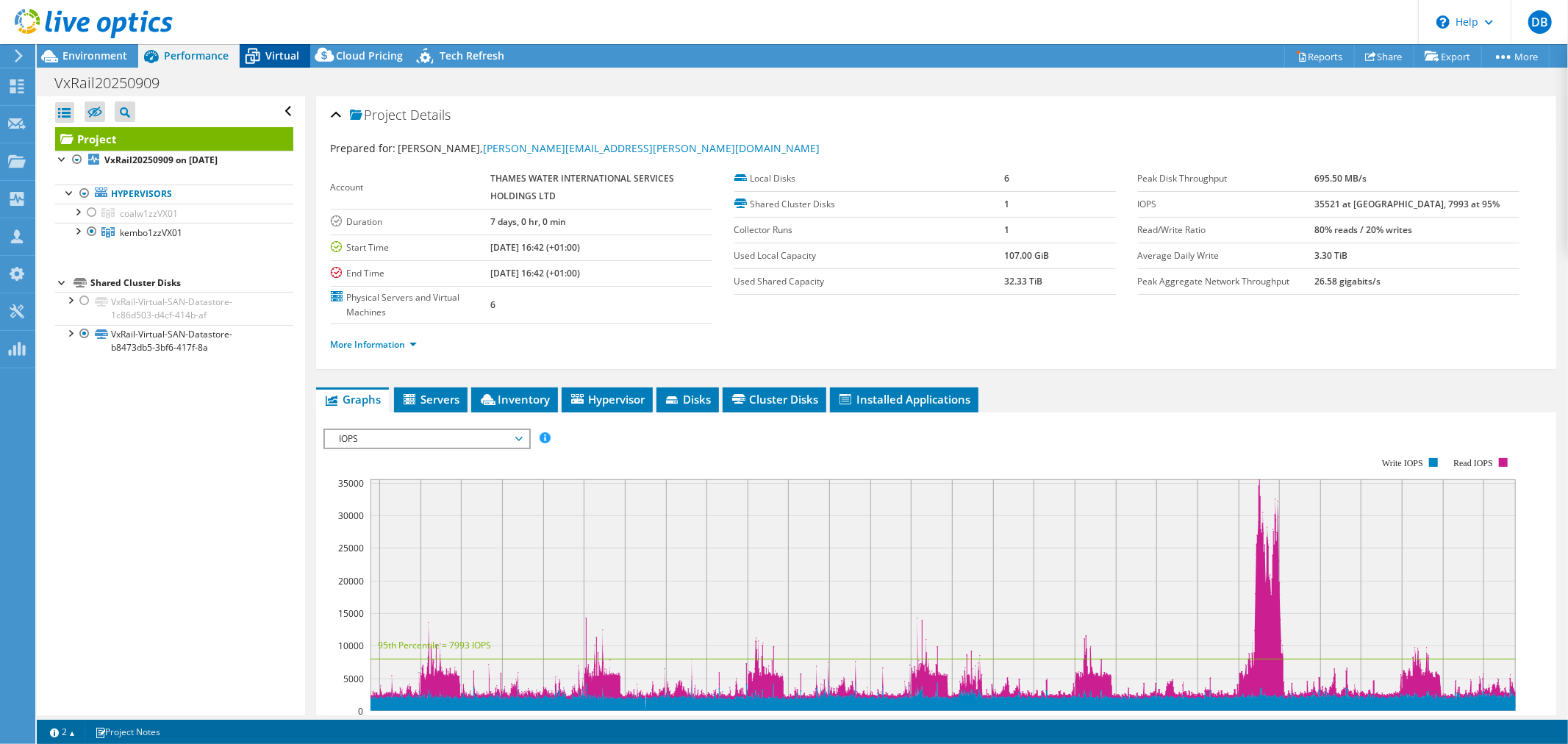
click at [266, 53] on span "Virtual" at bounding box center [282, 55] width 34 height 14
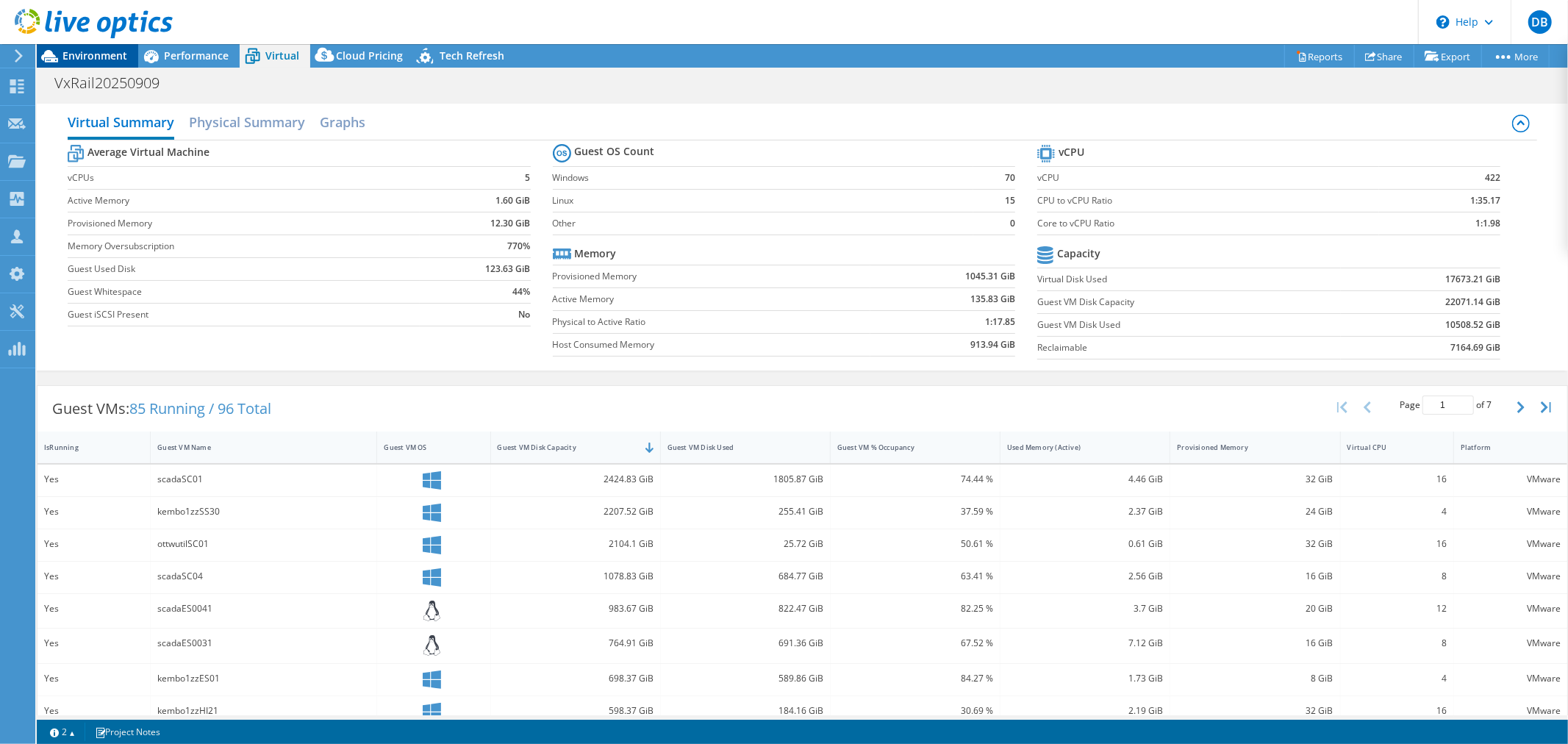
click at [99, 50] on span "Environment" at bounding box center [95, 55] width 65 height 14
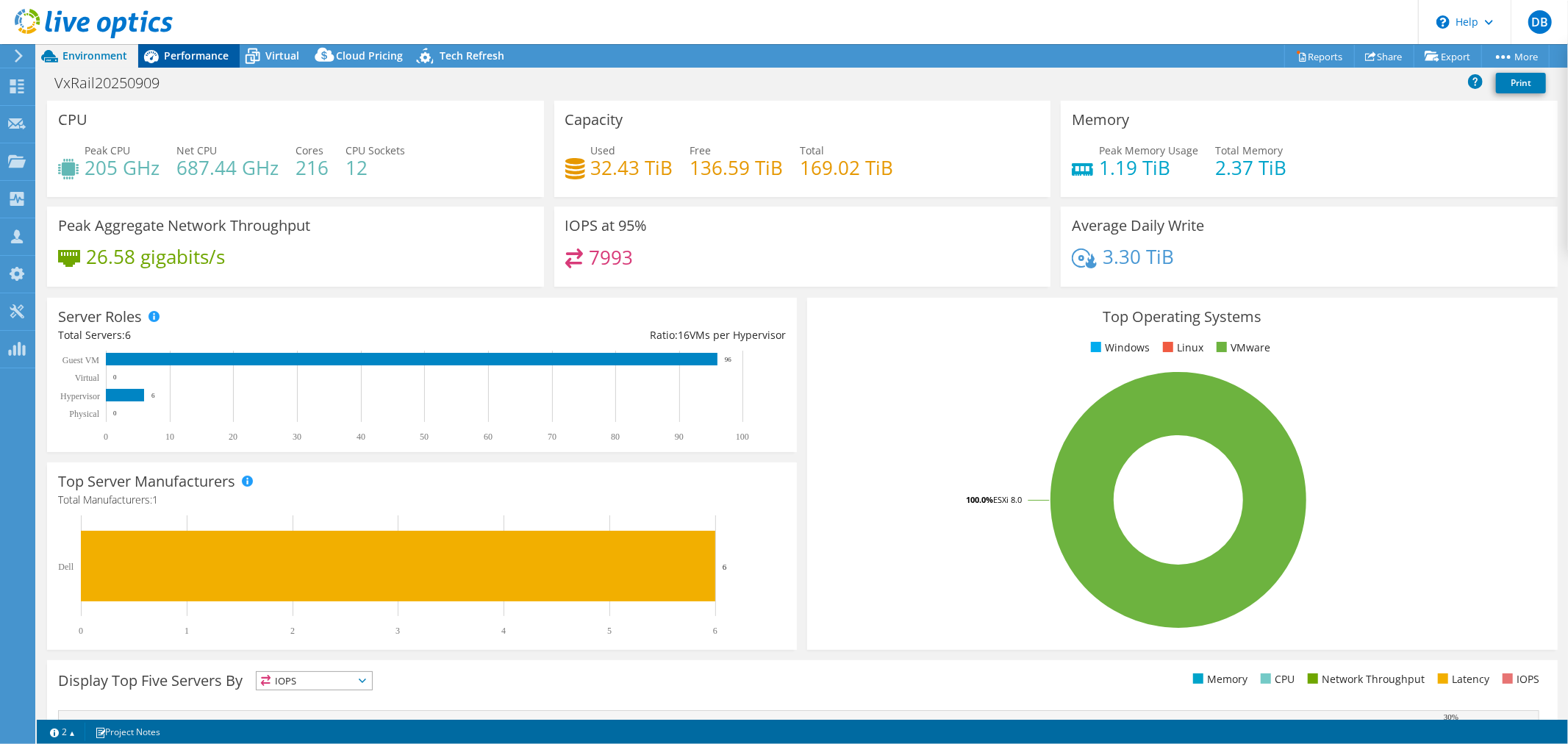
click at [214, 62] on span "Performance" at bounding box center [196, 55] width 65 height 14
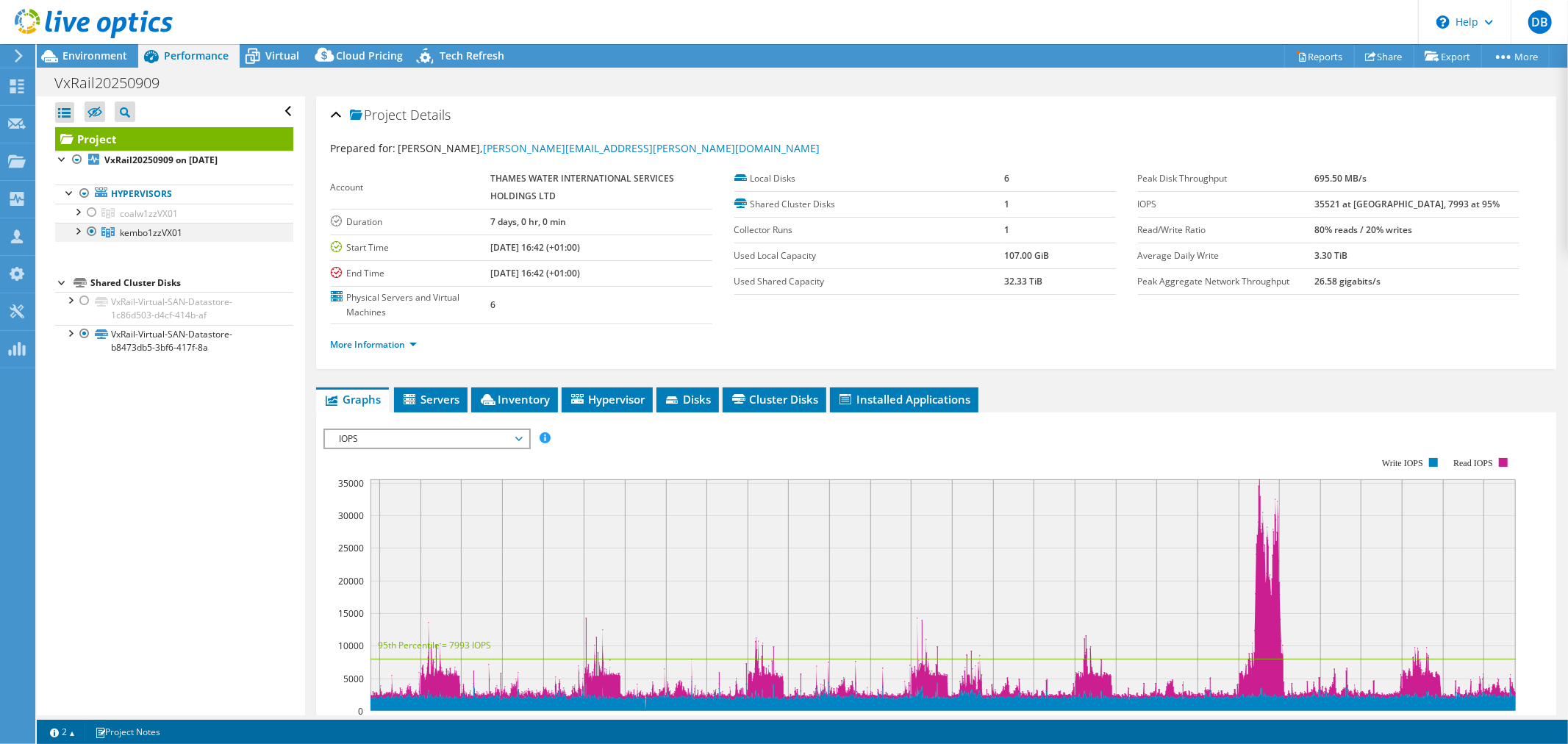
click at [79, 229] on div at bounding box center [78, 230] width 15 height 15
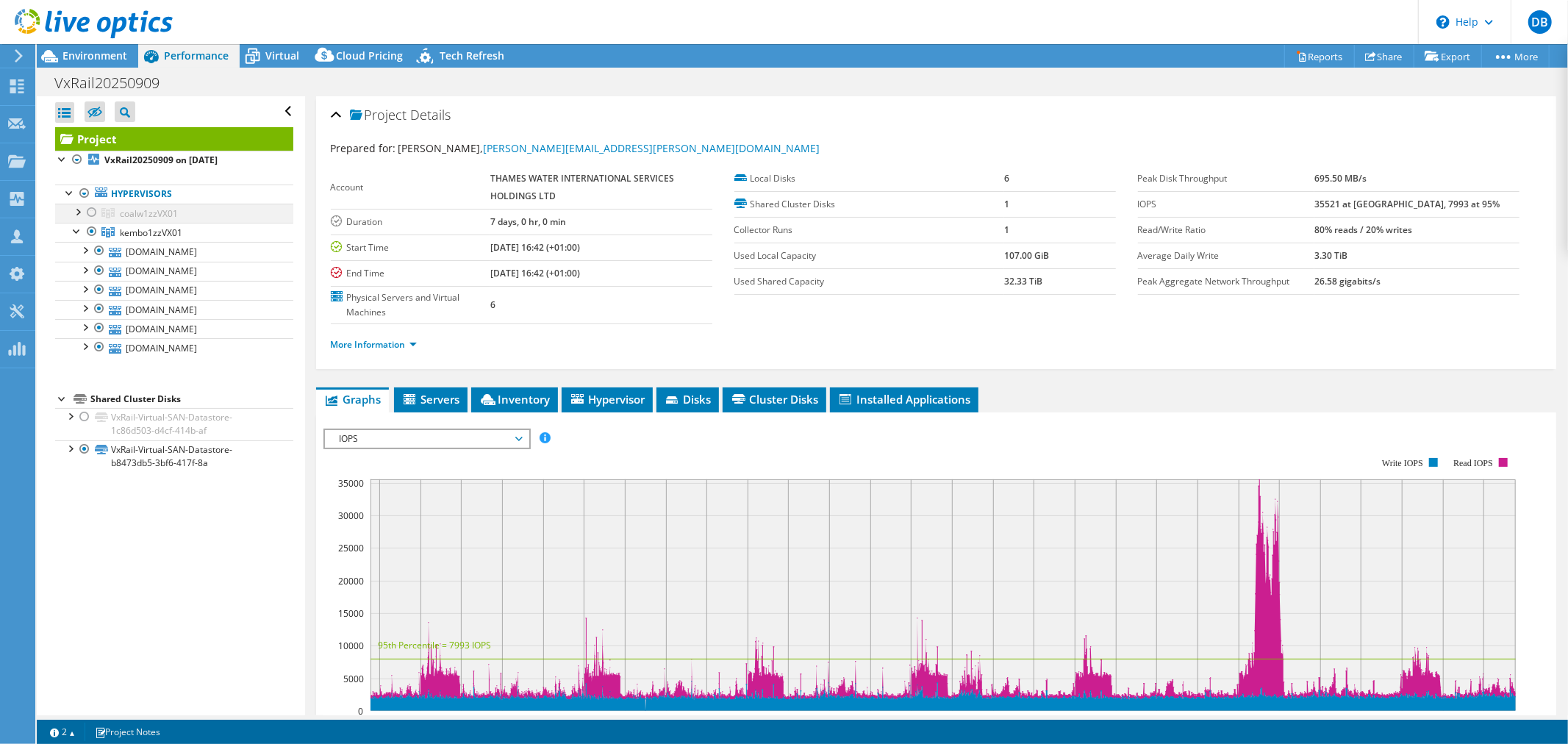
click at [78, 212] on div at bounding box center [78, 211] width 15 height 15
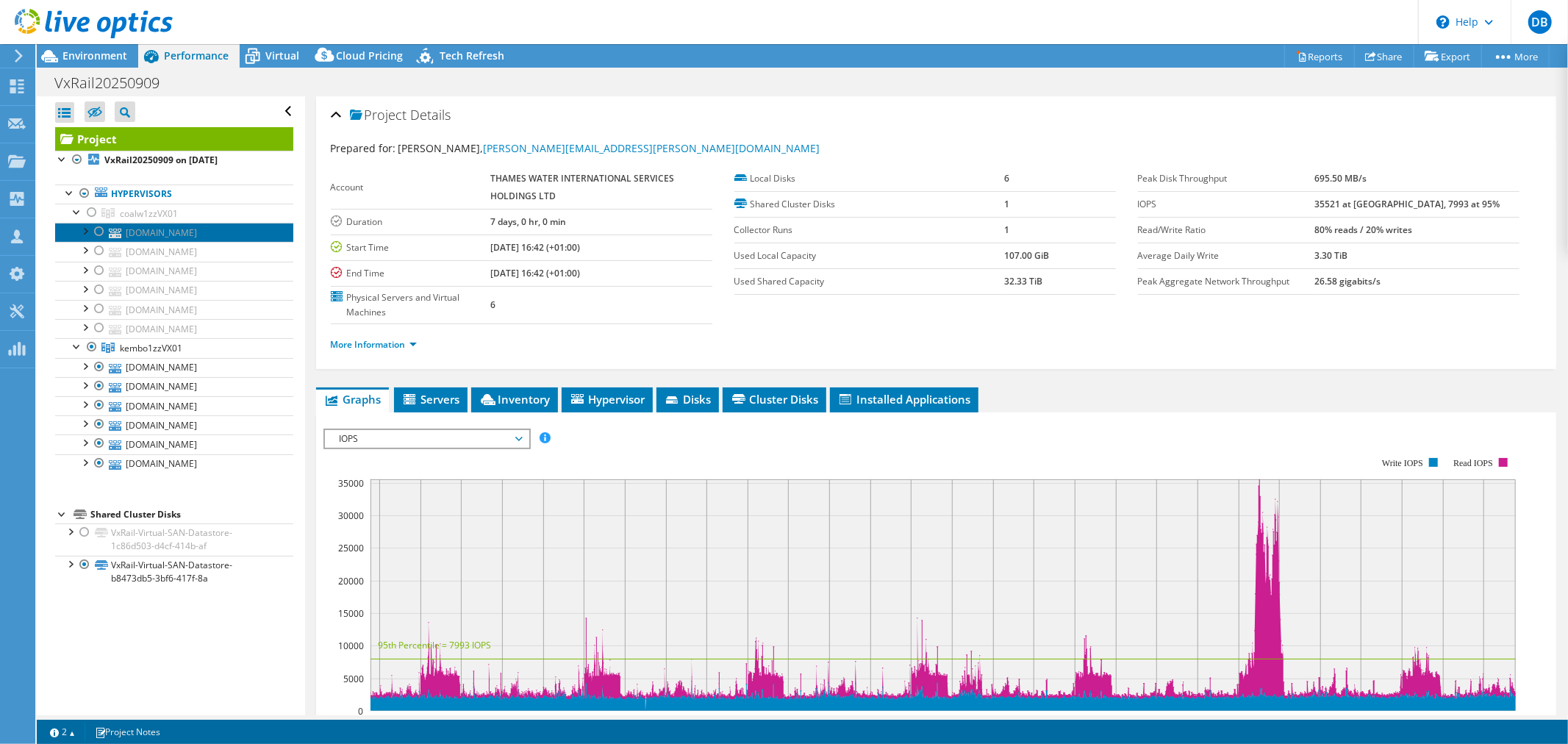
click at [170, 232] on link "[DOMAIN_NAME]" at bounding box center [174, 232] width 238 height 19
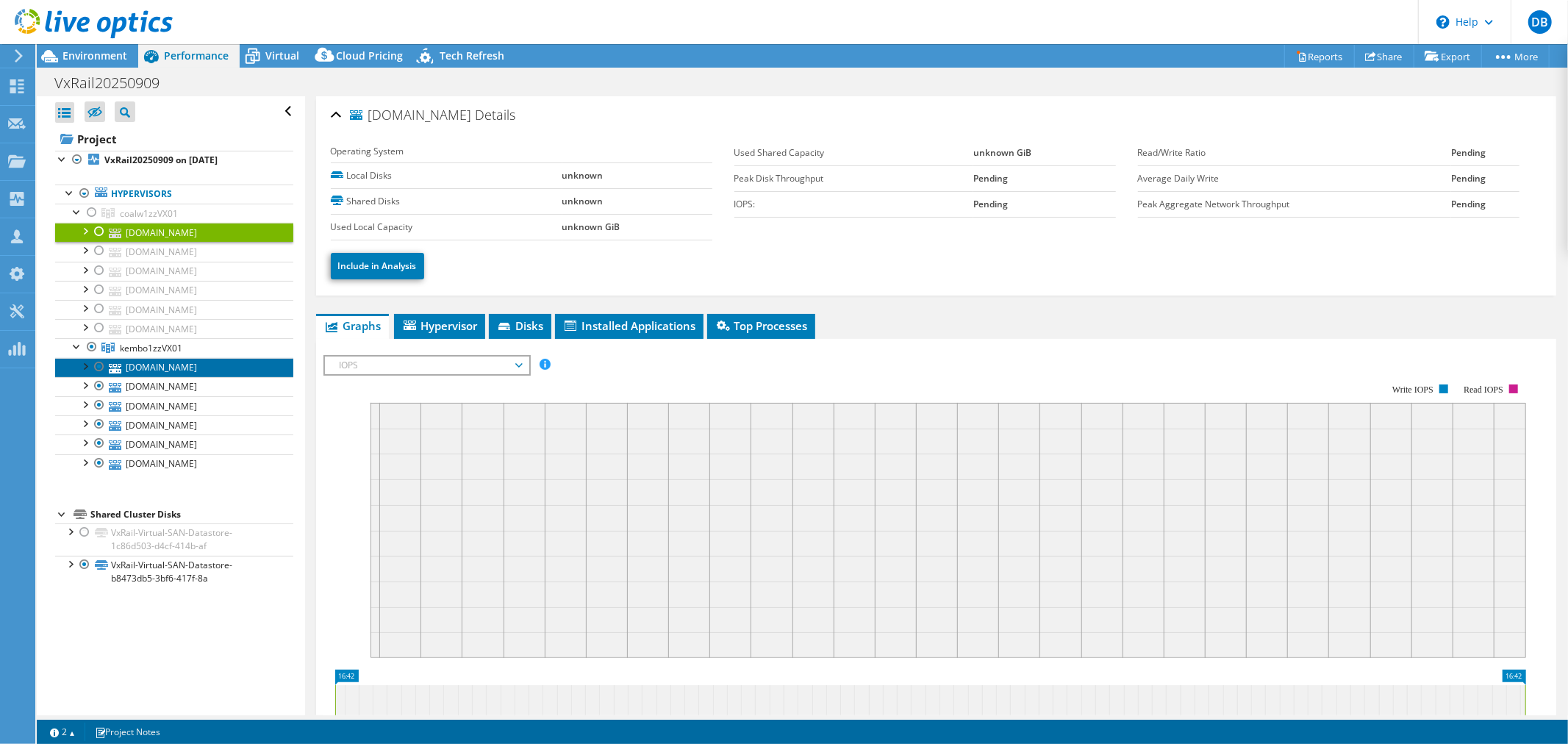
click at [174, 366] on link "[DOMAIN_NAME]" at bounding box center [174, 367] width 238 height 19
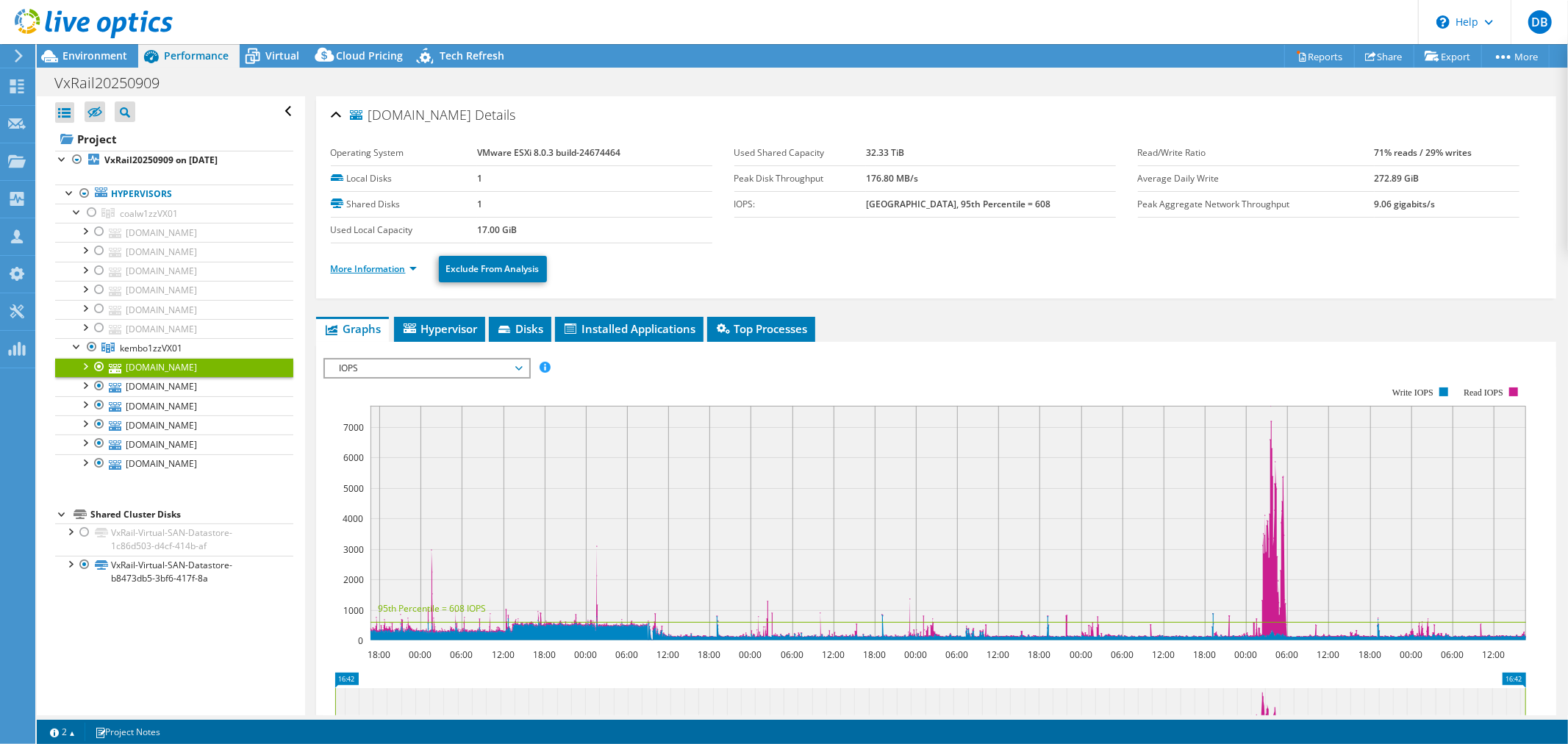
click at [412, 266] on link "More Information" at bounding box center [374, 268] width 86 height 12
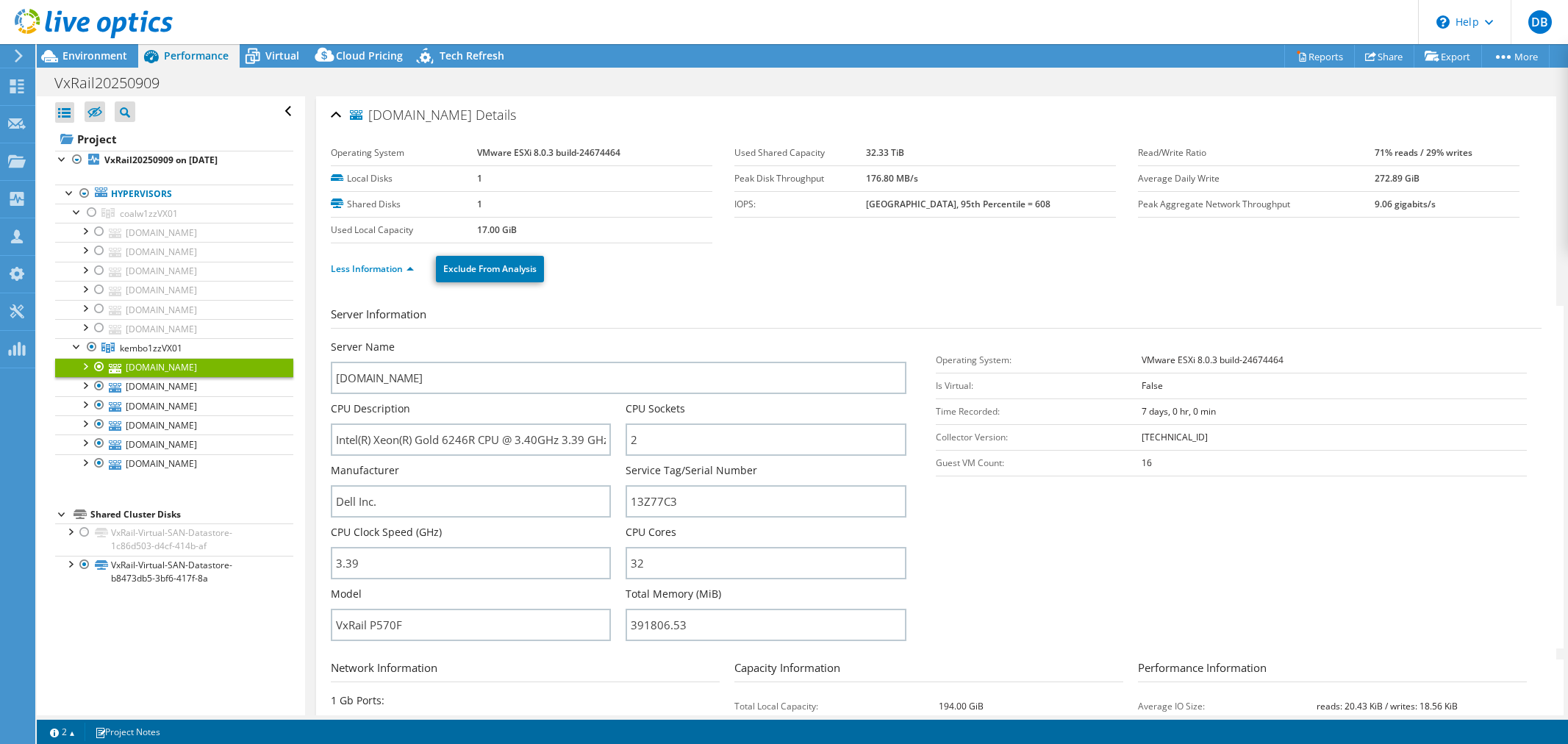
select select "EULondon"
select select "USD"
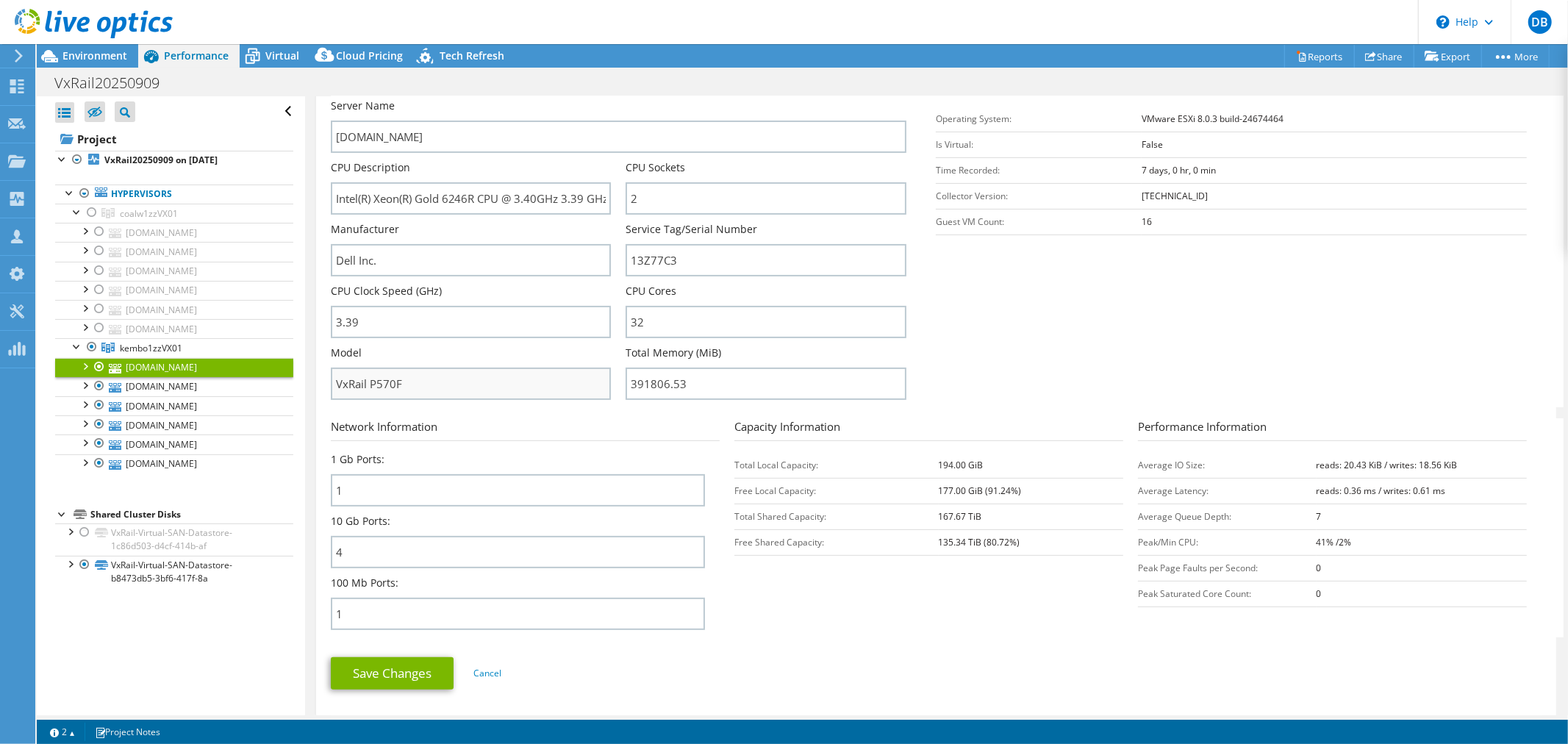
scroll to position [243, 0]
drag, startPoint x: 413, startPoint y: 383, endPoint x: 295, endPoint y: 380, distance: 118.0
click at [295, 380] on div "Open All Close All Hide Excluded Nodes Project Tree Filter" at bounding box center [802, 405] width 1531 height 619
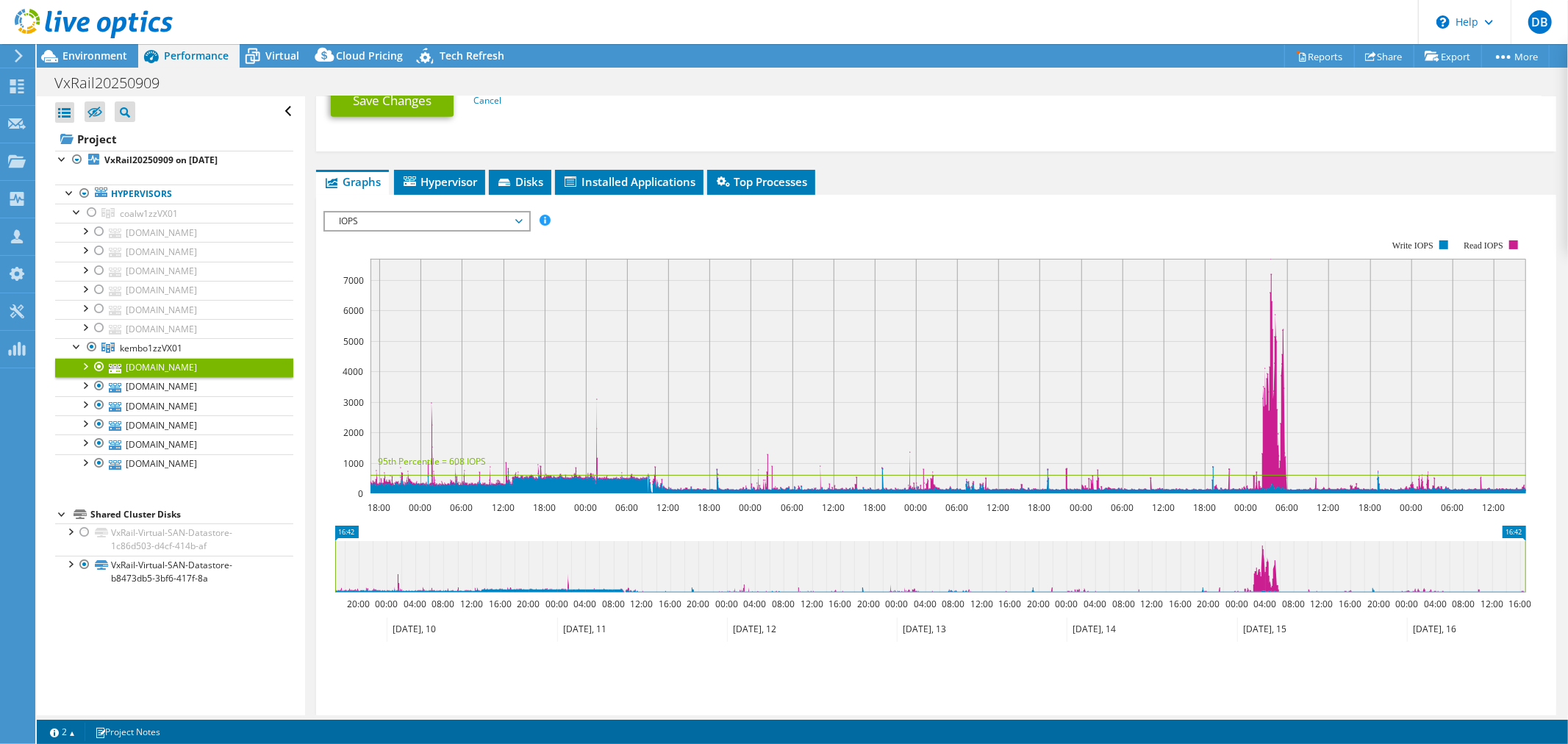
scroll to position [814, 0]
click at [517, 213] on span "IOPS" at bounding box center [427, 220] width 189 height 18
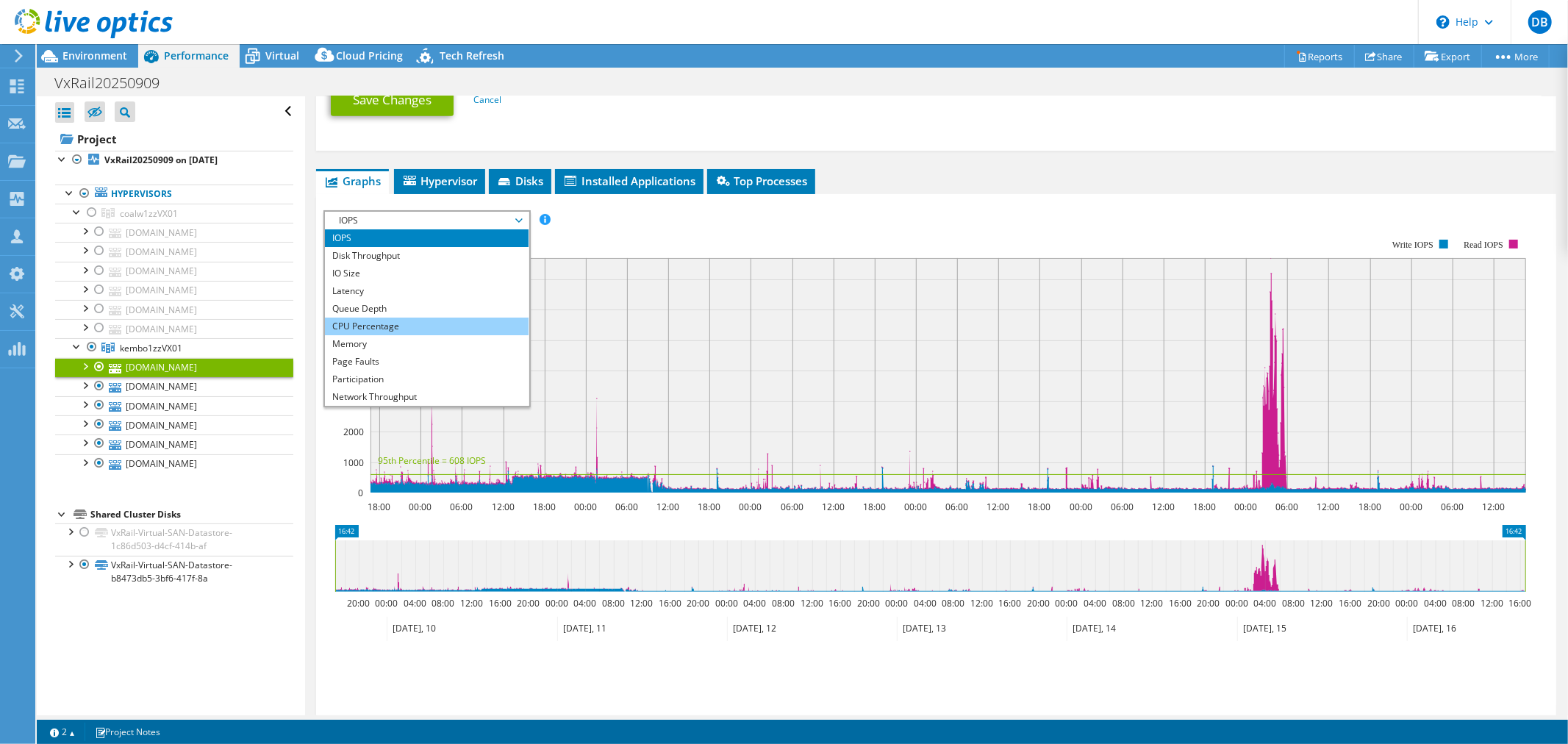
click at [415, 317] on li "CPU Percentage" at bounding box center [426, 326] width 203 height 18
